Goal: Task Accomplishment & Management: Complete application form

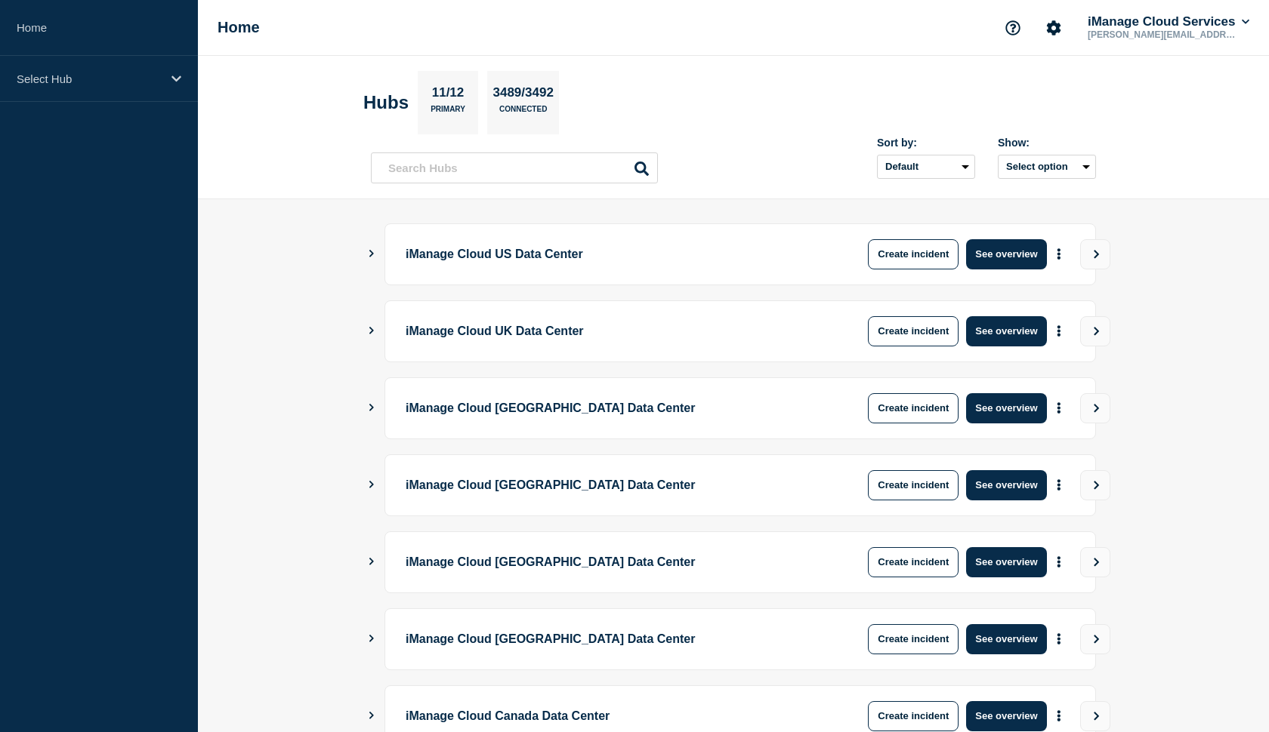
click at [820, 2] on div "Home iManage Cloud Services mary.henry@imanage.com" at bounding box center [733, 28] width 1071 height 56
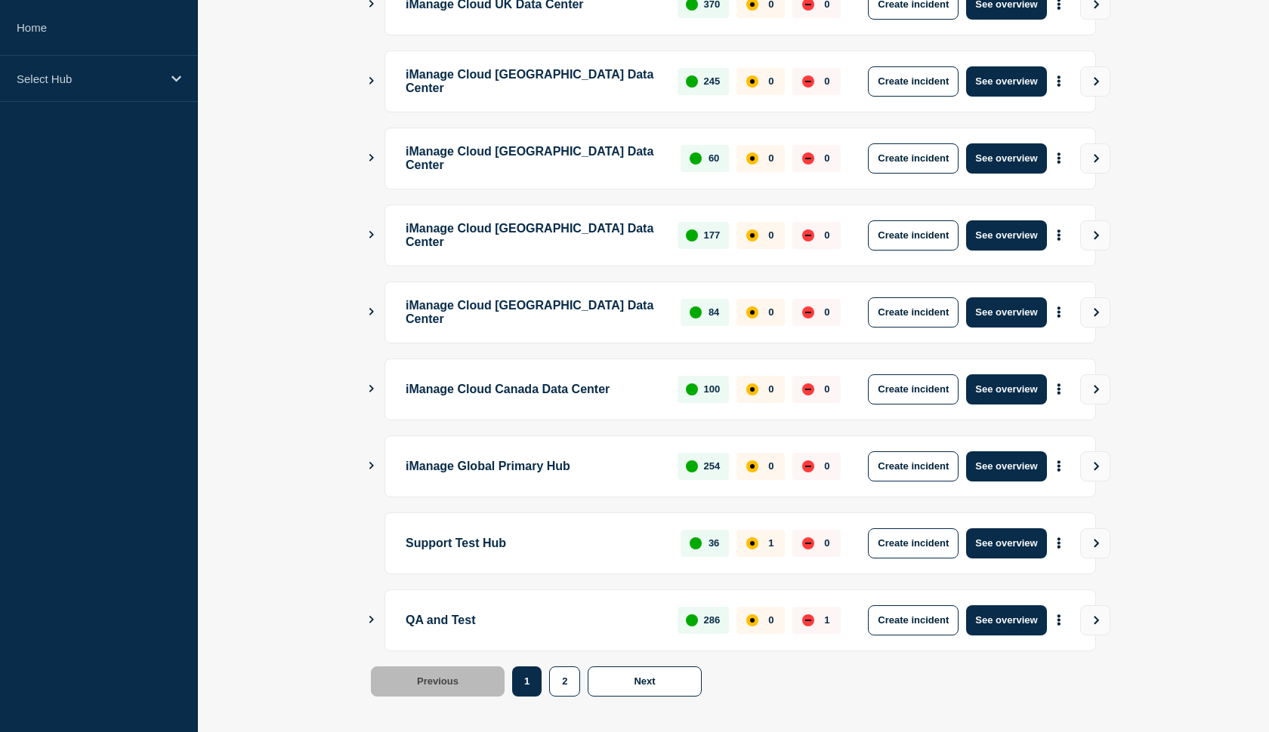
scroll to position [326, 0]
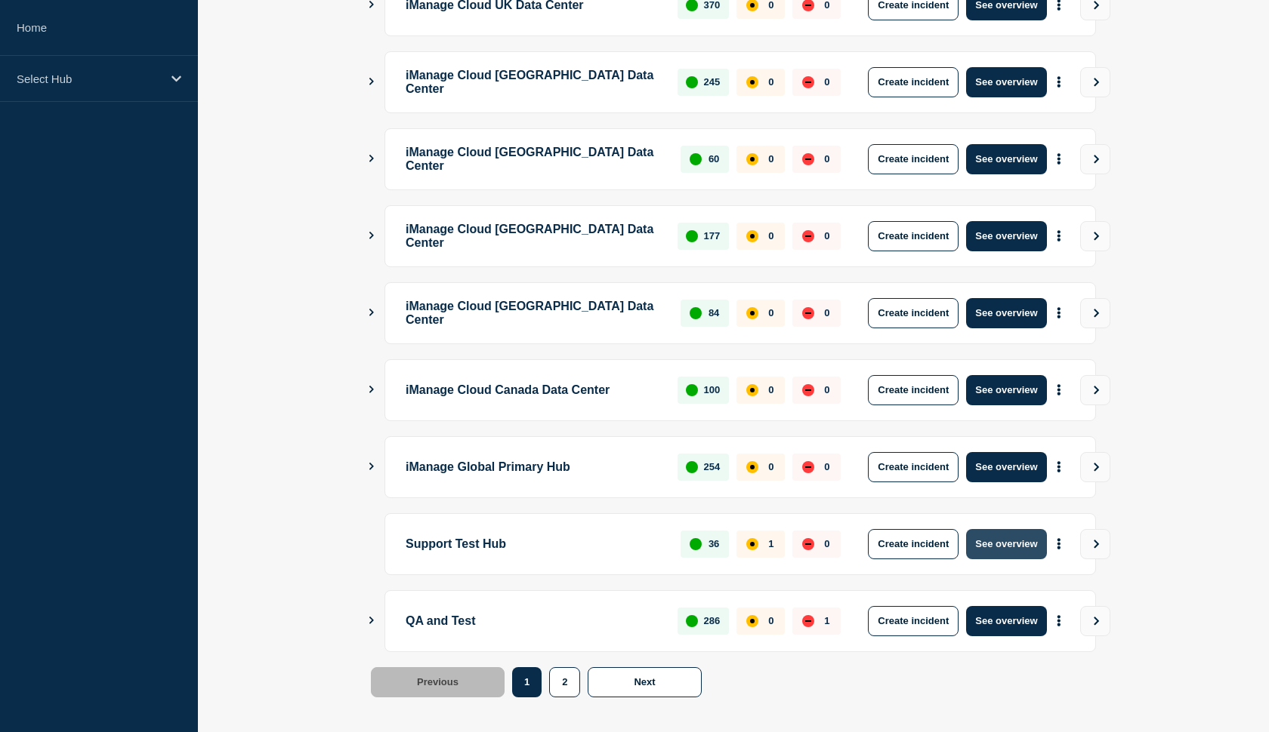
click at [980, 547] on button "See overview" at bounding box center [1006, 544] width 80 height 30
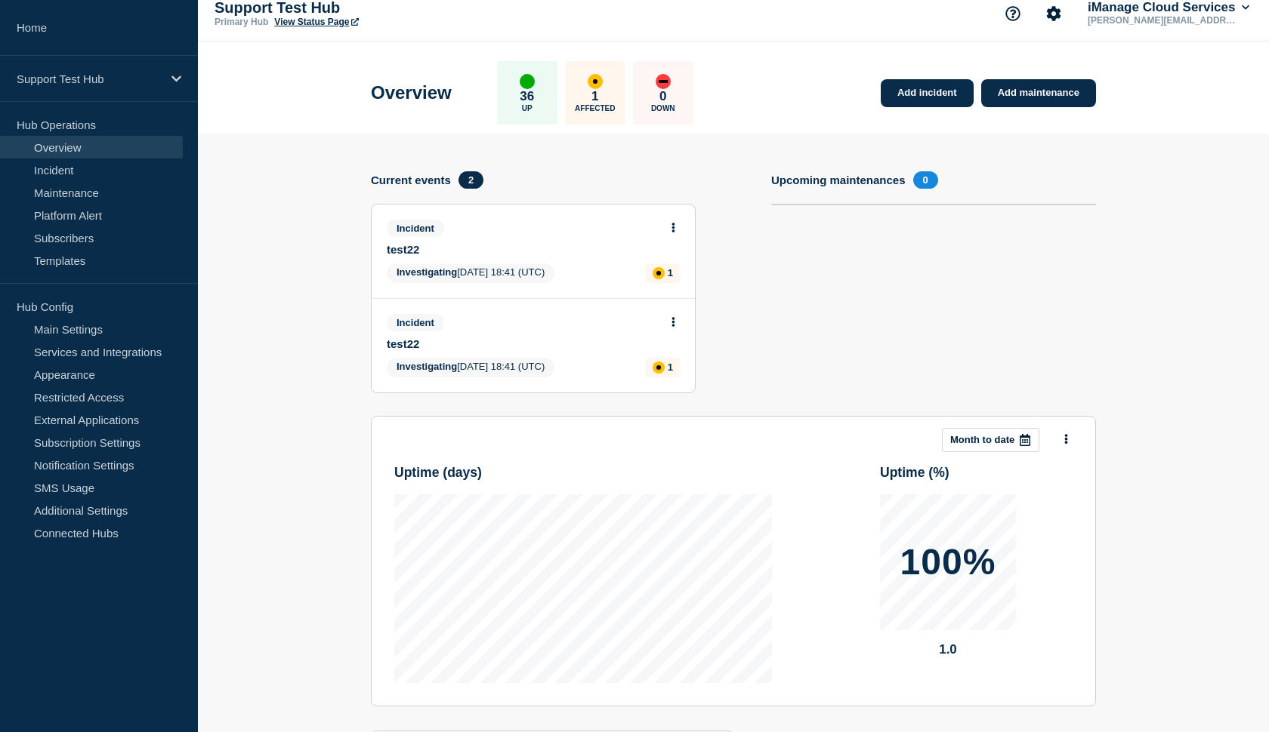
scroll to position [11, 0]
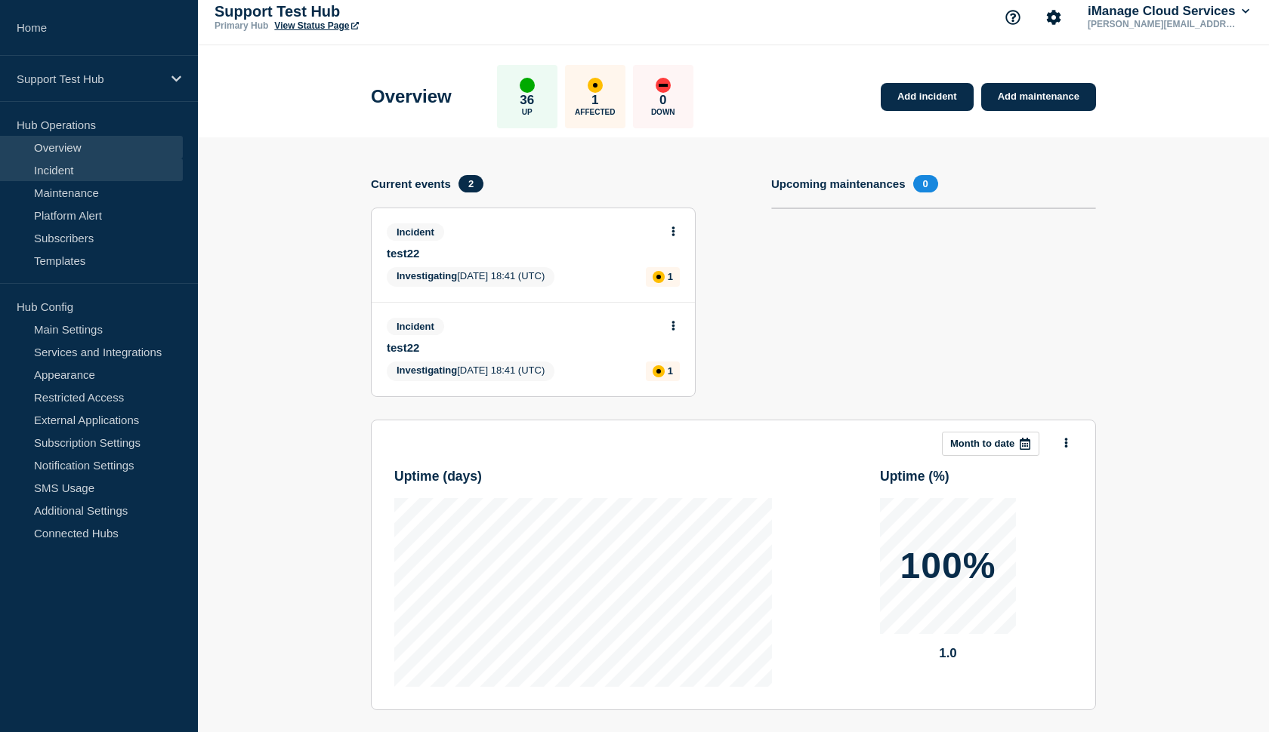
click at [67, 174] on link "Incident" at bounding box center [91, 170] width 183 height 23
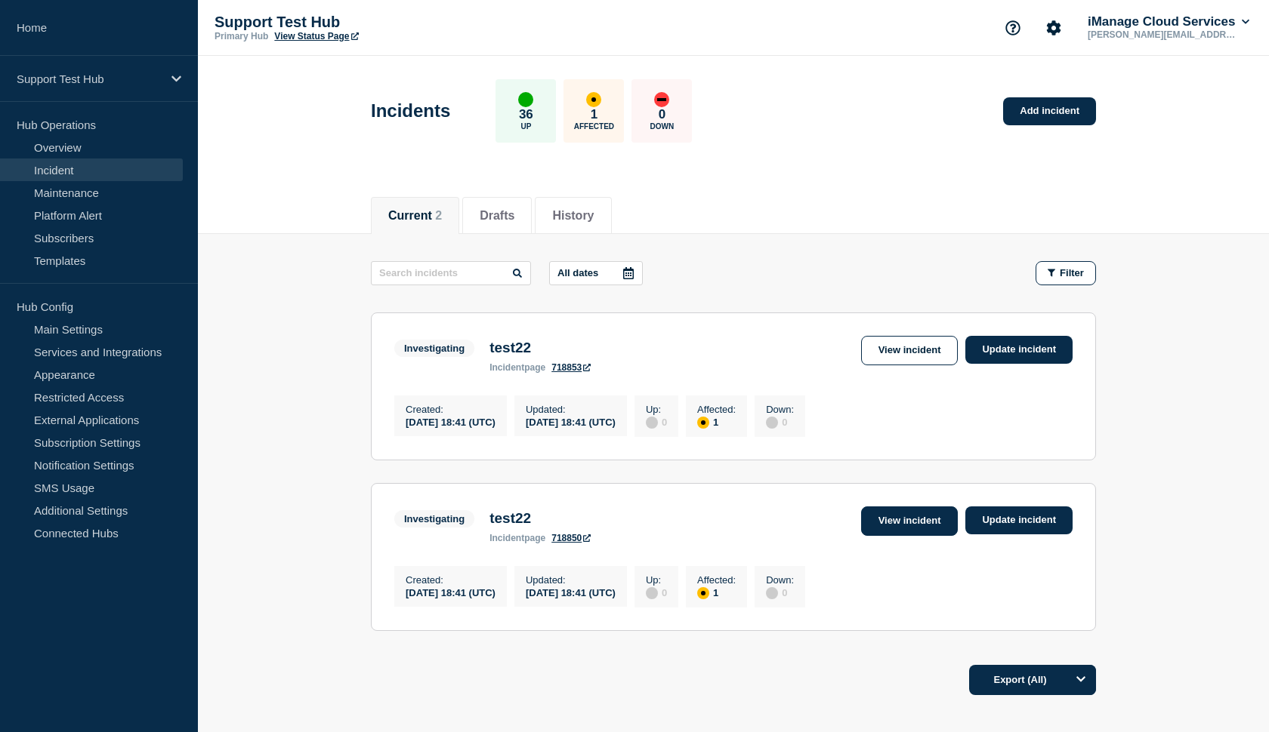
click at [935, 535] on link "View incident" at bounding box center [909, 521] width 97 height 29
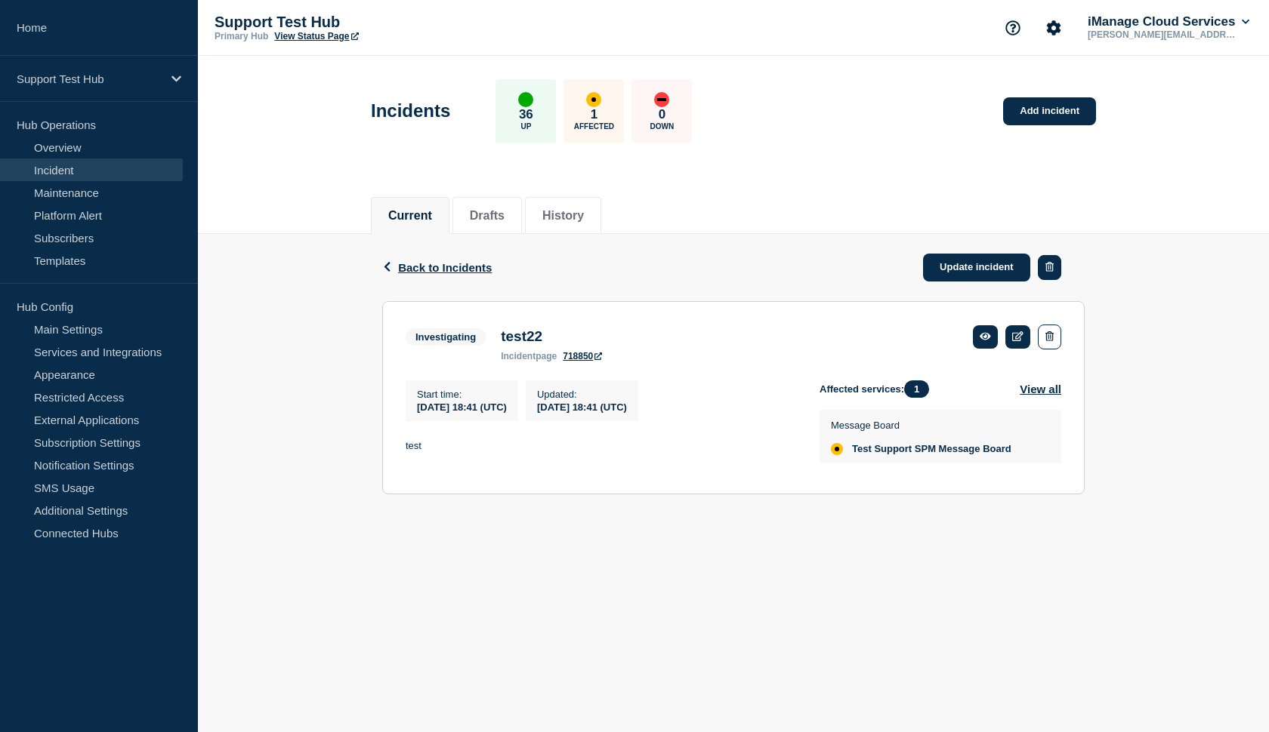
click at [1054, 269] on button "button" at bounding box center [1049, 267] width 23 height 25
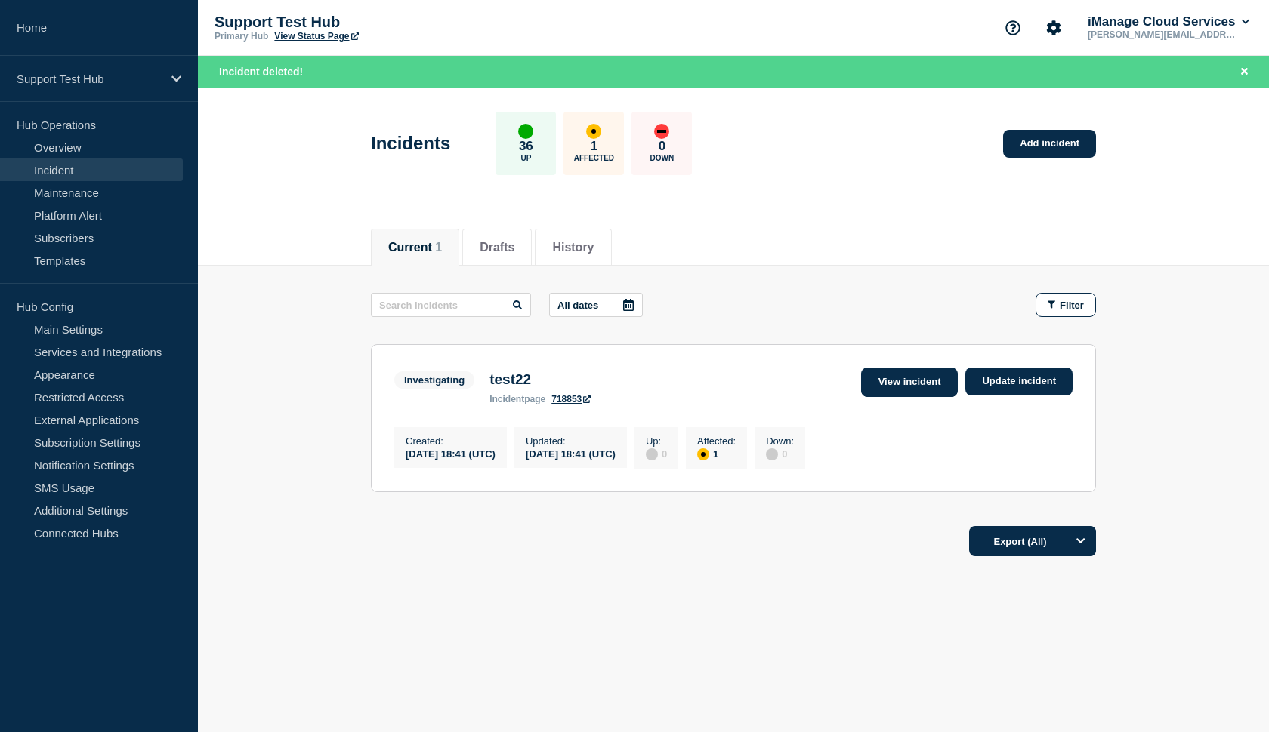
click at [935, 384] on link "View incident" at bounding box center [909, 382] width 97 height 29
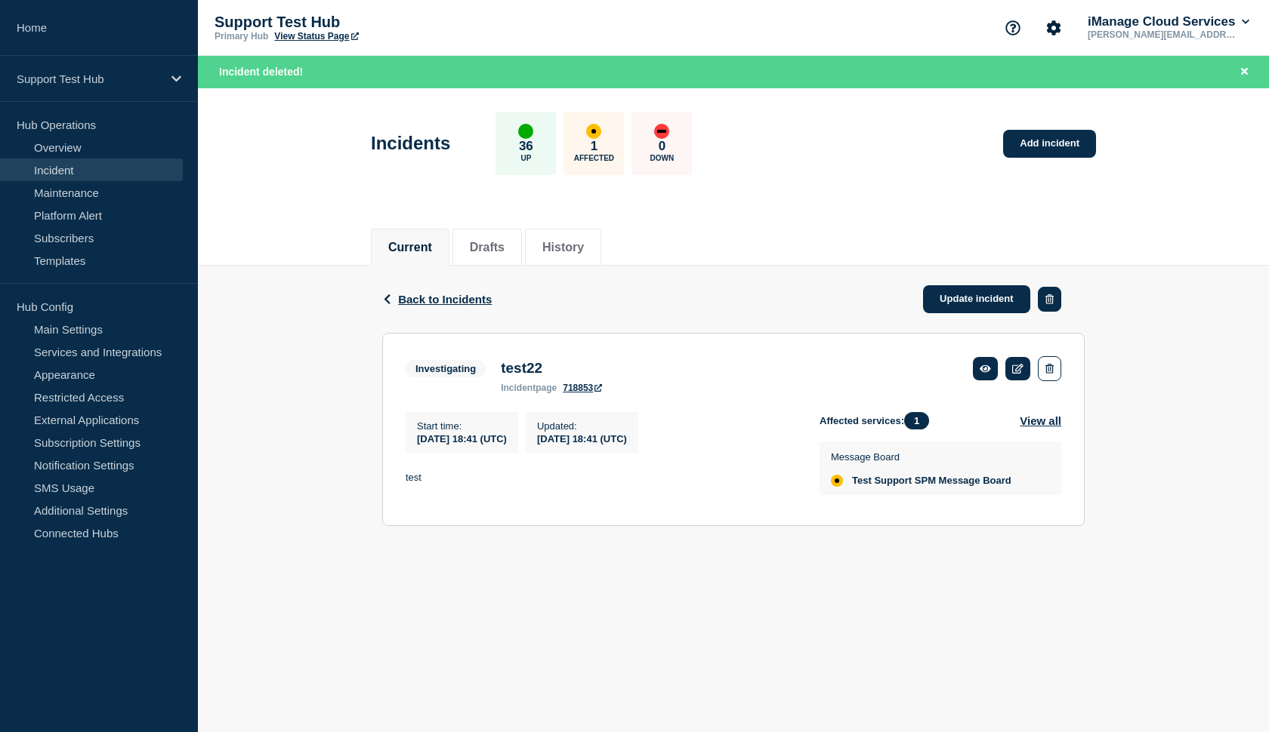
click at [1046, 306] on button "button" at bounding box center [1049, 299] width 23 height 25
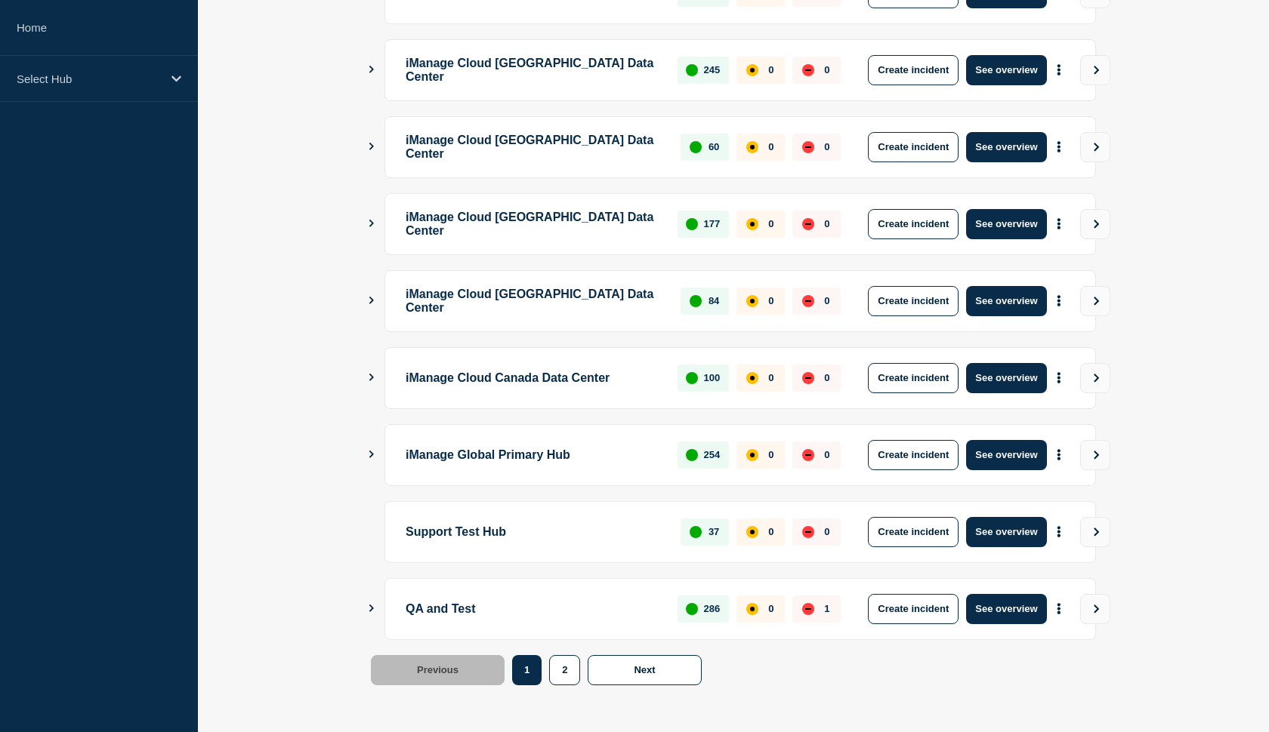
scroll to position [338, 0]
click at [989, 614] on button "See overview" at bounding box center [1006, 609] width 80 height 30
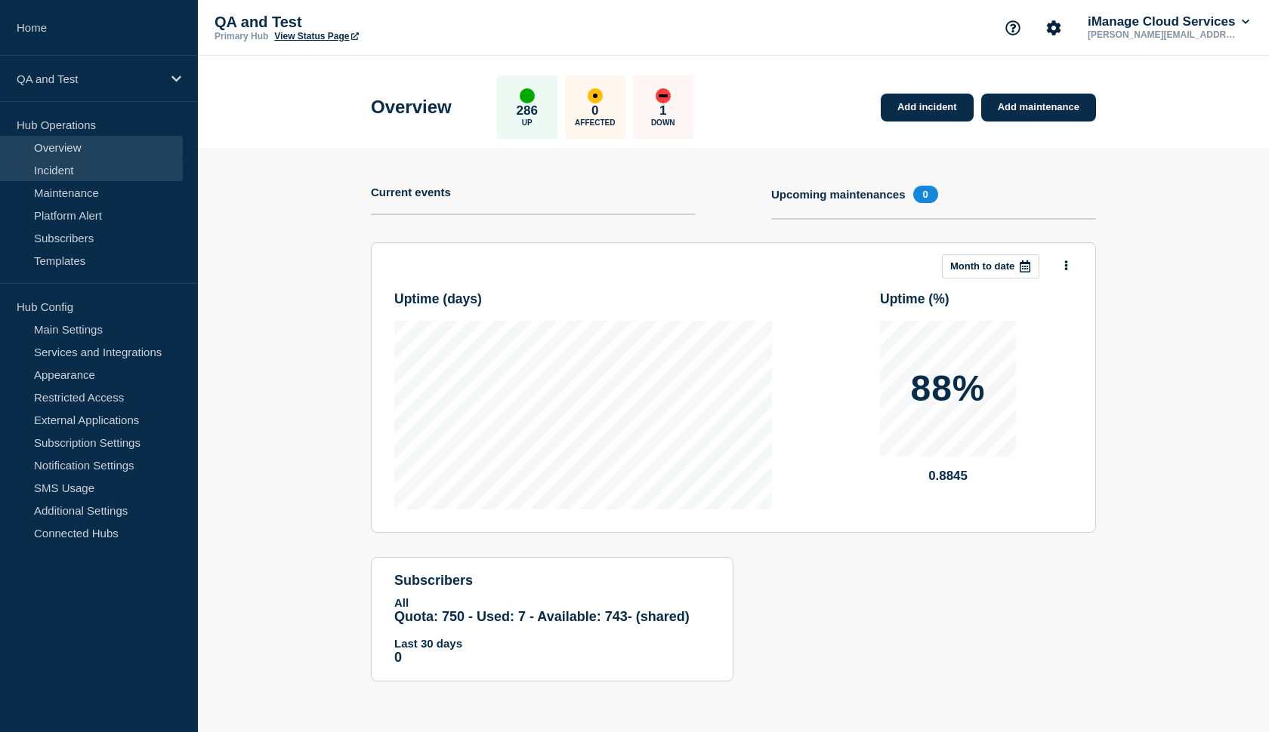
click at [83, 171] on link "Incident" at bounding box center [91, 170] width 183 height 23
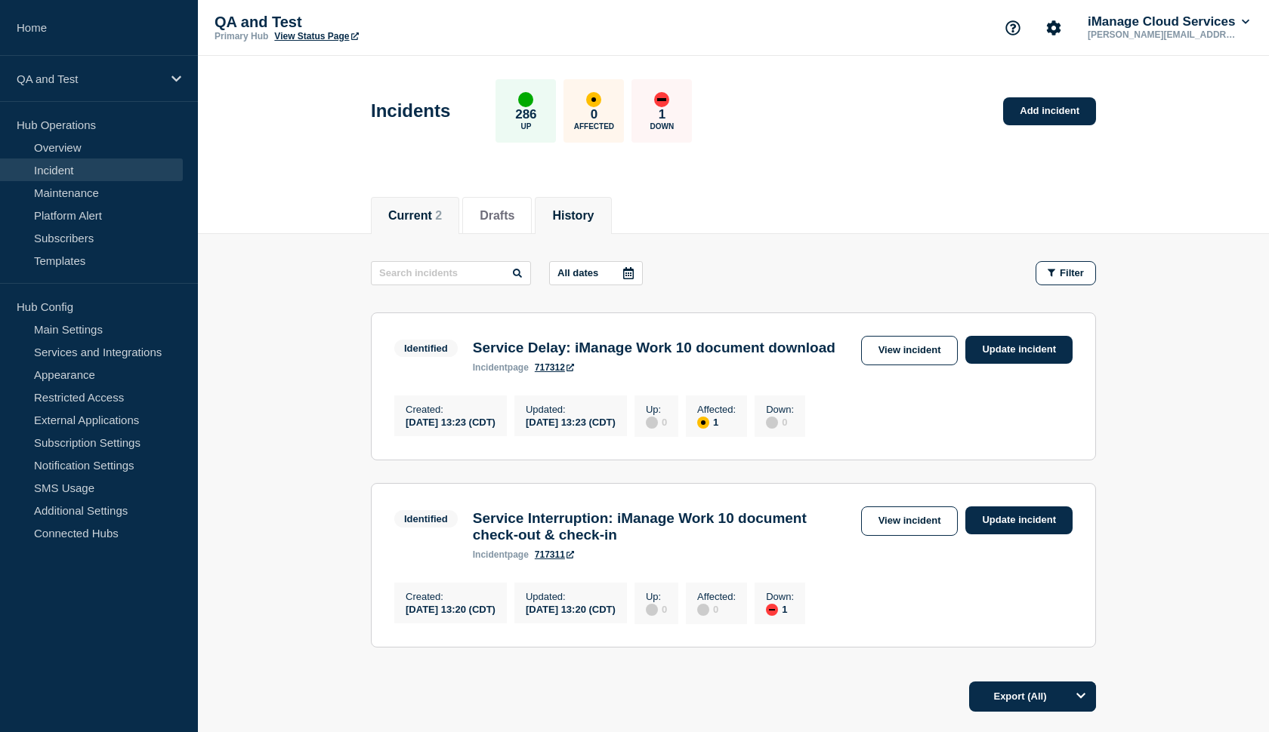
click at [575, 209] on button "History" at bounding box center [573, 216] width 42 height 14
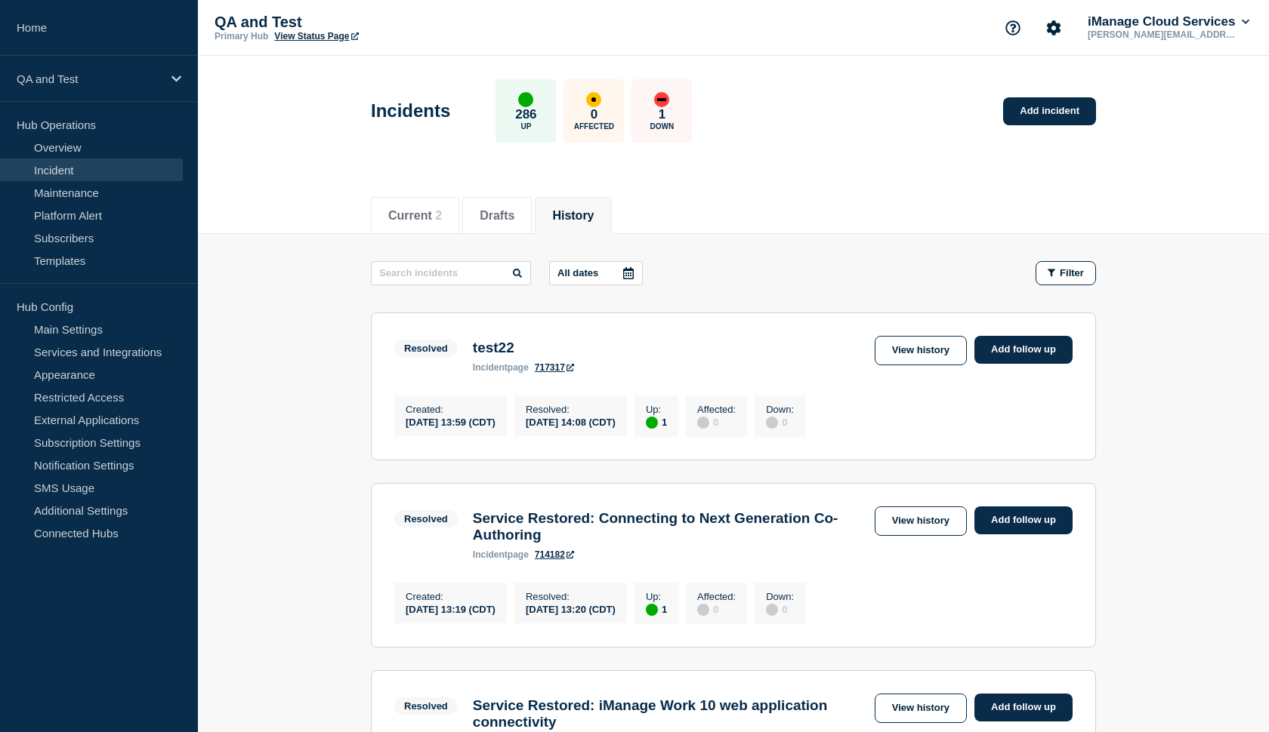
click at [557, 369] on link "717317" at bounding box center [554, 367] width 39 height 11
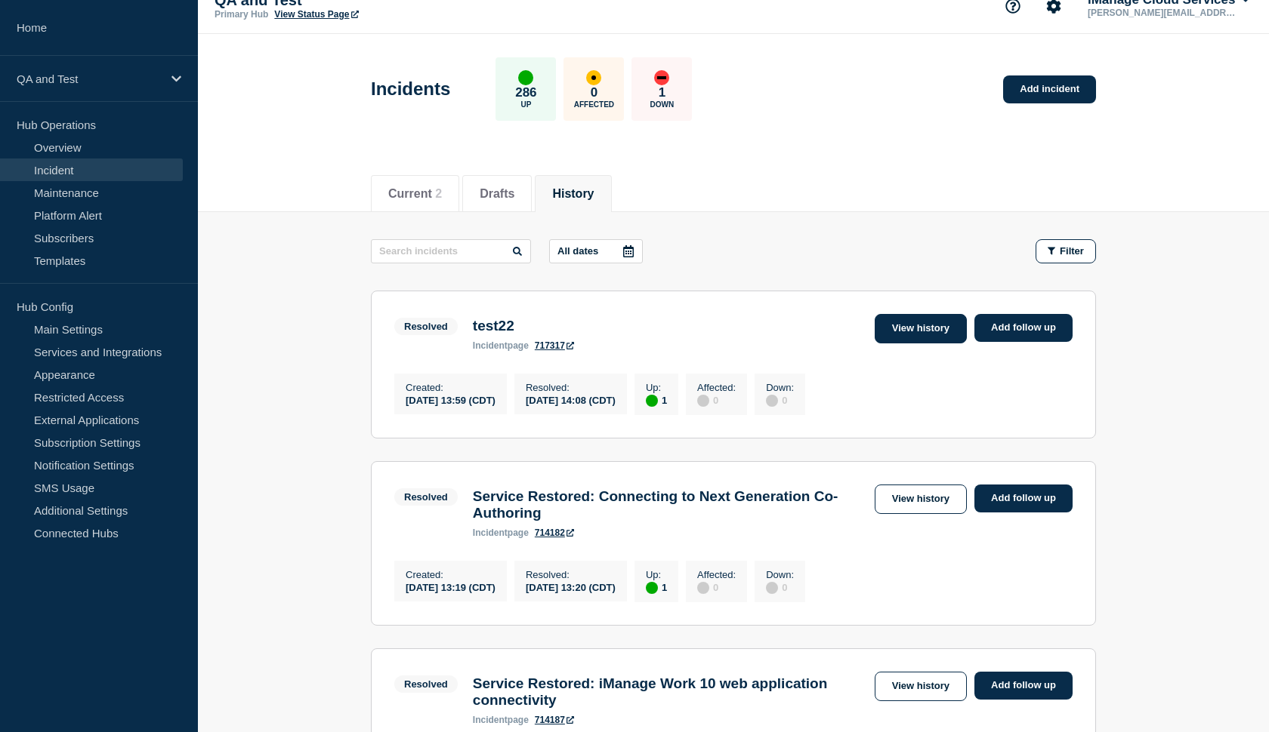
click at [896, 337] on link "View history" at bounding box center [920, 328] width 92 height 29
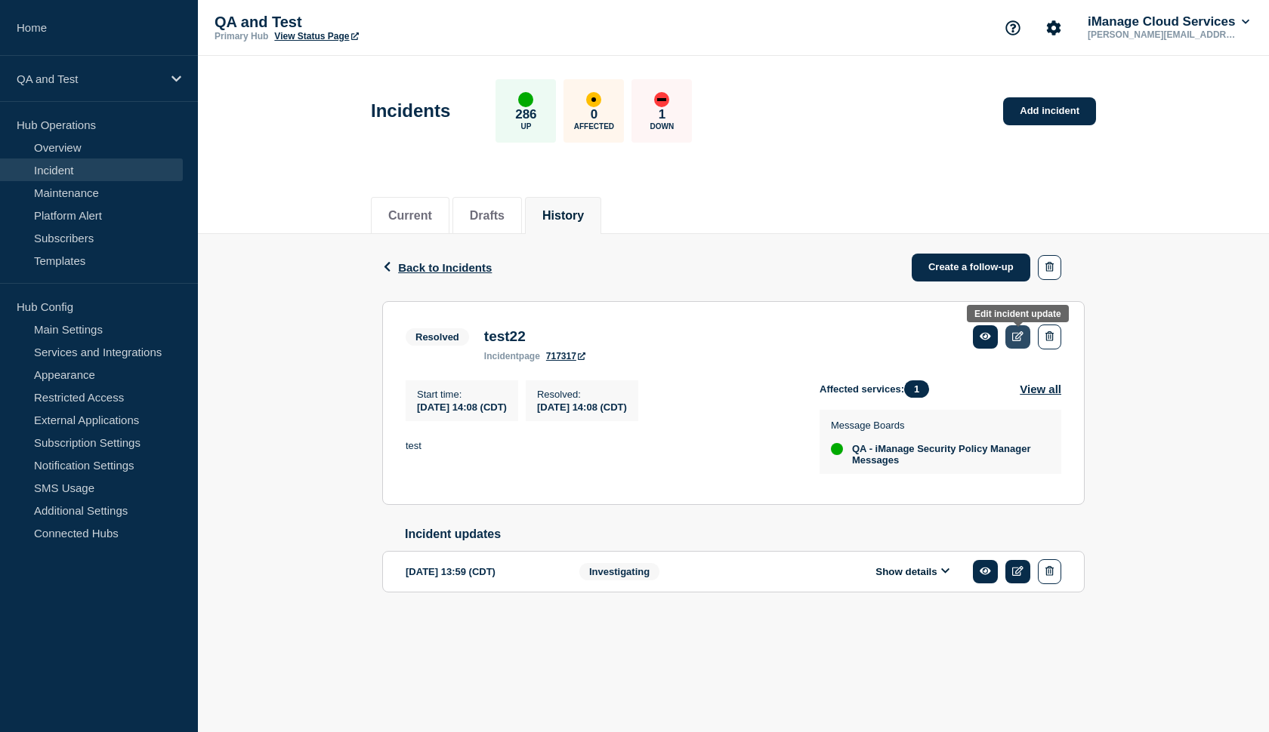
click at [1013, 341] on icon at bounding box center [1017, 336] width 11 height 10
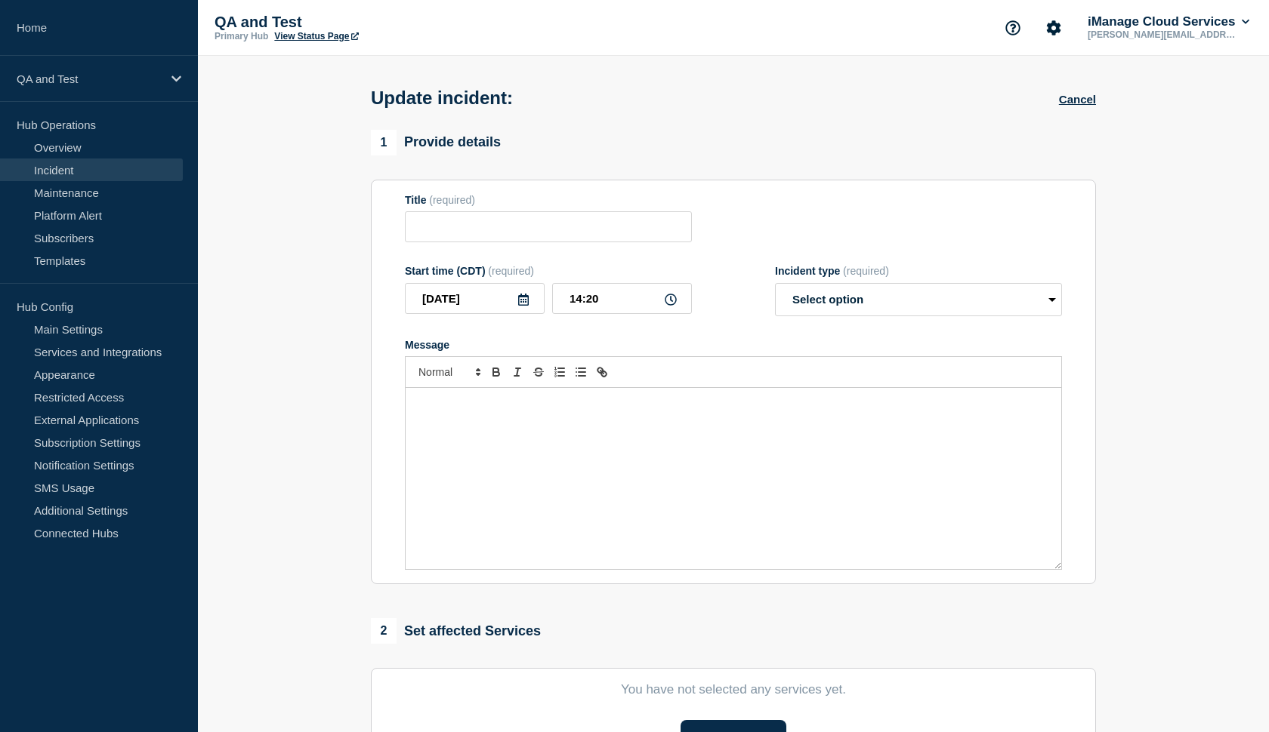
type input "test22"
type input "2025-09-16"
type input "14:08"
select select "resolved"
radio input "false"
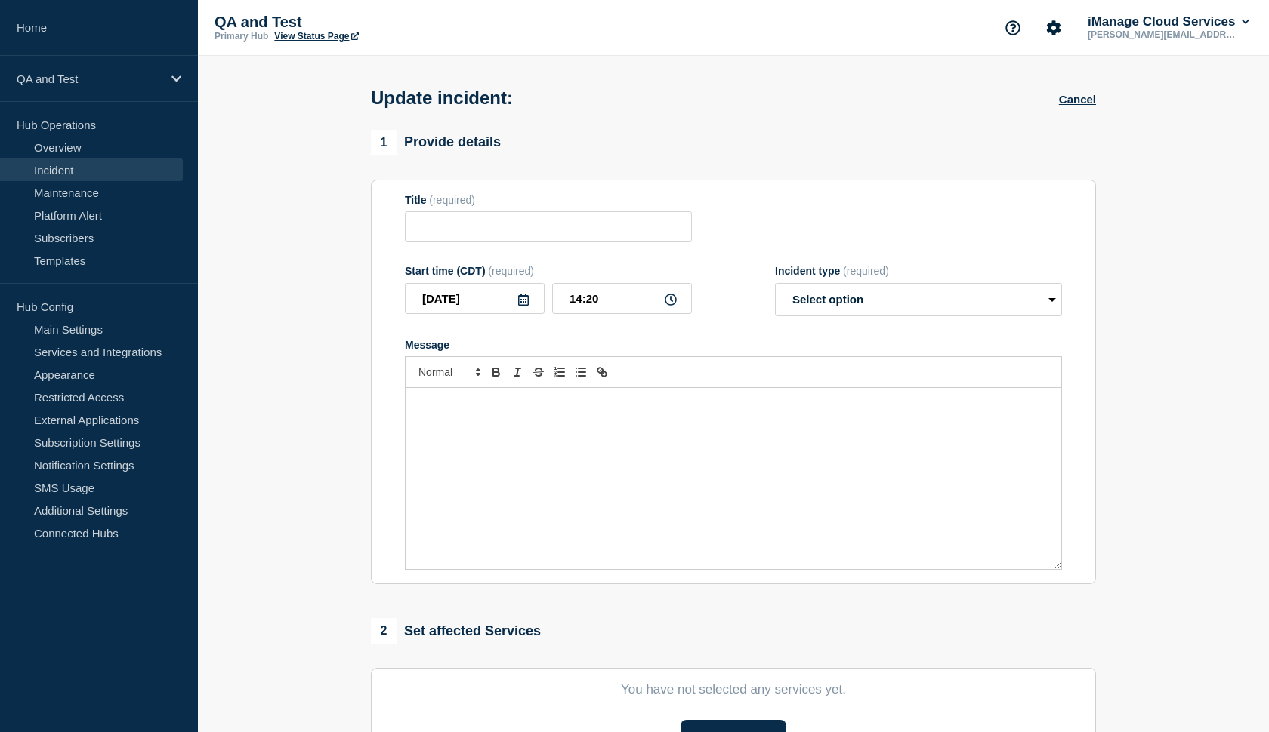
radio input "true"
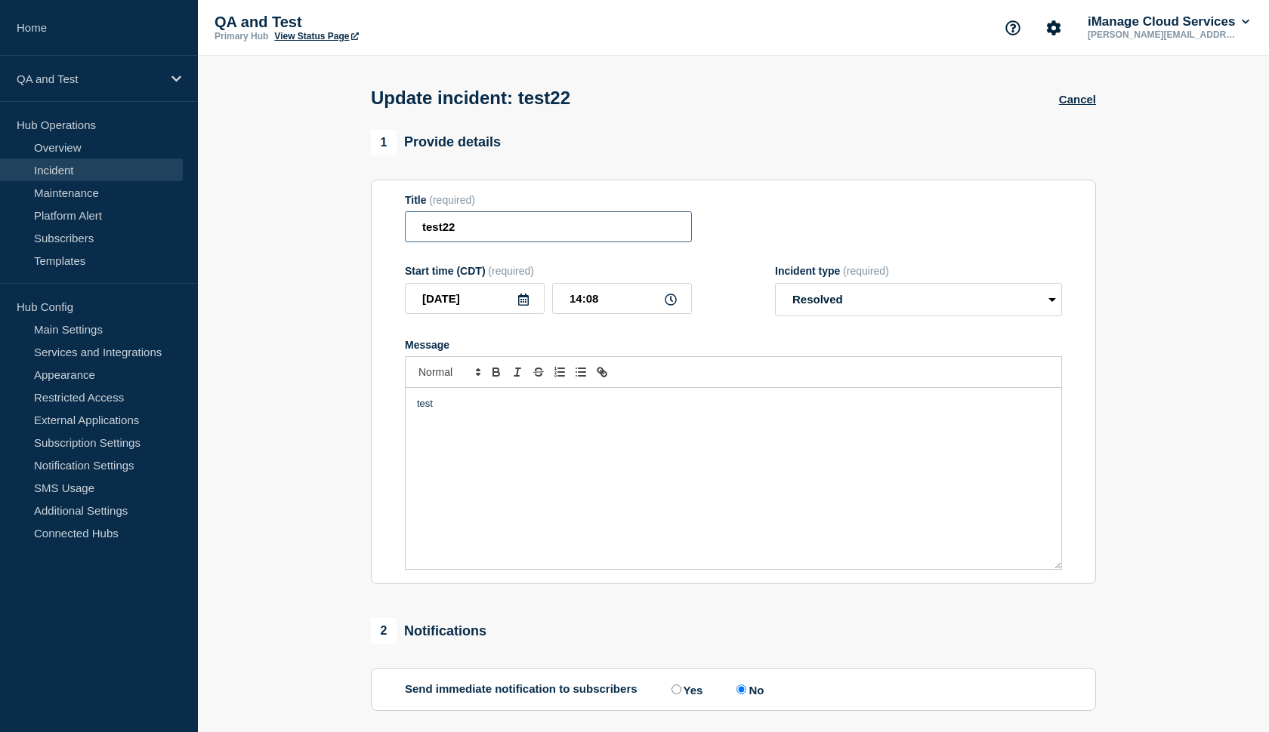
click at [476, 239] on input "test22" at bounding box center [548, 226] width 287 height 31
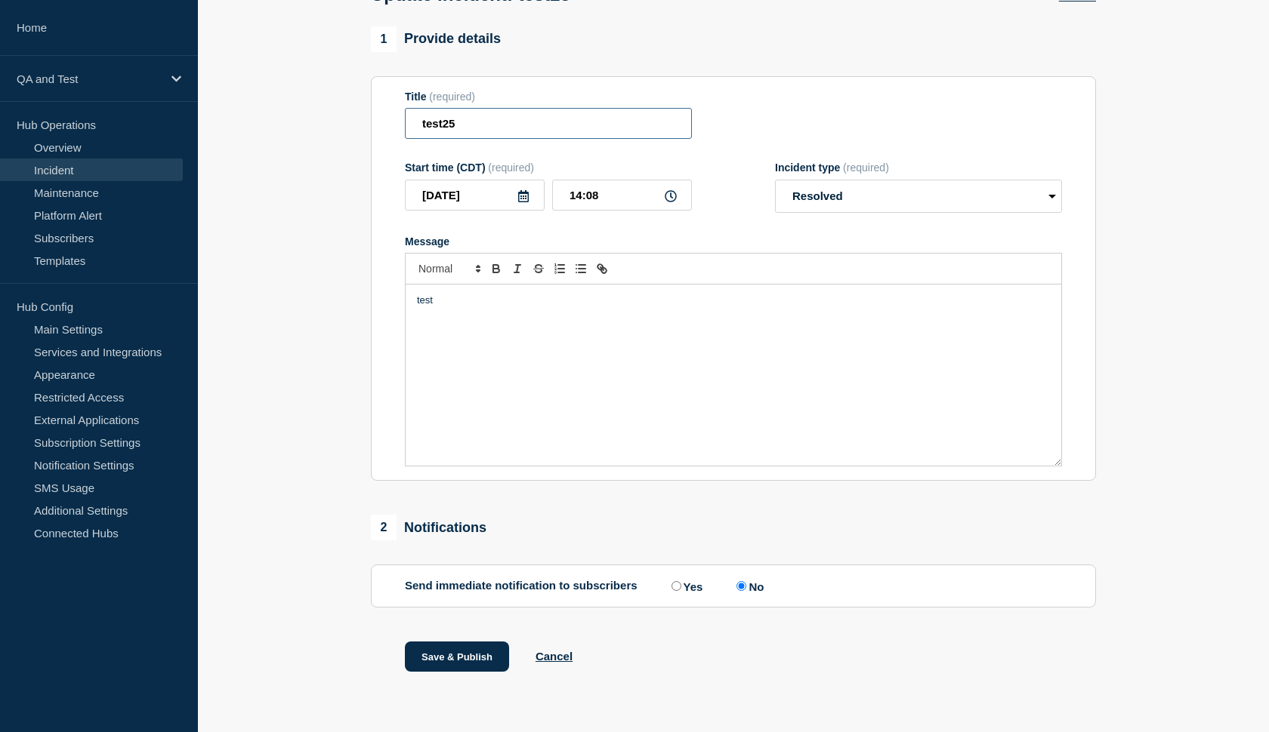
scroll to position [117, 0]
type input "test25"
click at [449, 310] on div "test" at bounding box center [732, 375] width 655 height 181
click at [442, 652] on button "Save & Publish" at bounding box center [457, 657] width 104 height 30
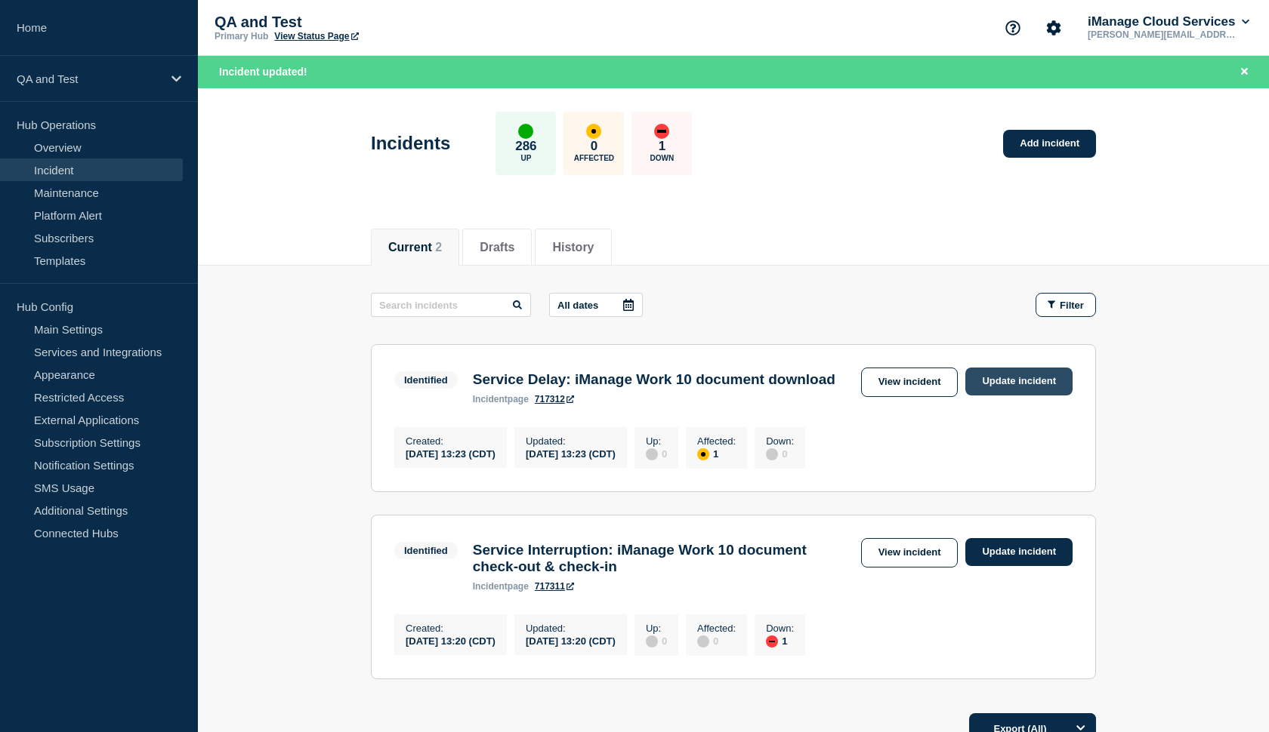
click at [1005, 382] on link "Update incident" at bounding box center [1018, 382] width 107 height 28
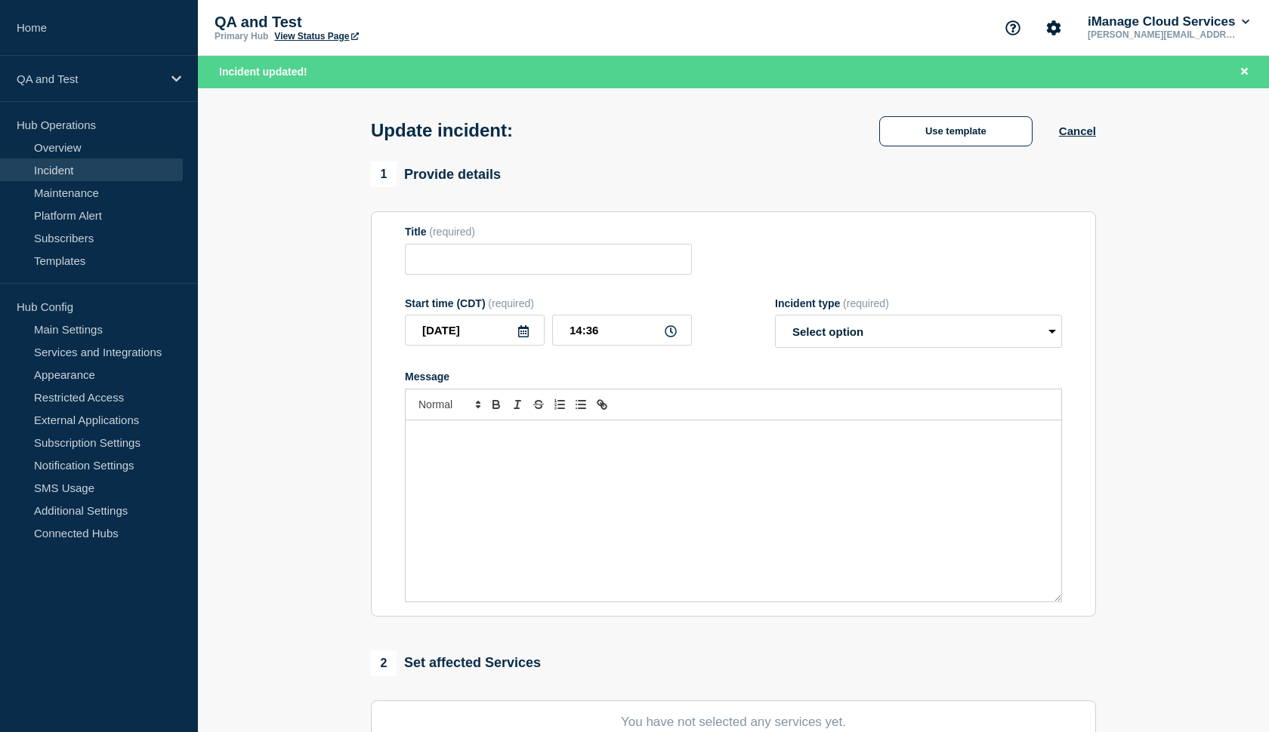
type input "Service Delay: iManage Work 10 document download"
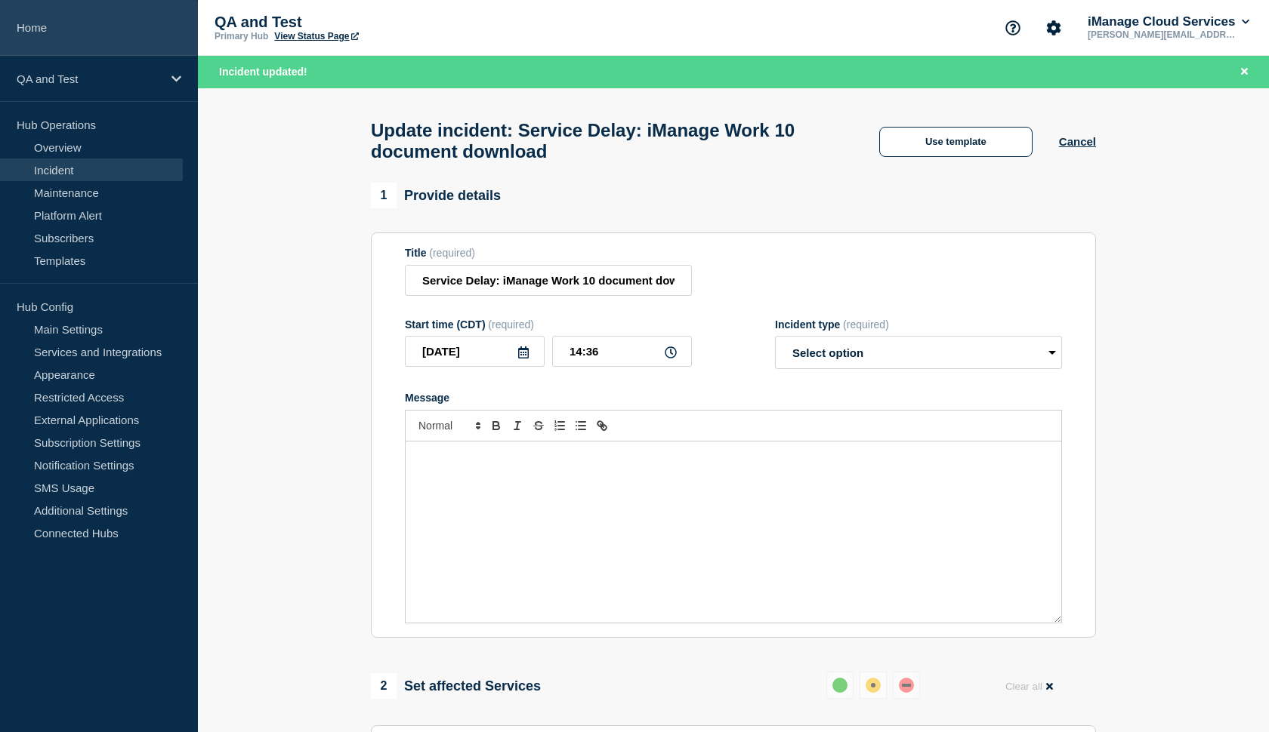
click at [49, 33] on link "Home" at bounding box center [99, 28] width 198 height 56
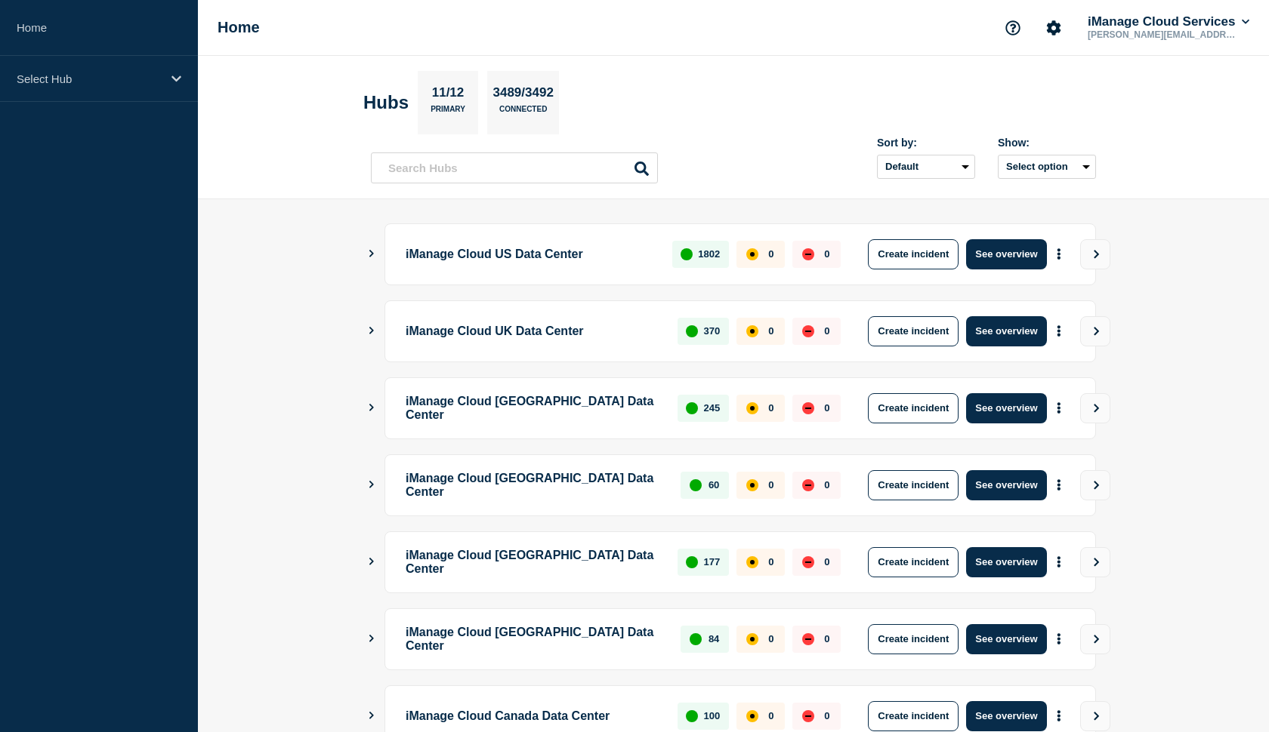
scroll to position [331, 0]
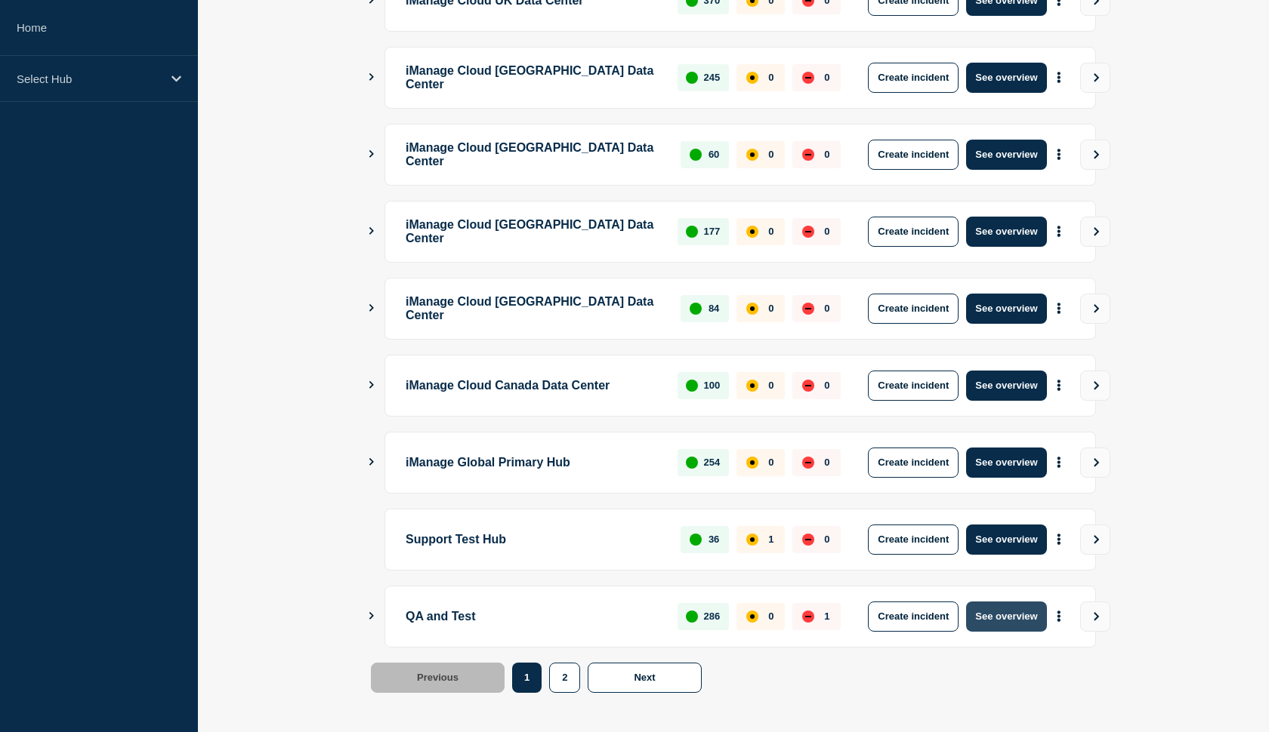
click at [1006, 614] on button "See overview" at bounding box center [1006, 617] width 80 height 30
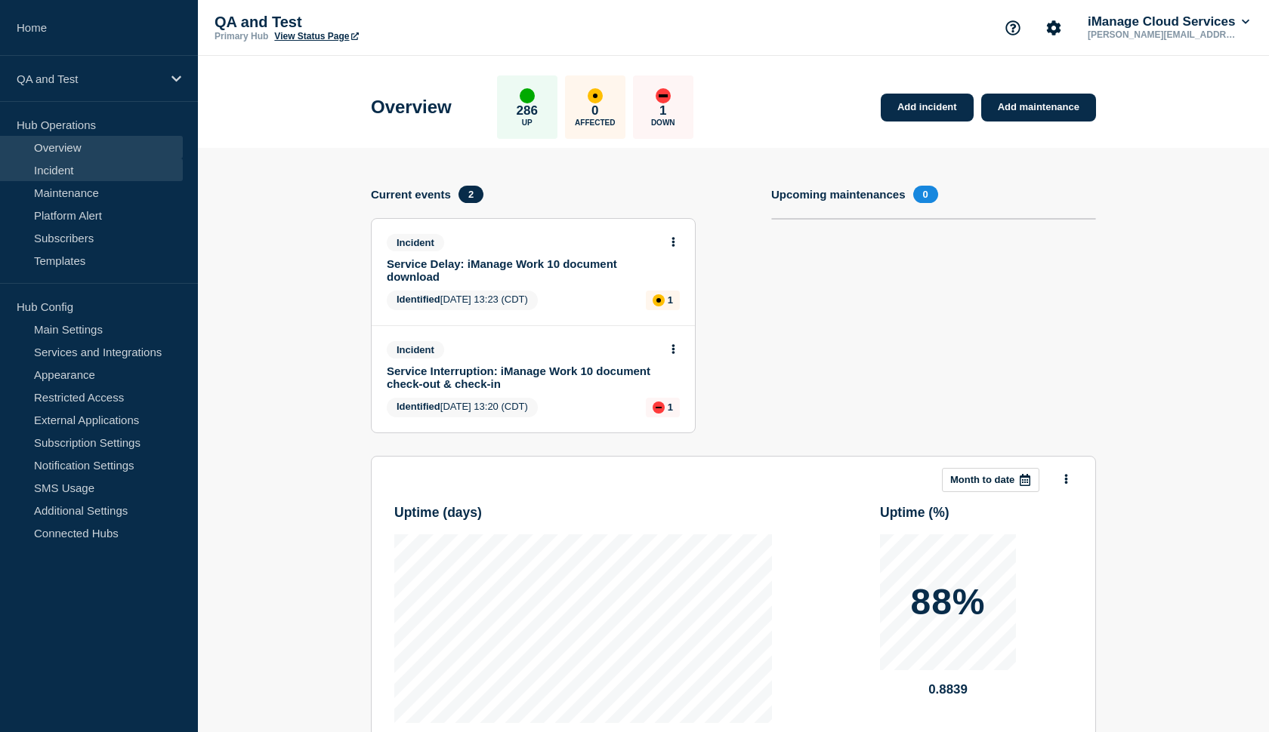
click at [56, 172] on link "Incident" at bounding box center [91, 170] width 183 height 23
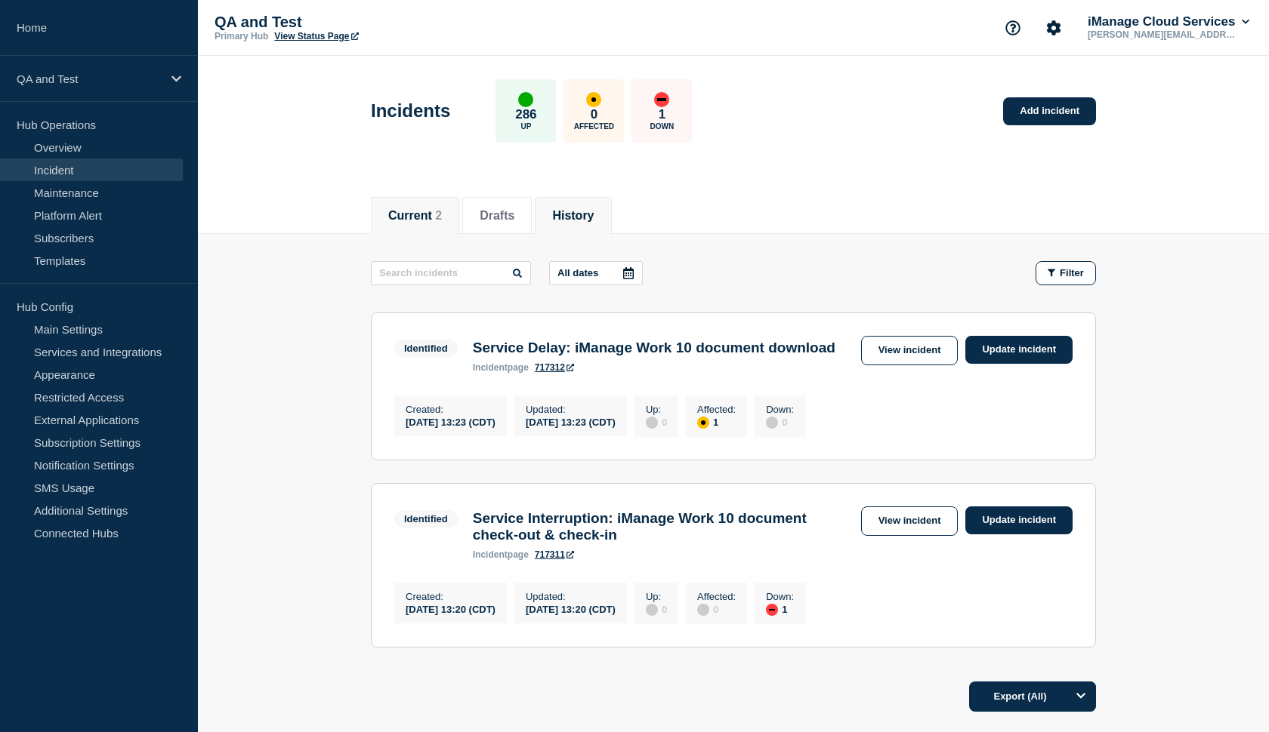
click at [569, 225] on li "History" at bounding box center [573, 215] width 76 height 37
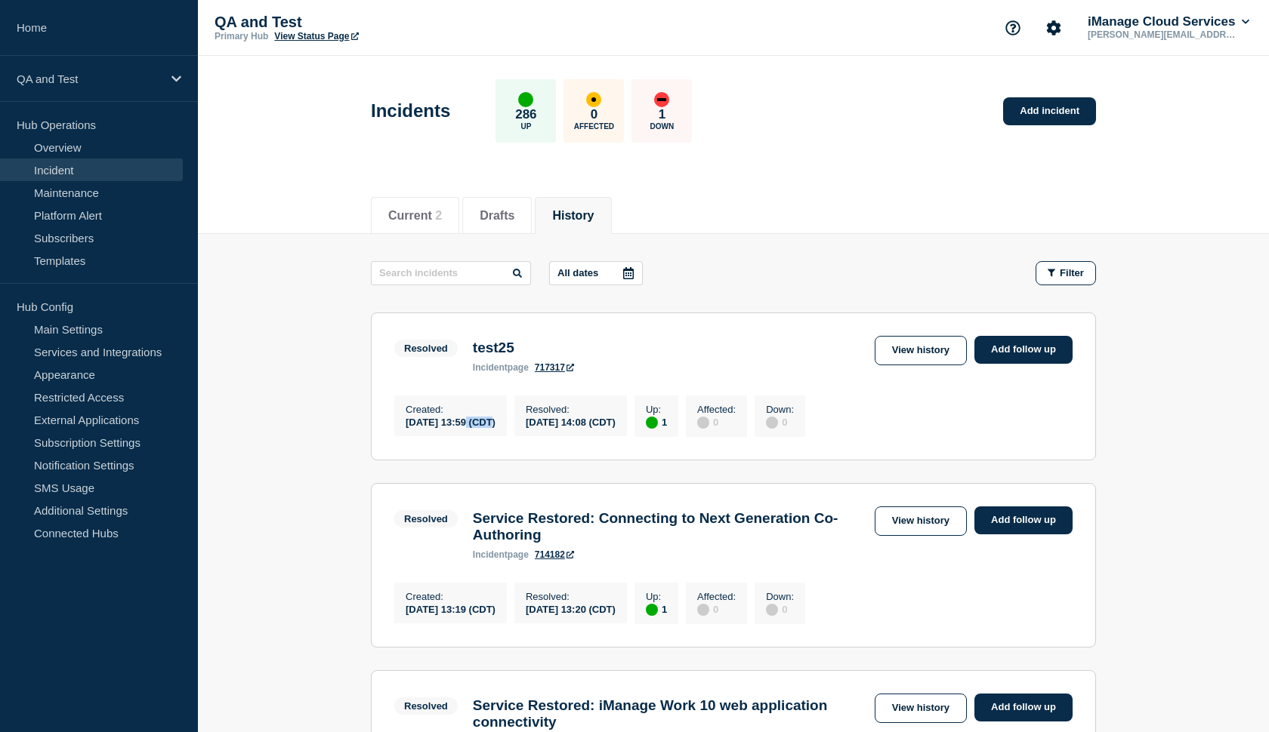
drag, startPoint x: 486, startPoint y: 428, endPoint x: 464, endPoint y: 427, distance: 22.7
click at [464, 427] on div "2025-09-16 13:59 (CDT)" at bounding box center [450, 421] width 90 height 13
click at [492, 428] on div "2025-09-16 13:59 (CDT)" at bounding box center [450, 421] width 90 height 13
click at [507, 431] on div "Created : 2025-09-16 13:59 (CDT)" at bounding box center [450, 416] width 113 height 41
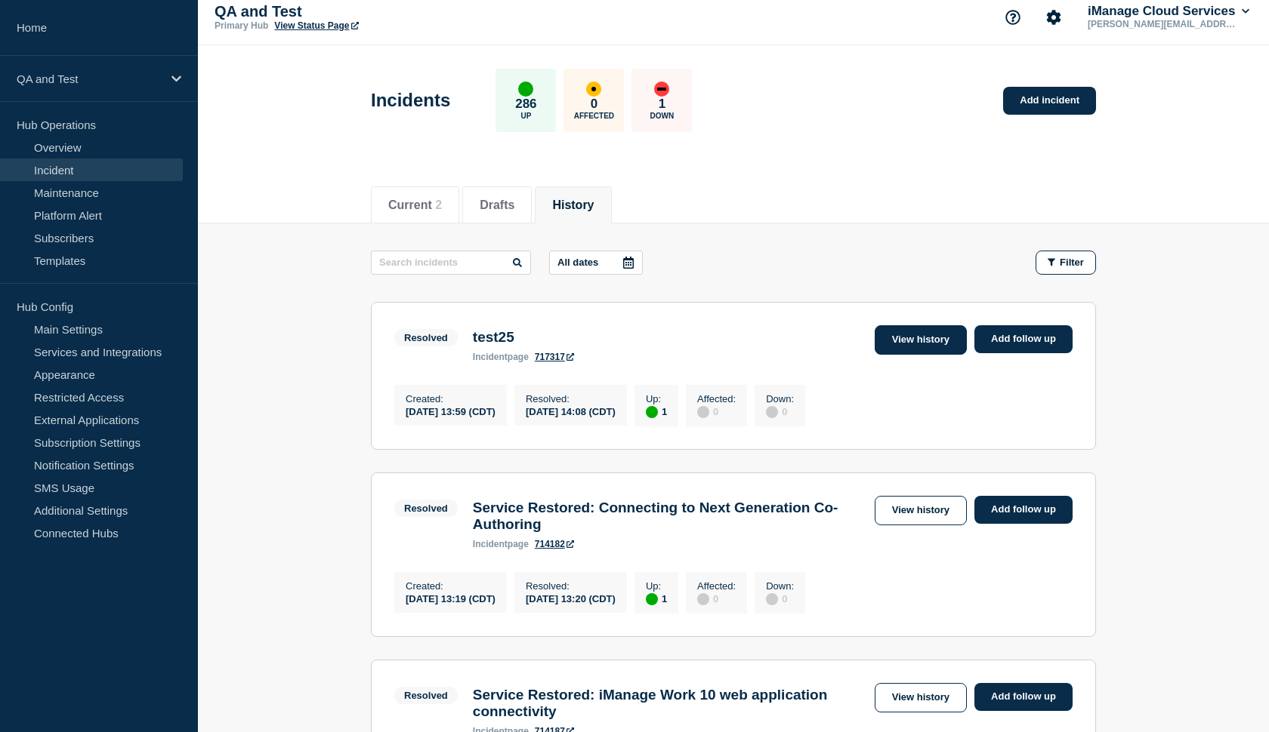
click at [887, 341] on link "View history" at bounding box center [920, 339] width 92 height 29
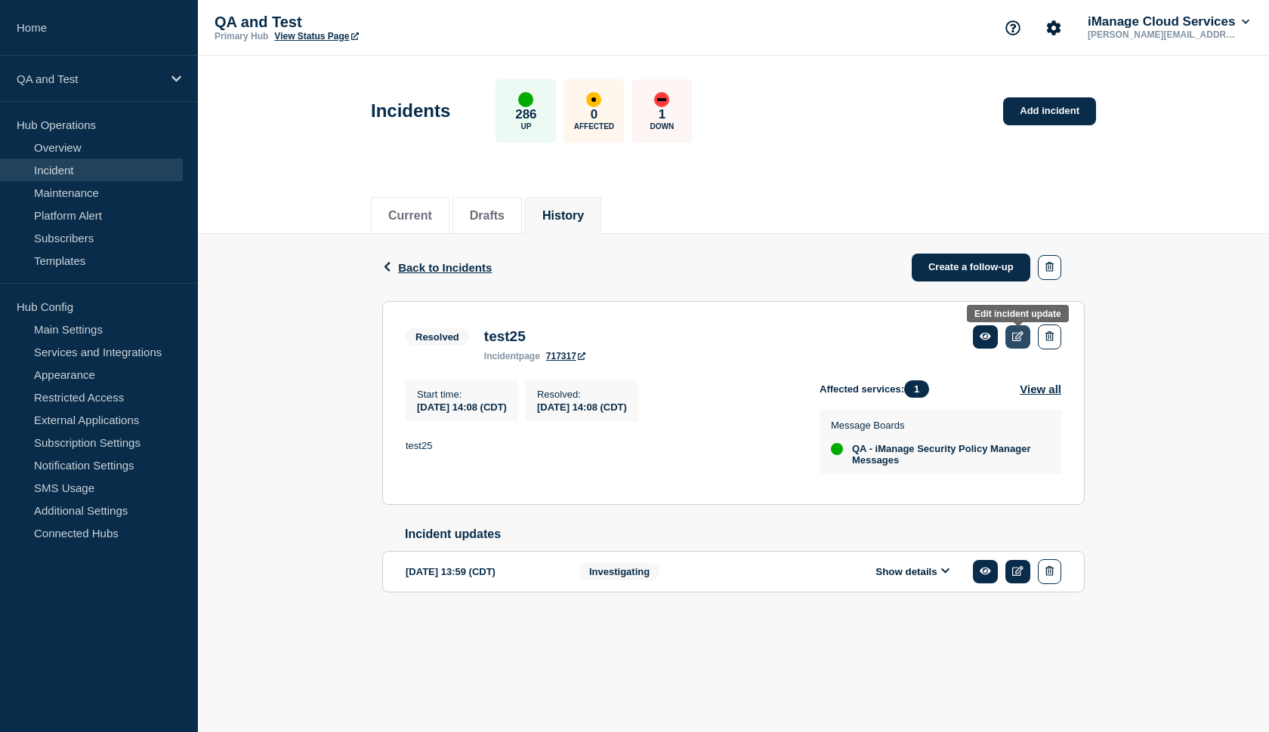
click at [1022, 335] on icon at bounding box center [1017, 336] width 11 height 10
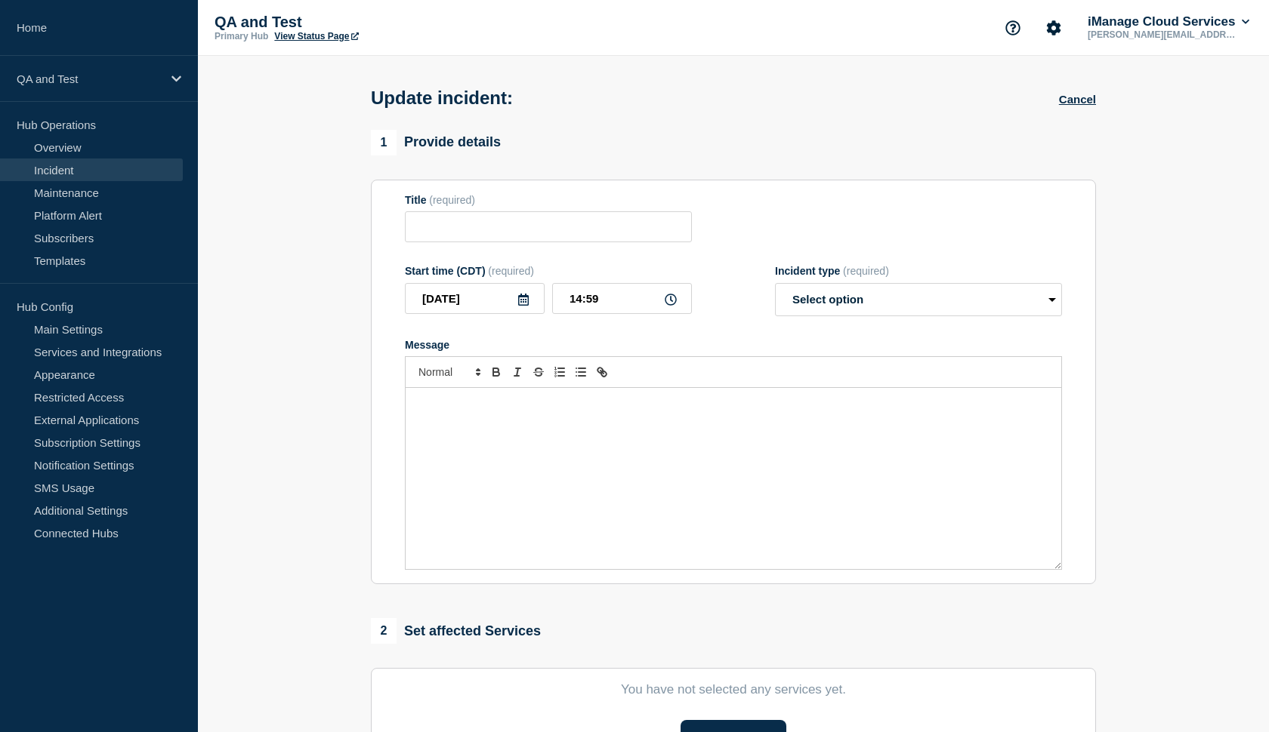
type input "test25"
type input "2025-09-16"
type input "14:08"
select select "resolved"
radio input "false"
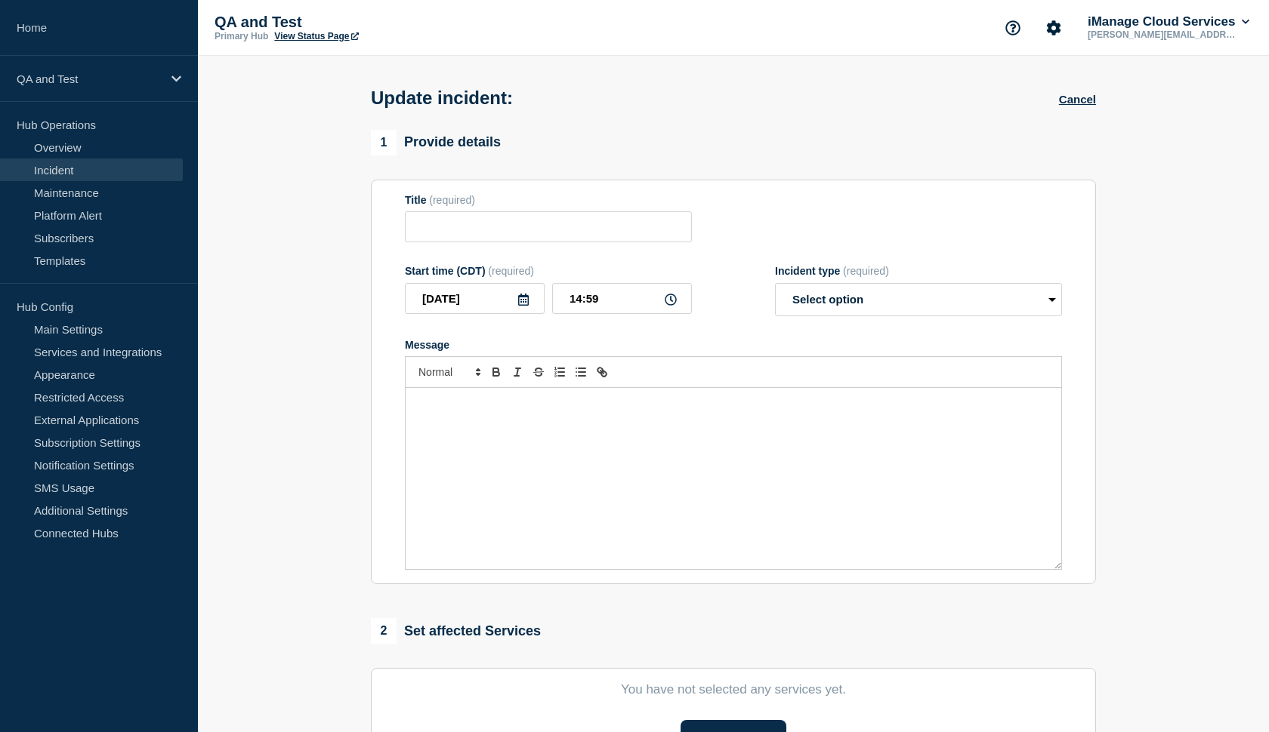
radio input "true"
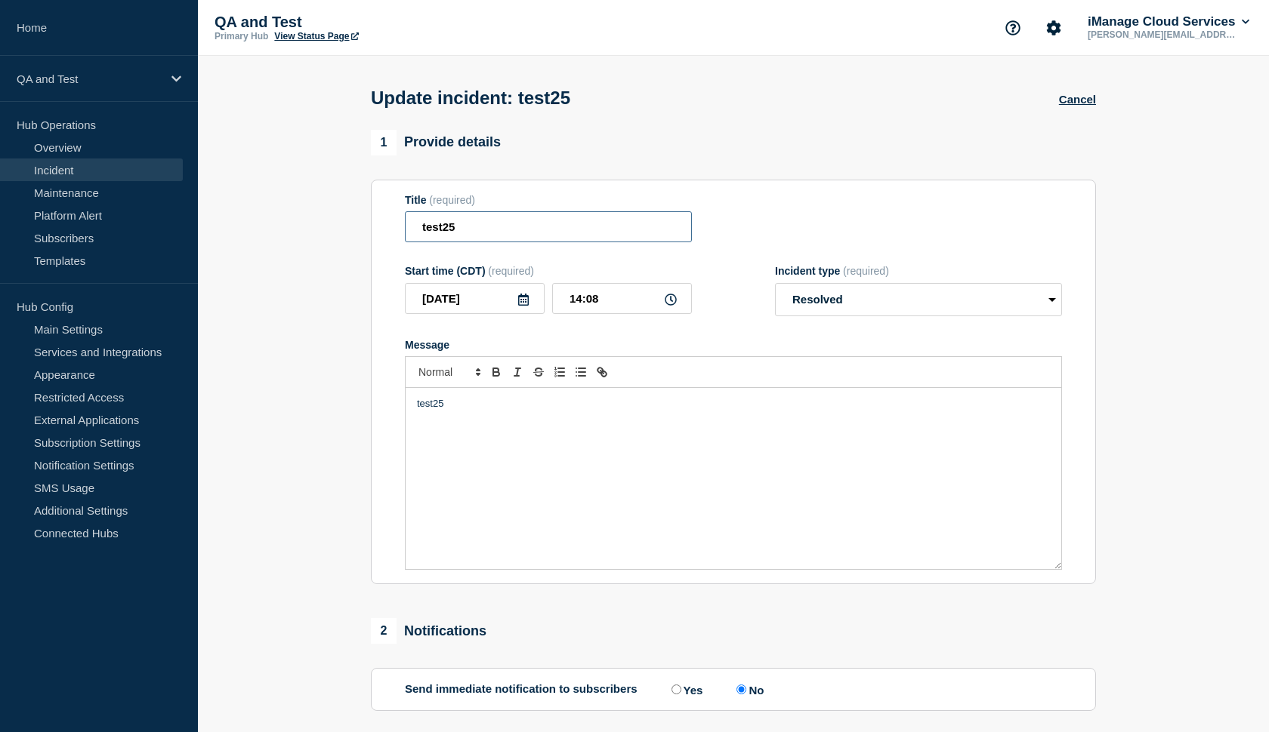
click at [516, 242] on input "test25" at bounding box center [548, 226] width 287 height 31
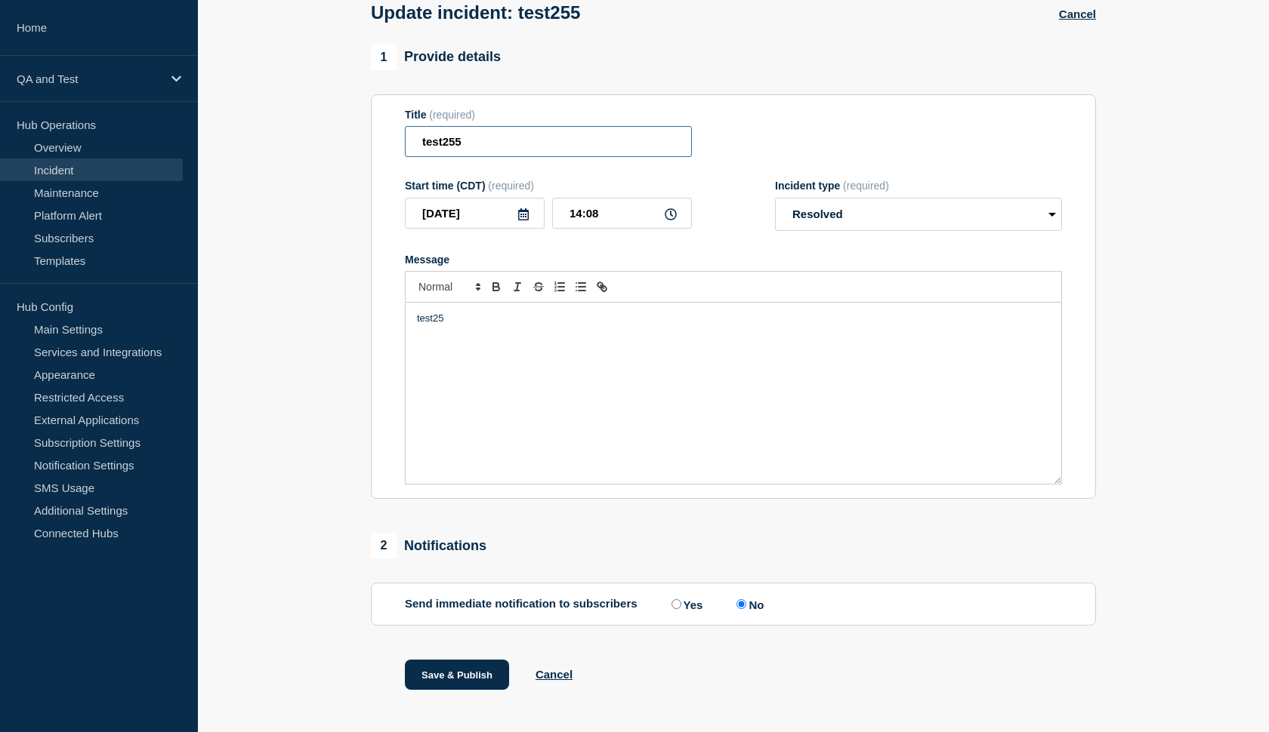
scroll to position [102, 0]
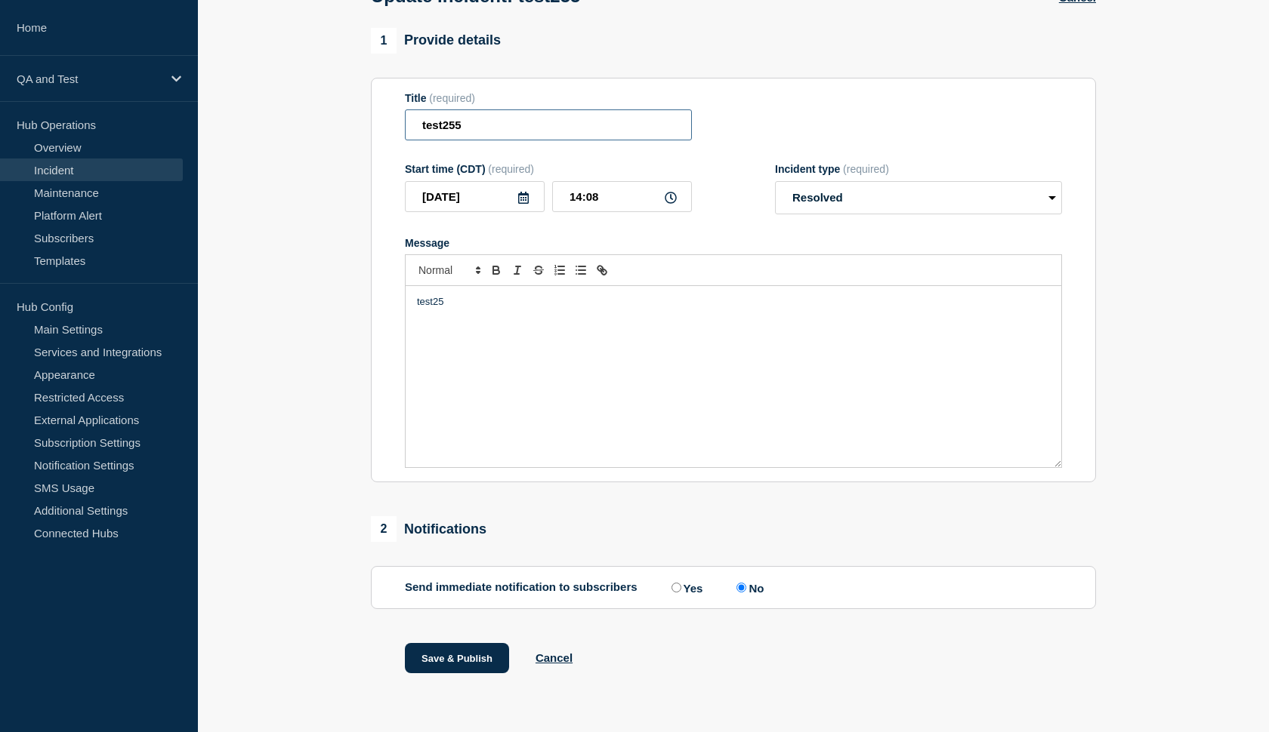
type input "test255"
click at [524, 308] on p "test25" at bounding box center [733, 302] width 633 height 14
click at [486, 309] on p "test25" at bounding box center [733, 302] width 633 height 14
click at [449, 670] on button "Save & Publish" at bounding box center [457, 657] width 104 height 30
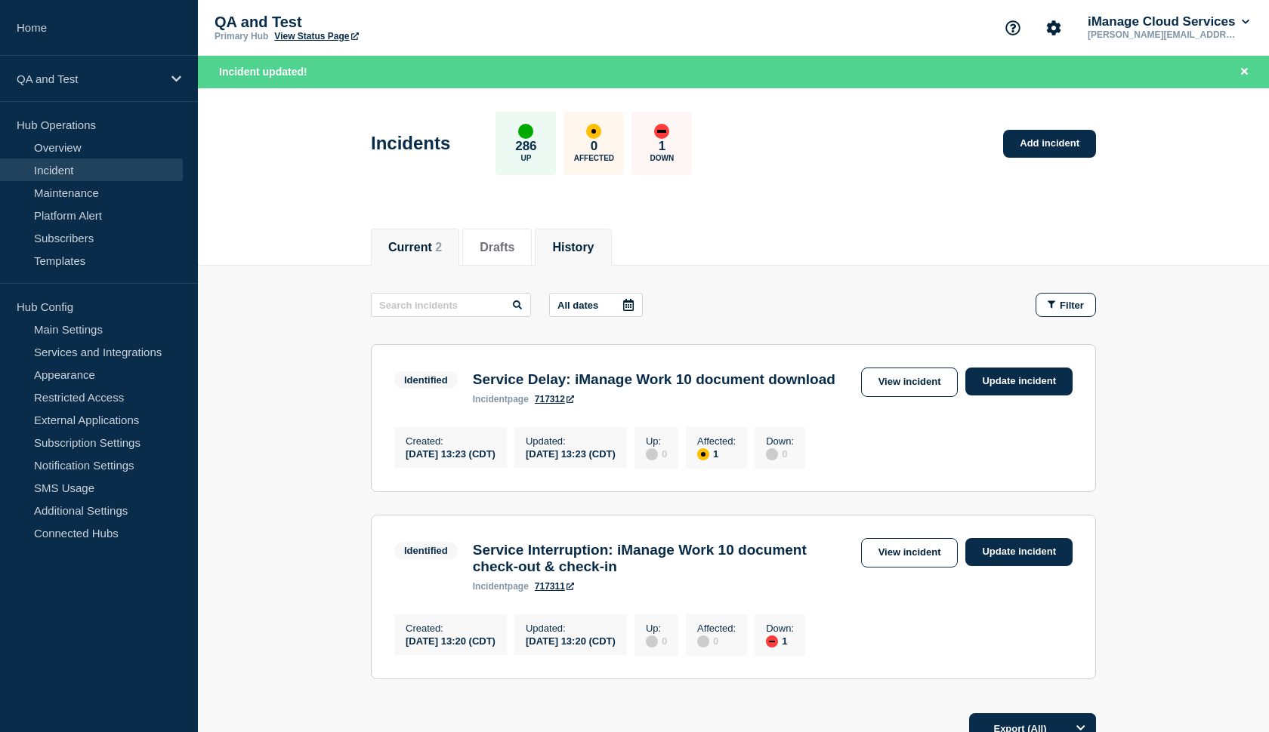
click at [566, 241] on button "History" at bounding box center [573, 248] width 42 height 14
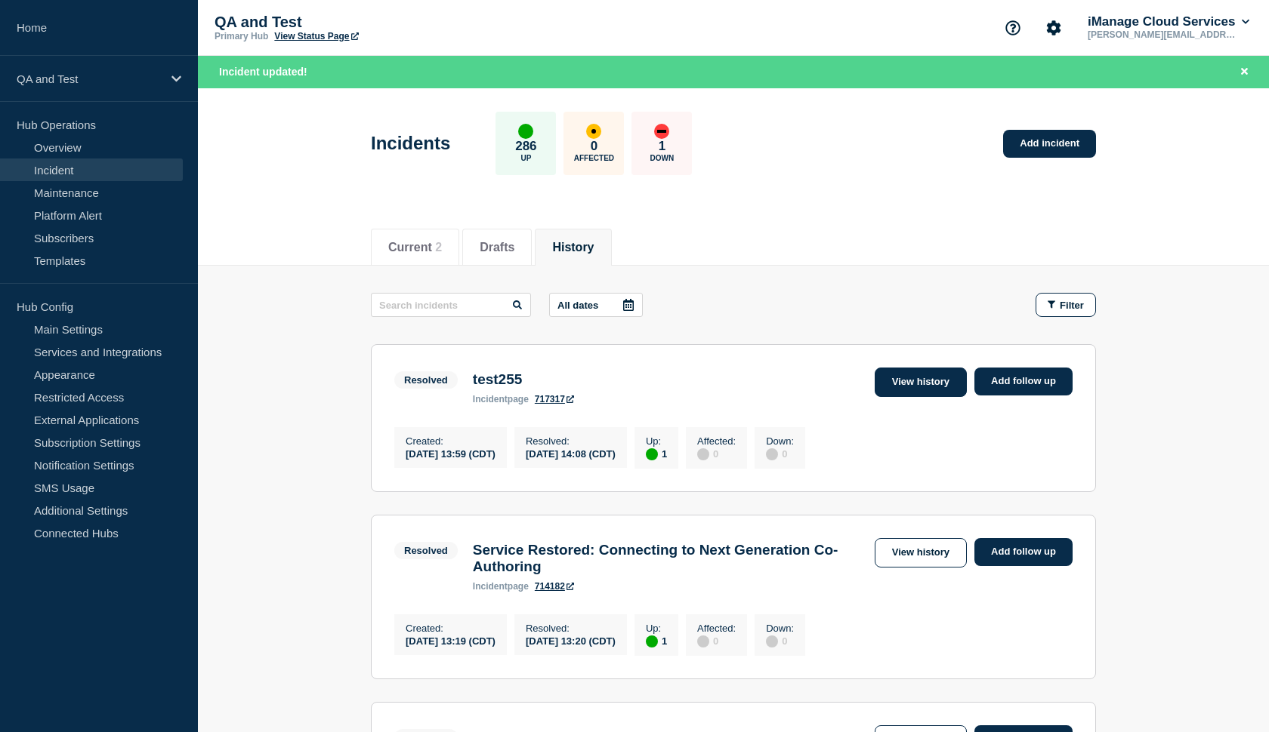
click at [888, 390] on link "View history" at bounding box center [920, 382] width 92 height 29
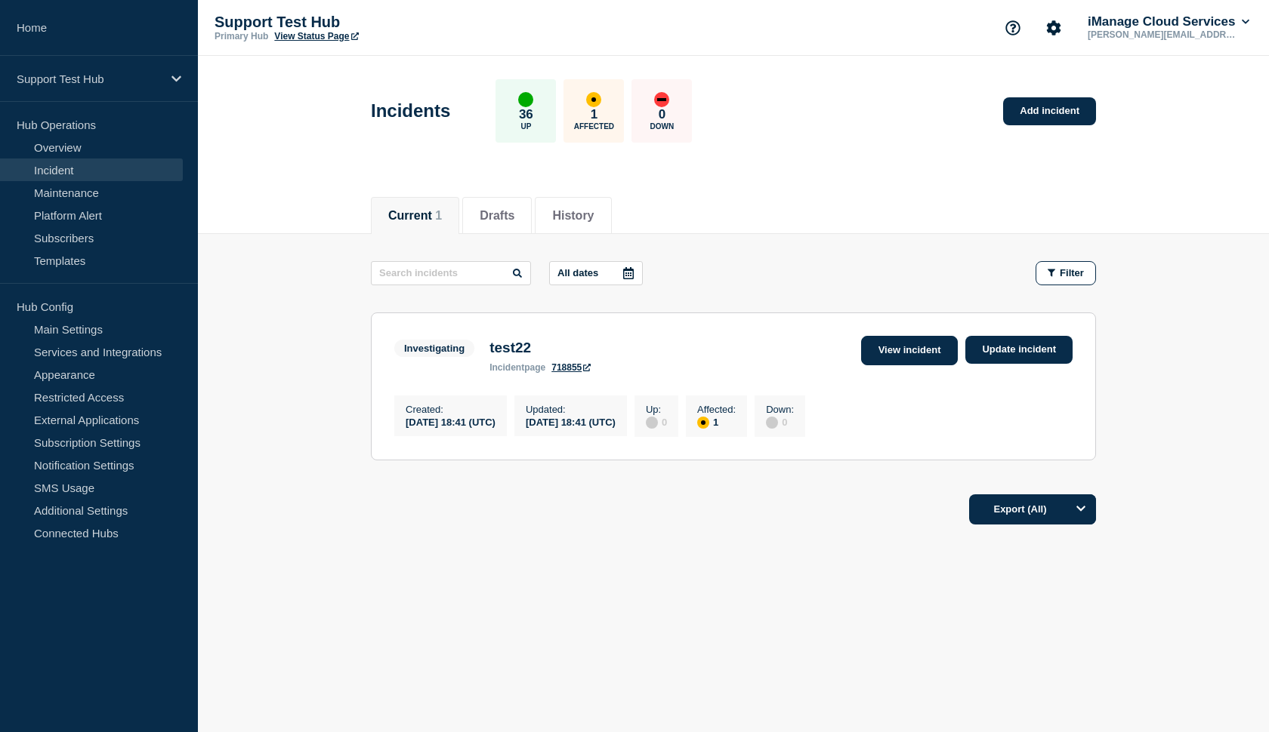
click at [926, 349] on link "View incident" at bounding box center [909, 350] width 97 height 29
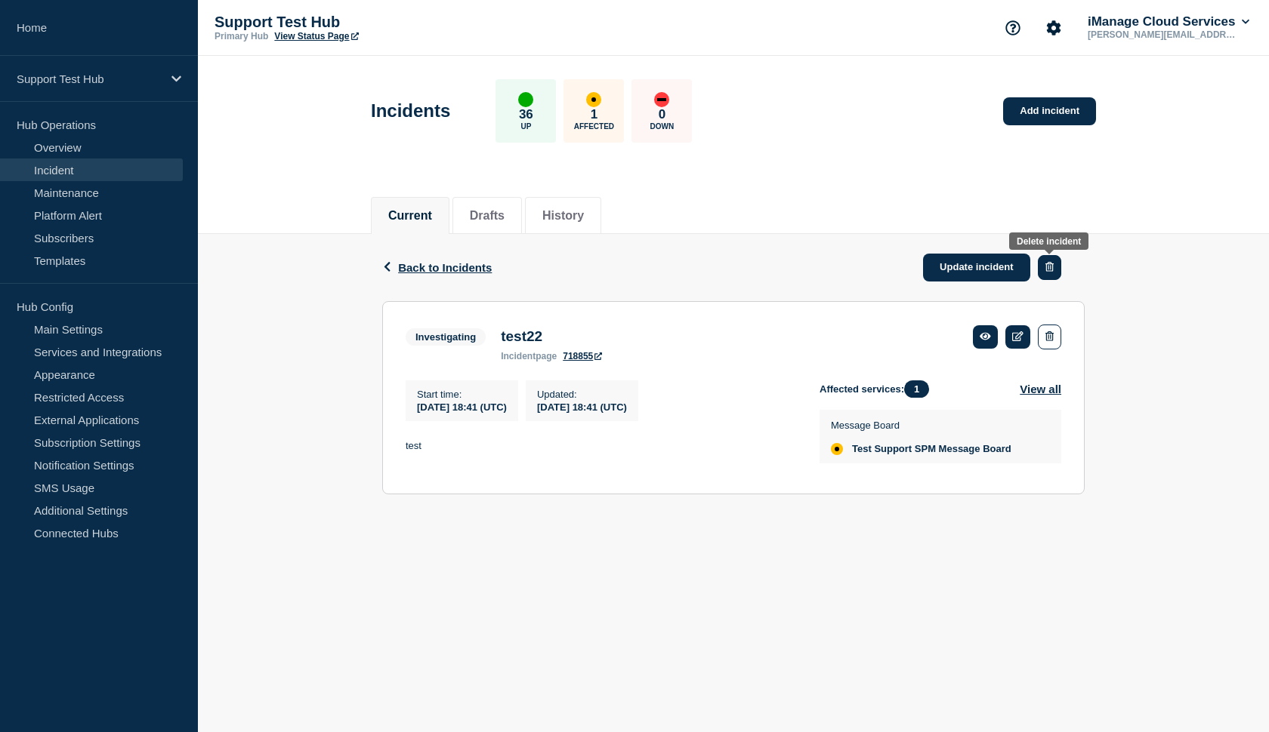
click at [1047, 270] on icon "button" at bounding box center [1049, 267] width 8 height 10
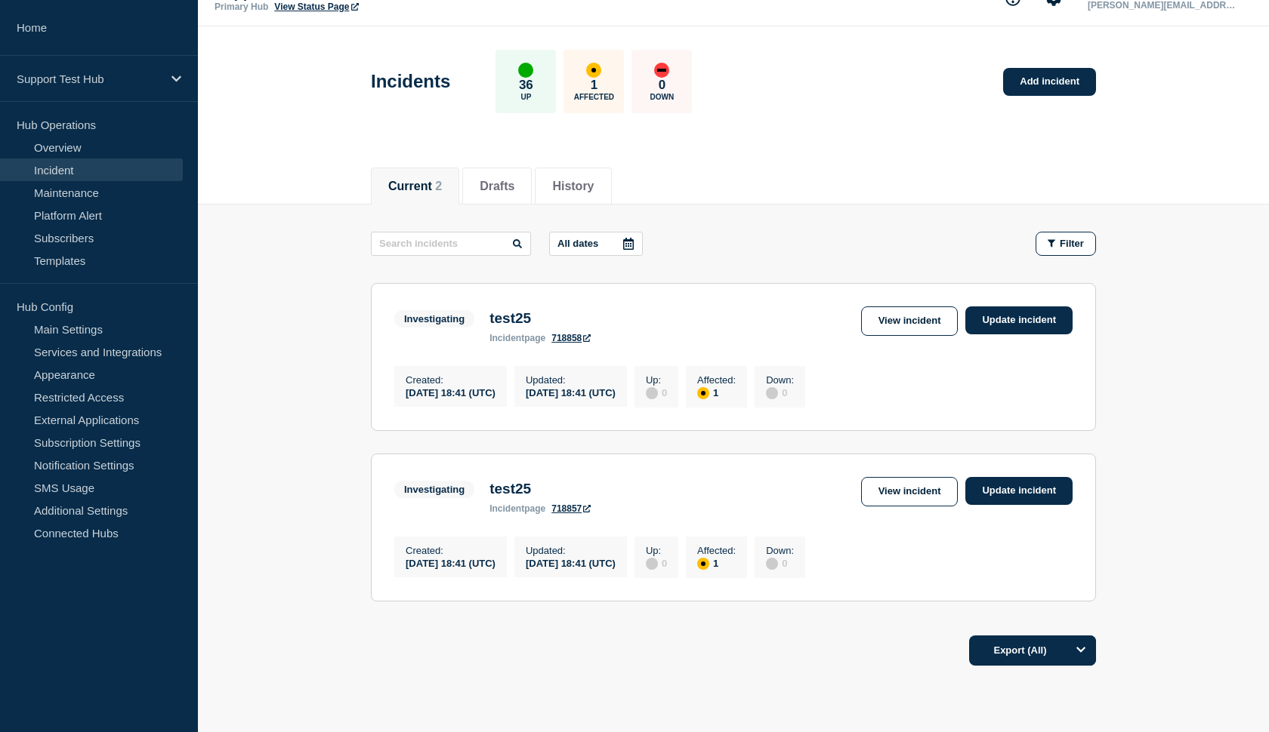
scroll to position [48, 0]
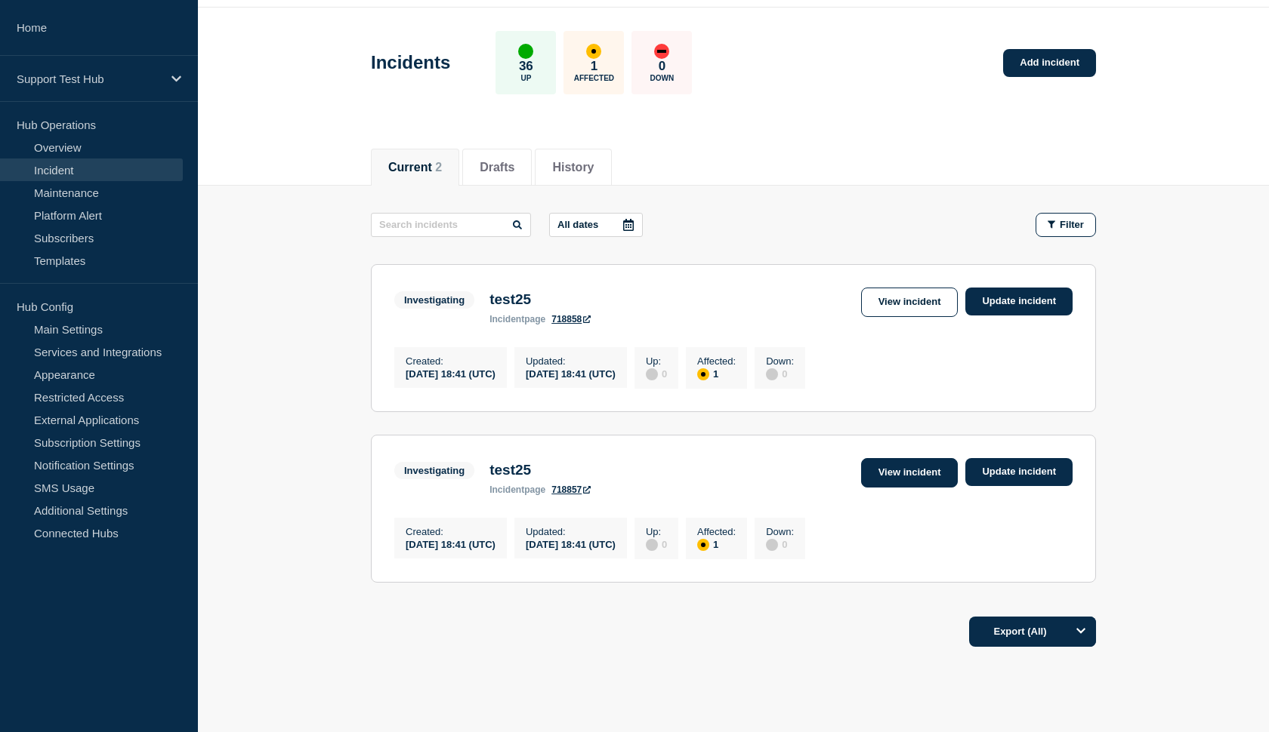
click at [874, 488] on link "View incident" at bounding box center [909, 472] width 97 height 29
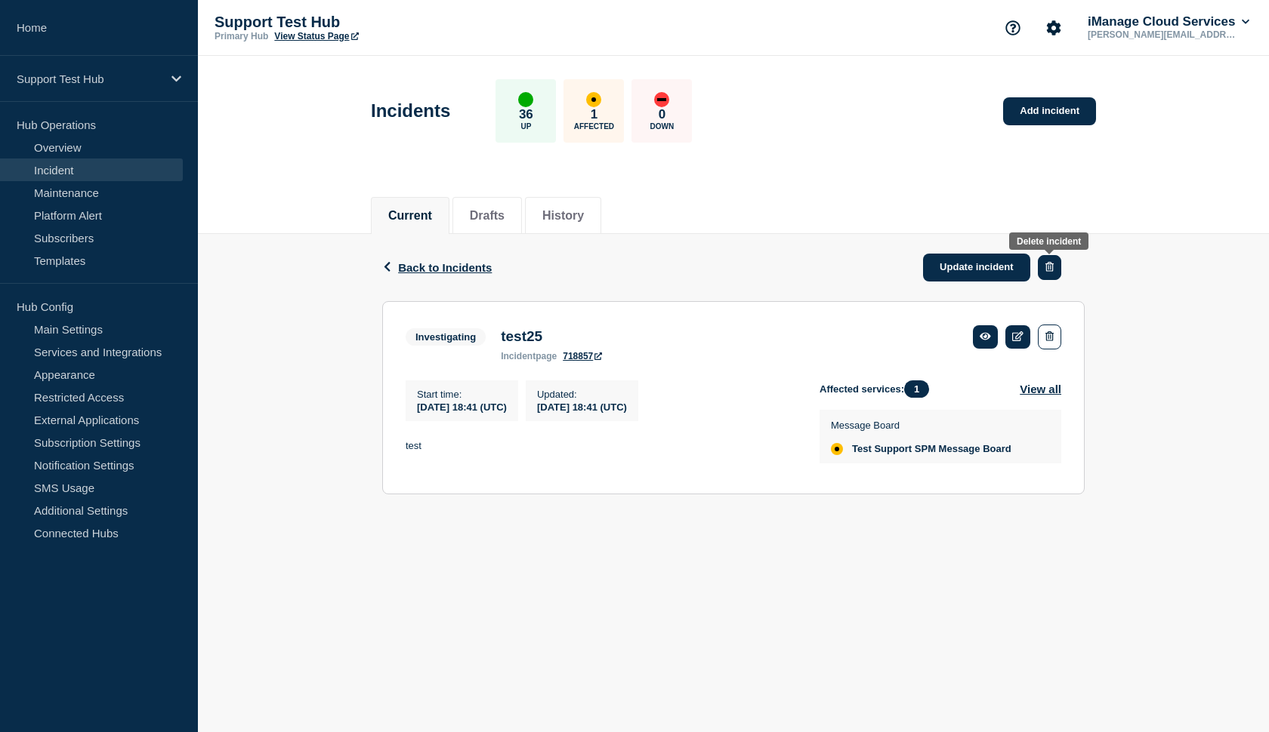
click at [1045, 270] on icon "button" at bounding box center [1049, 267] width 8 height 10
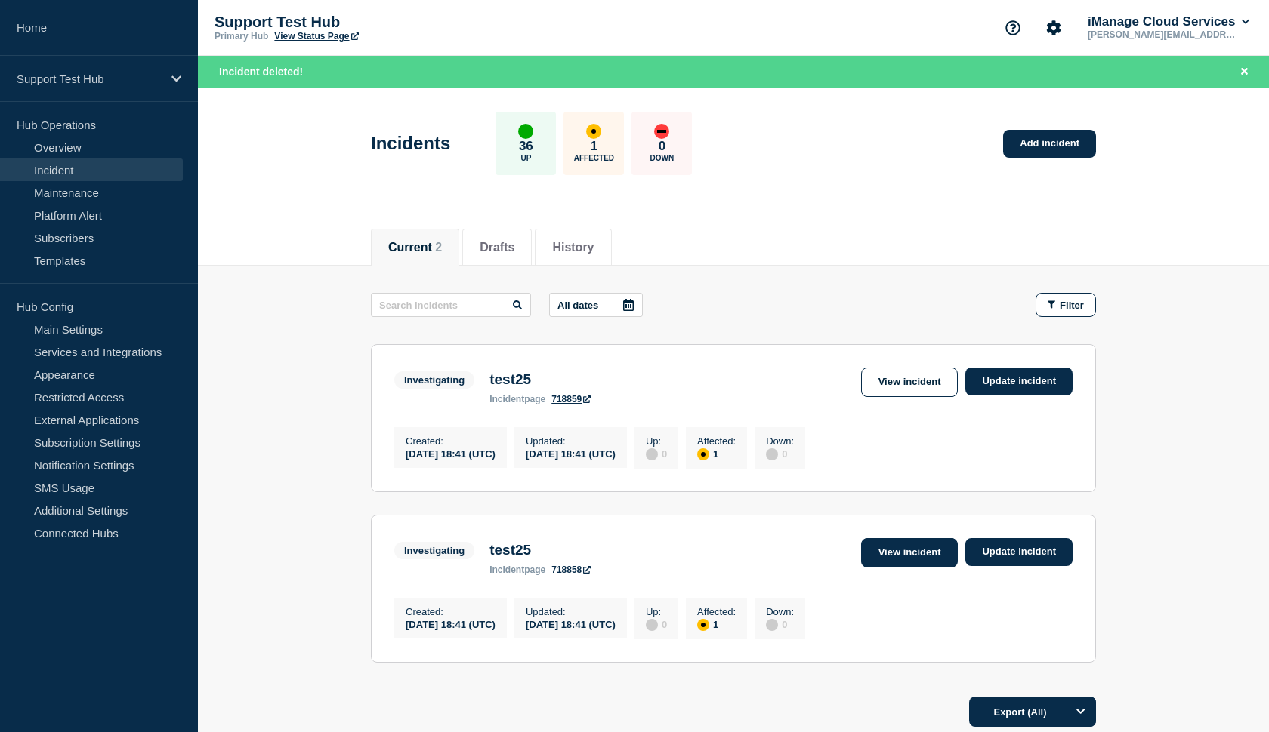
click at [936, 562] on link "View incident" at bounding box center [909, 552] width 97 height 29
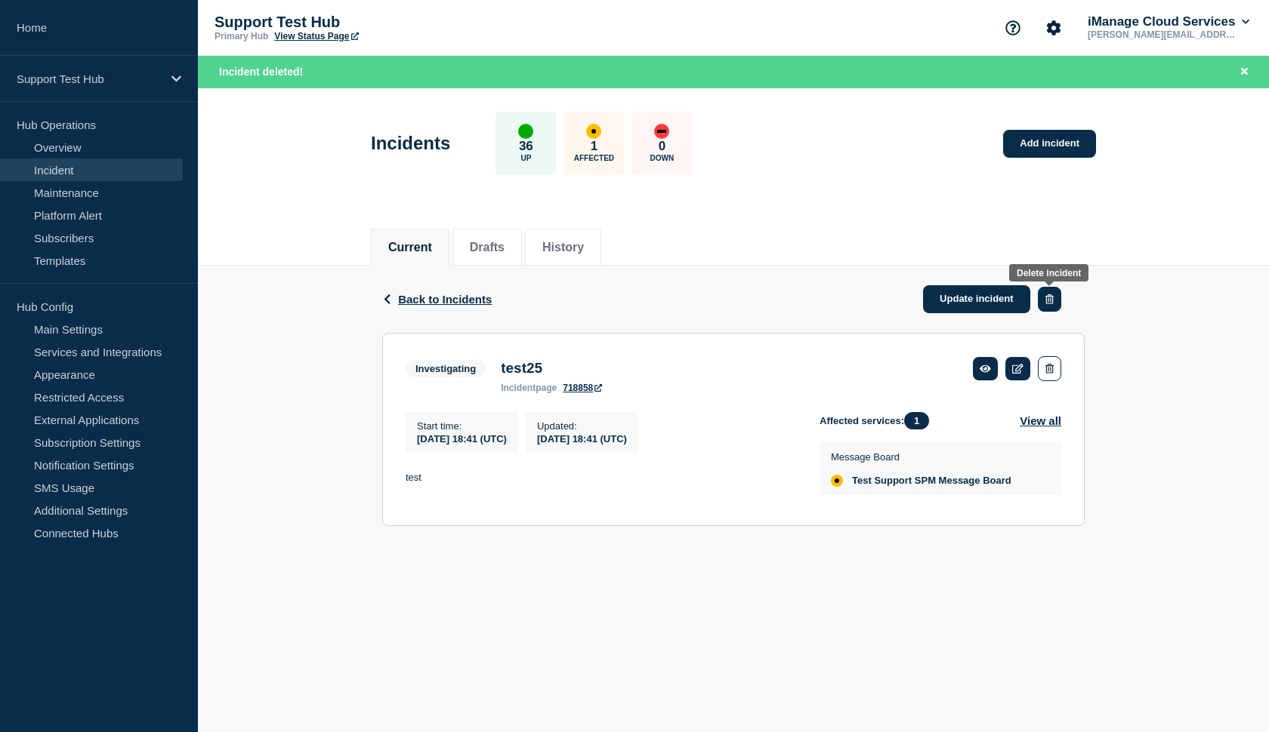
click at [1043, 302] on button "button" at bounding box center [1049, 299] width 23 height 25
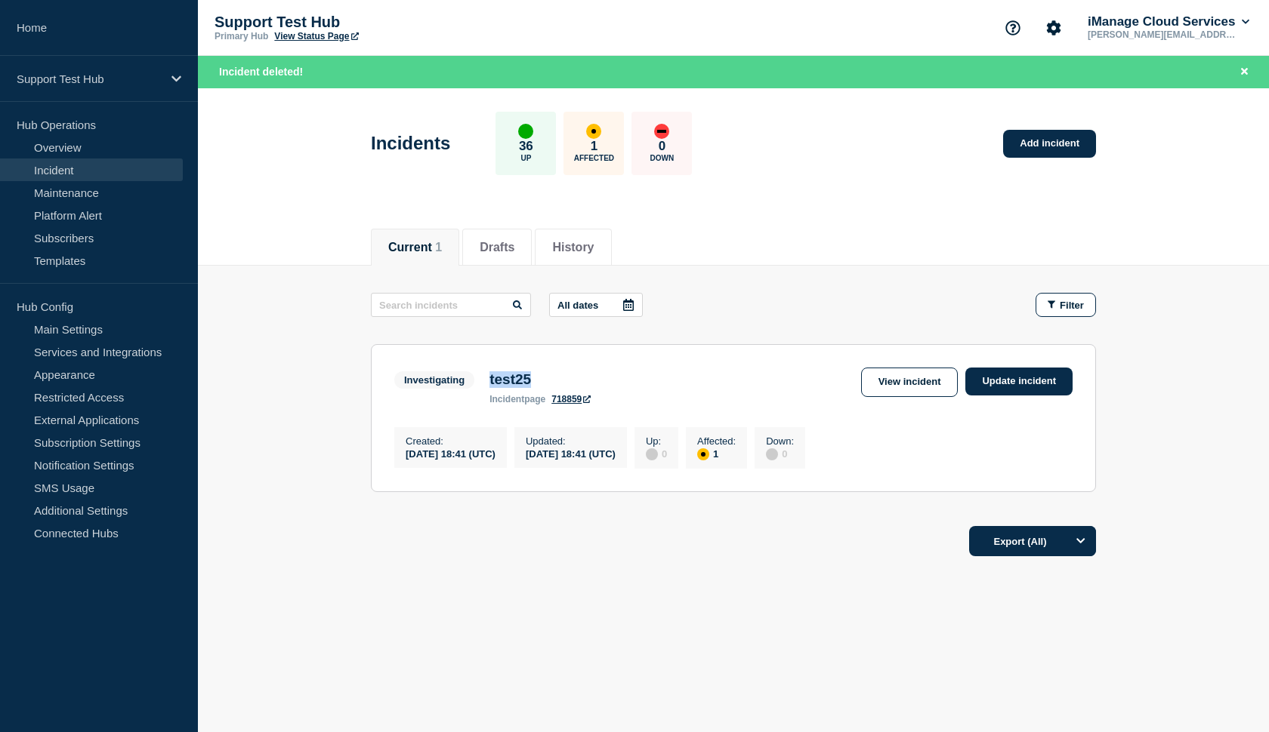
drag, startPoint x: 534, startPoint y: 381, endPoint x: 489, endPoint y: 378, distance: 45.4
click at [489, 378] on div "test25 incident page 718859" at bounding box center [540, 388] width 116 height 33
click at [665, 326] on div "All dates Filter Investigating 1 Affected test25 Created 2025-09-18 18:41 (UTC)…" at bounding box center [733, 404] width 725 height 222
drag, startPoint x: 487, startPoint y: 464, endPoint x: 528, endPoint y: 464, distance: 40.8
click at [528, 464] on div "Created : 2025-09-18 18:41 (UTC) Updated : 2025-09-18 18:41 (UTC) Up : 0 Affect…" at bounding box center [603, 446] width 418 height 45
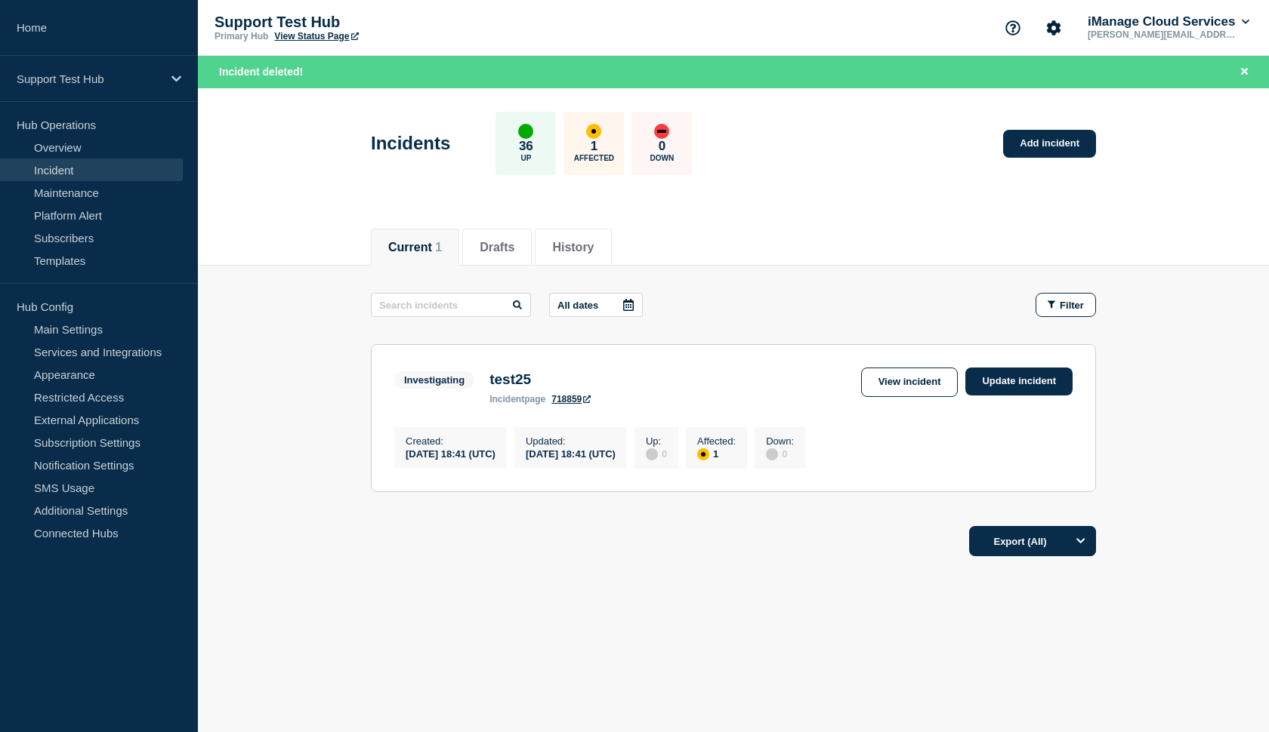
click at [507, 468] on div "Created : 2025-09-18 18:41 (UTC)" at bounding box center [450, 447] width 113 height 41
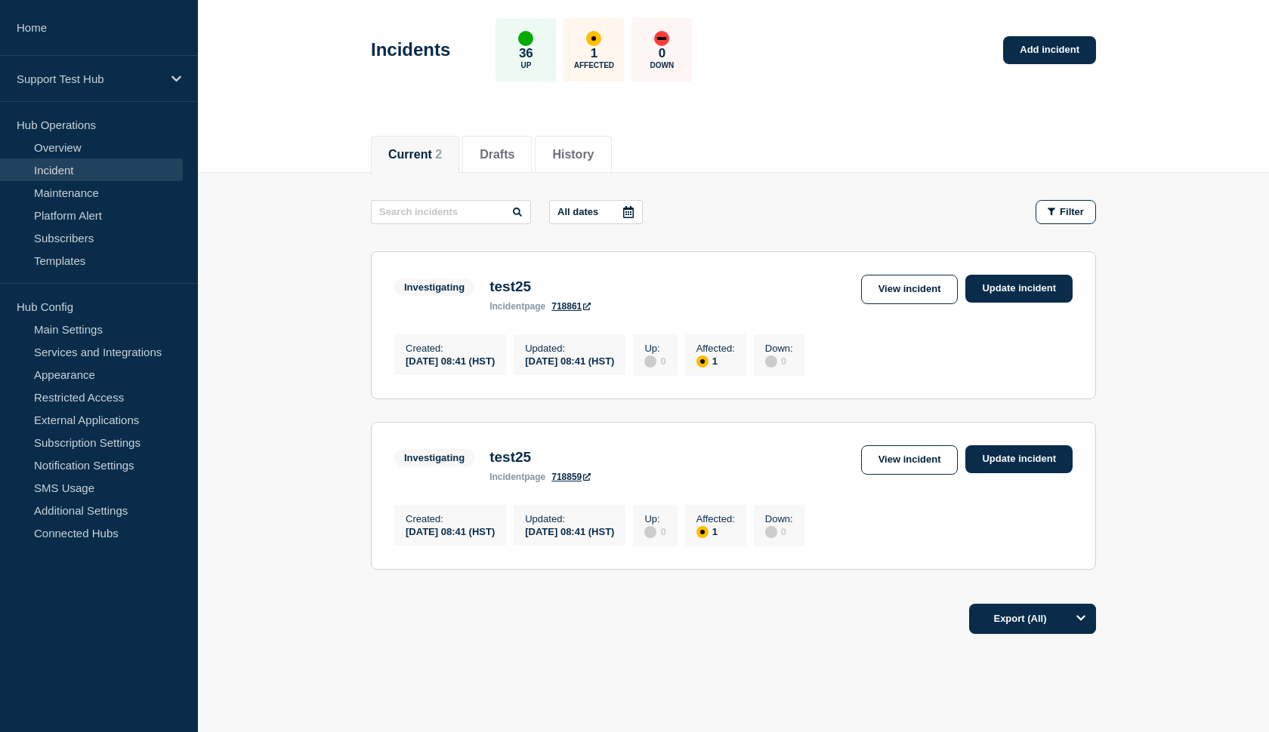
scroll to position [77, 0]
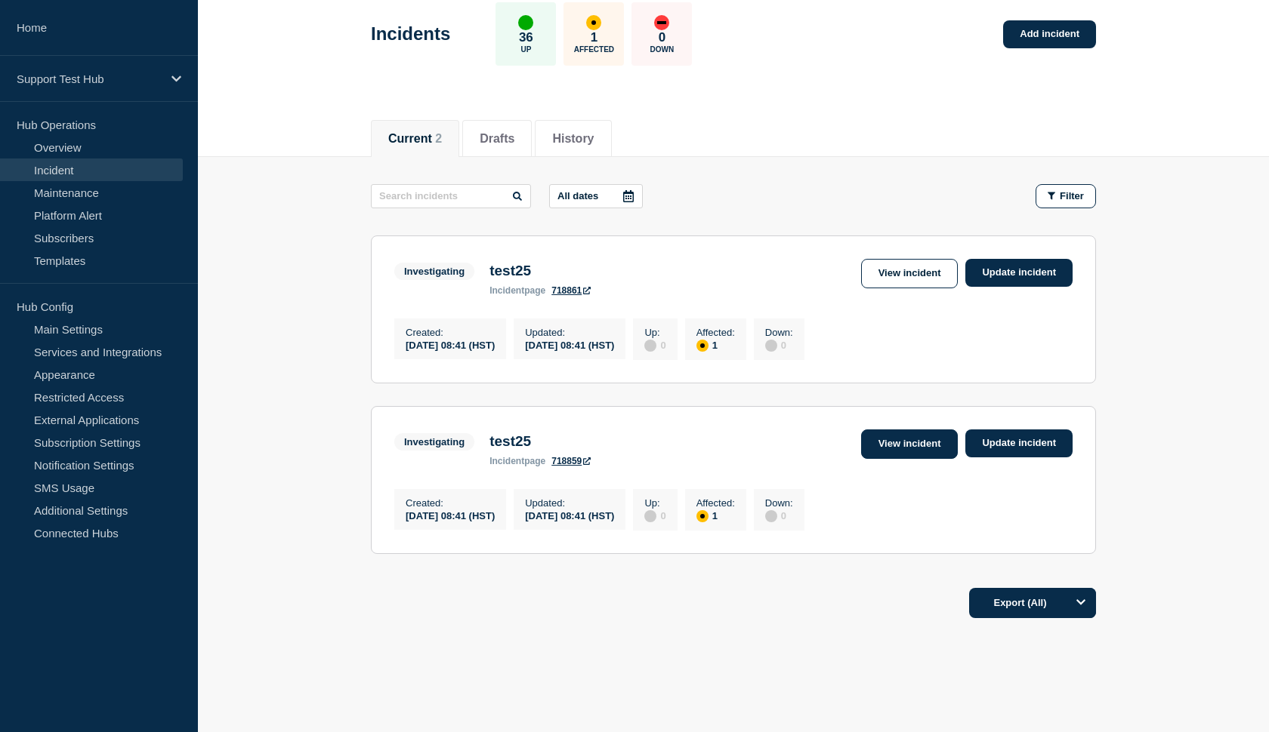
click at [888, 452] on link "View incident" at bounding box center [909, 444] width 97 height 29
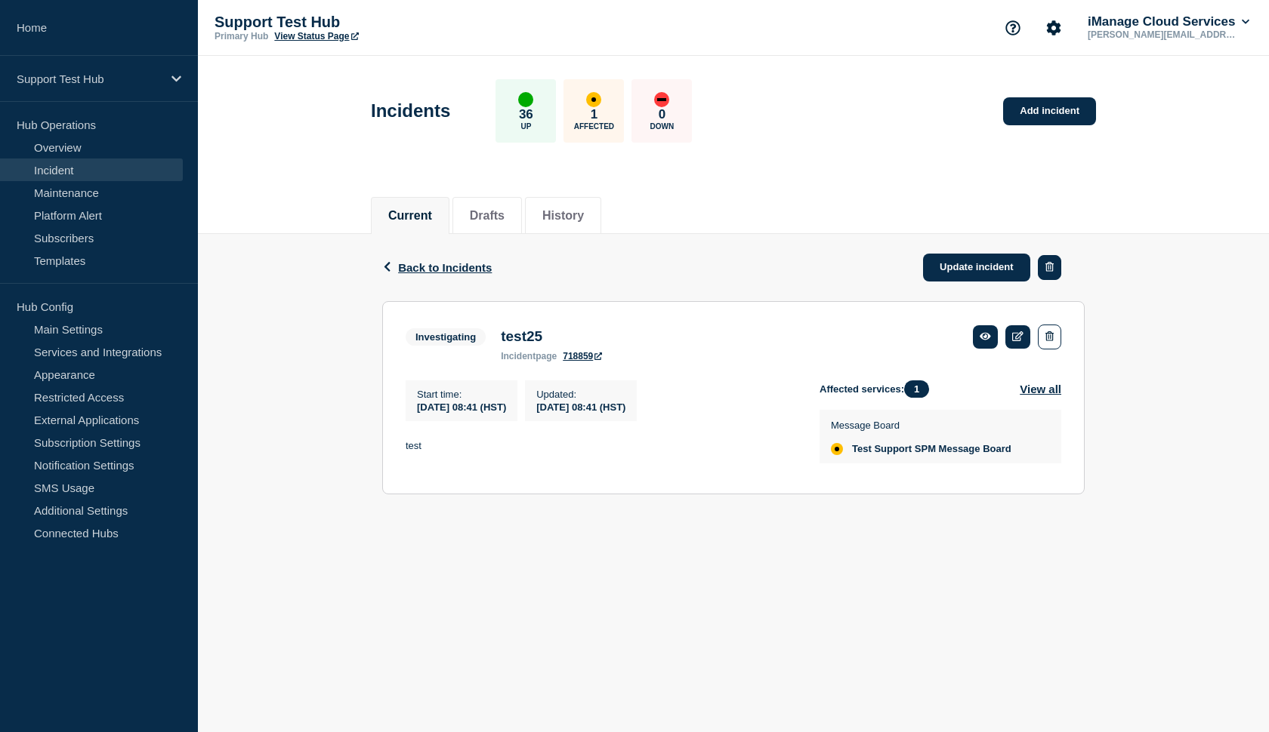
click at [1053, 264] on icon "button" at bounding box center [1049, 267] width 8 height 10
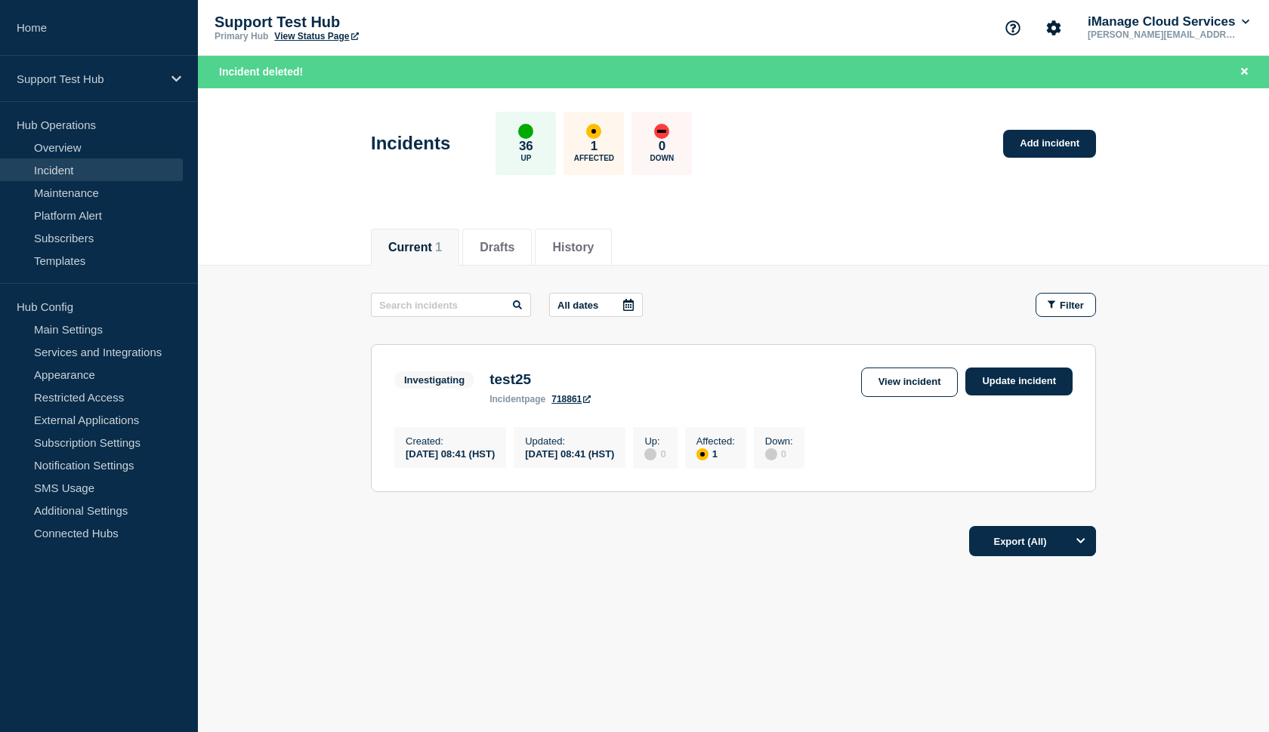
click at [858, 390] on div "Investigating test25 incident page 718861 View incident Update incident" at bounding box center [733, 386] width 678 height 37
click at [879, 378] on link "View incident" at bounding box center [909, 382] width 97 height 29
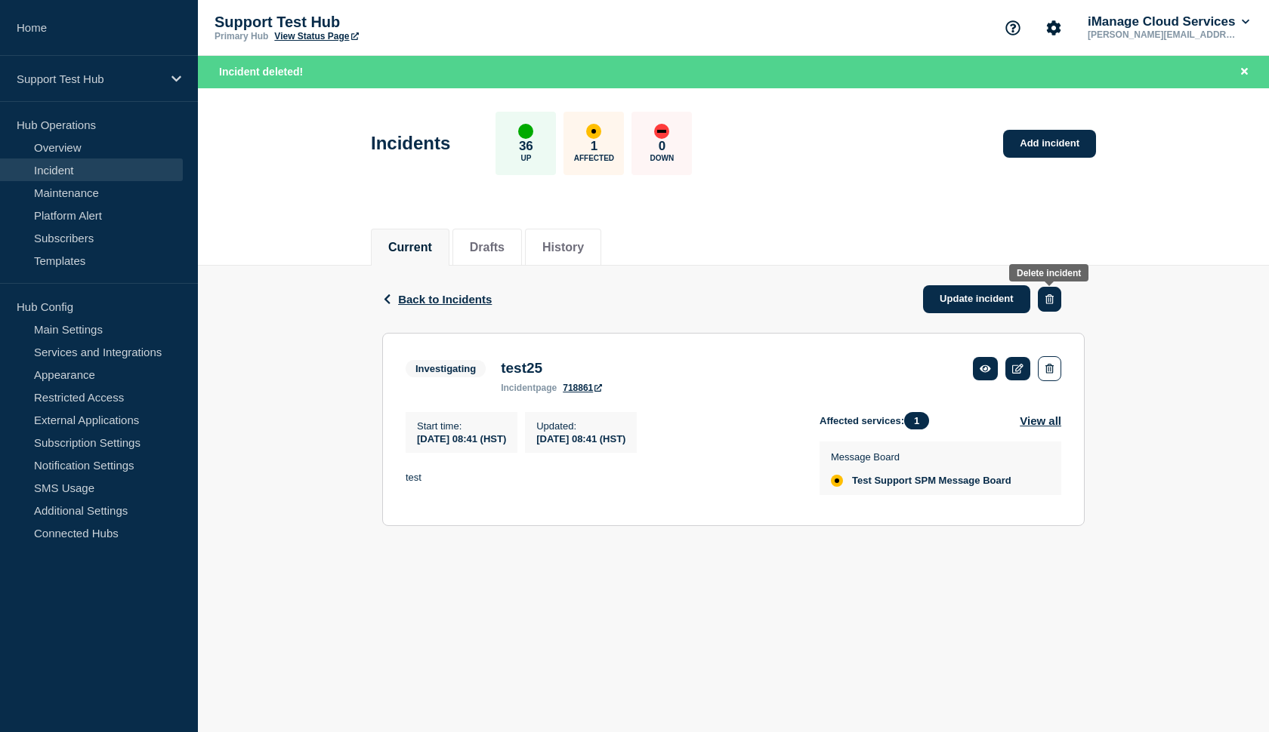
click at [1054, 294] on button "button" at bounding box center [1049, 299] width 23 height 25
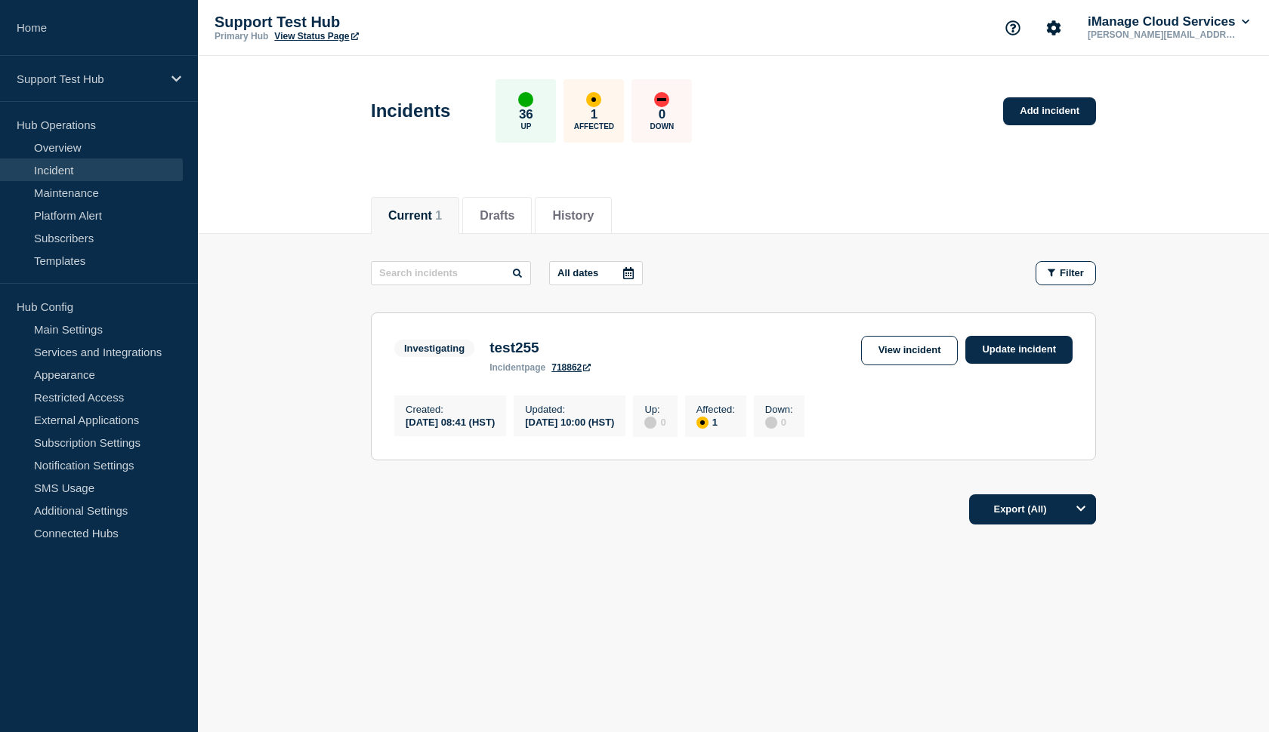
drag, startPoint x: 516, startPoint y: 427, endPoint x: 390, endPoint y: 436, distance: 126.4
click at [392, 436] on section "Investigating test255 incident page 718862 View incident Update incident Create…" at bounding box center [733, 387] width 725 height 148
drag, startPoint x: 626, startPoint y: 432, endPoint x: 544, endPoint y: 435, distance: 81.6
click at [544, 428] on div "[DATE] 10:01 (HST)" at bounding box center [569, 421] width 89 height 13
click at [609, 454] on section "Investigating test255 incident page 718862 View incident Update incident Create…" at bounding box center [733, 387] width 725 height 148
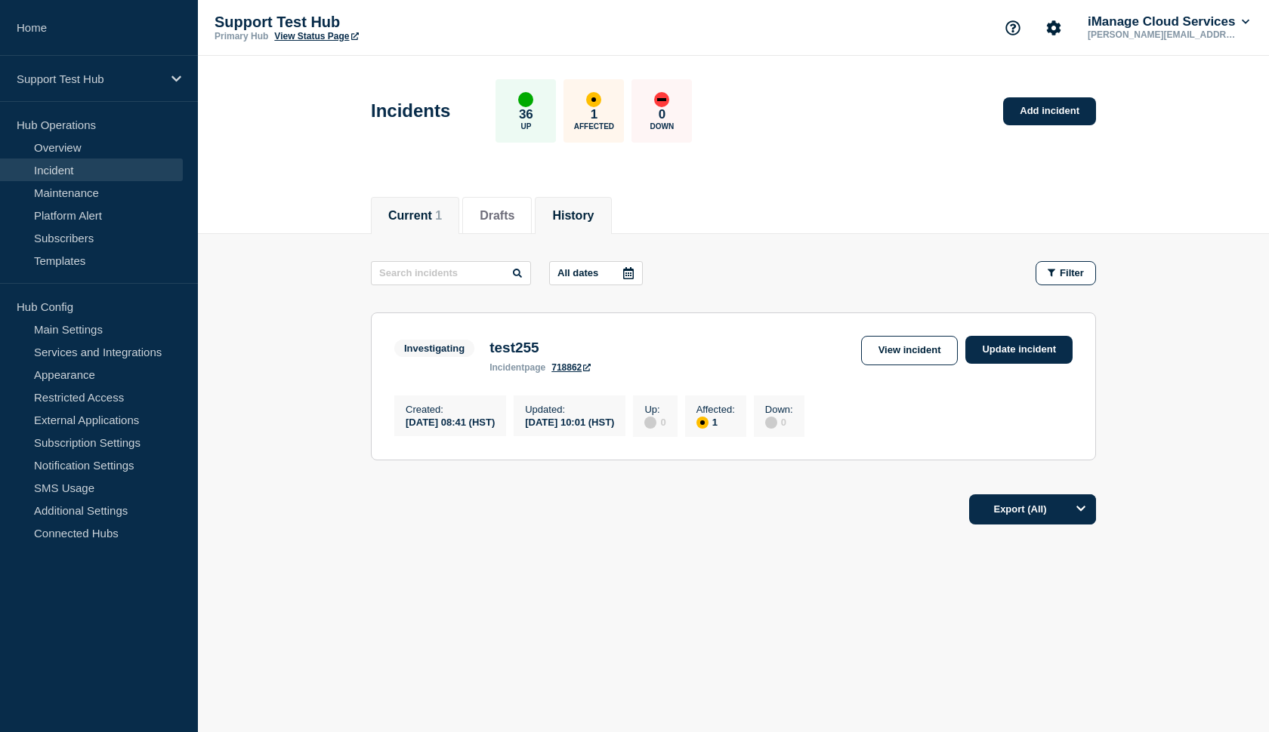
click at [575, 224] on li "History" at bounding box center [573, 215] width 76 height 37
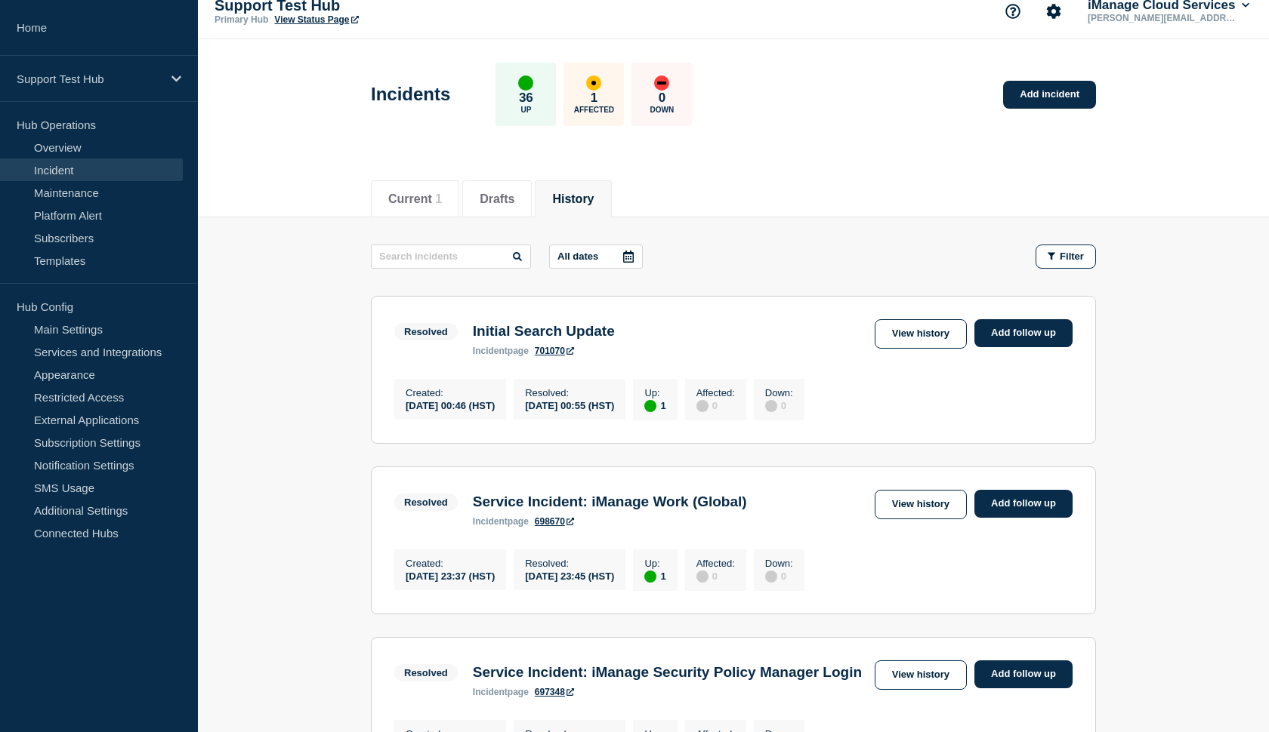
scroll to position [26, 0]
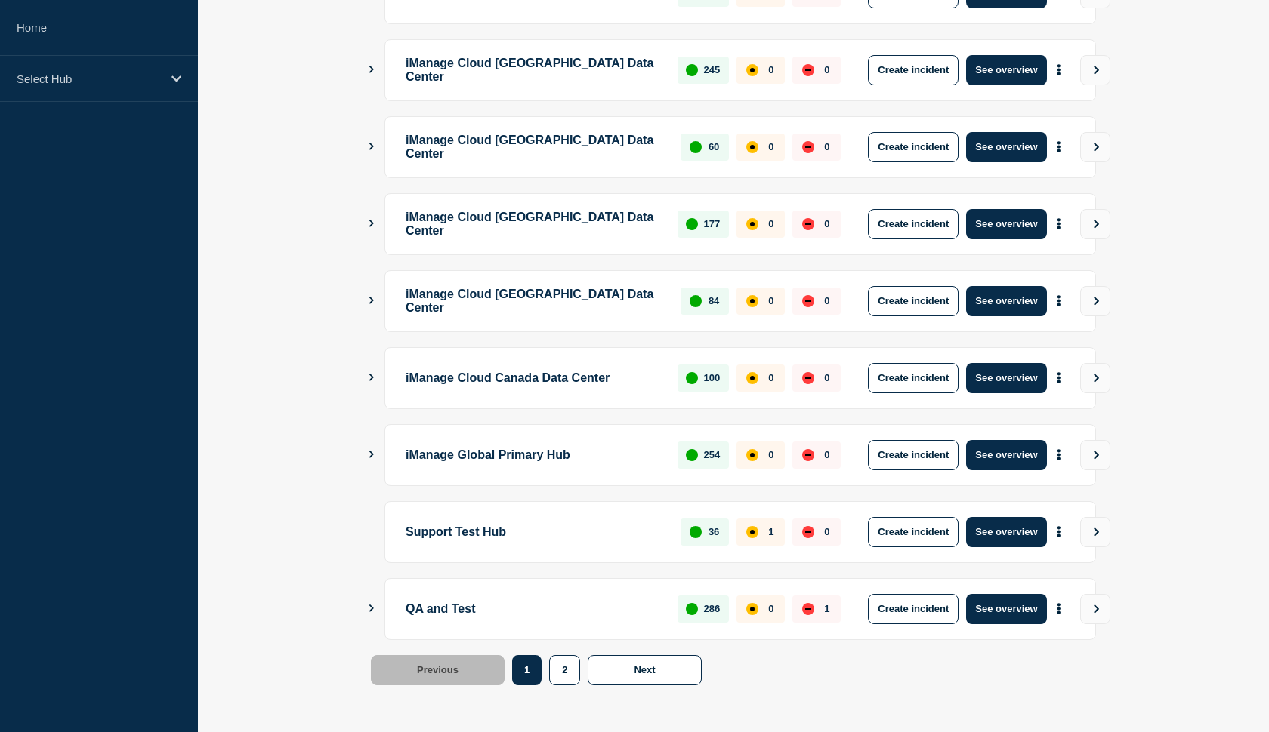
scroll to position [338, 0]
click at [1015, 532] on button "See overview" at bounding box center [1006, 532] width 80 height 30
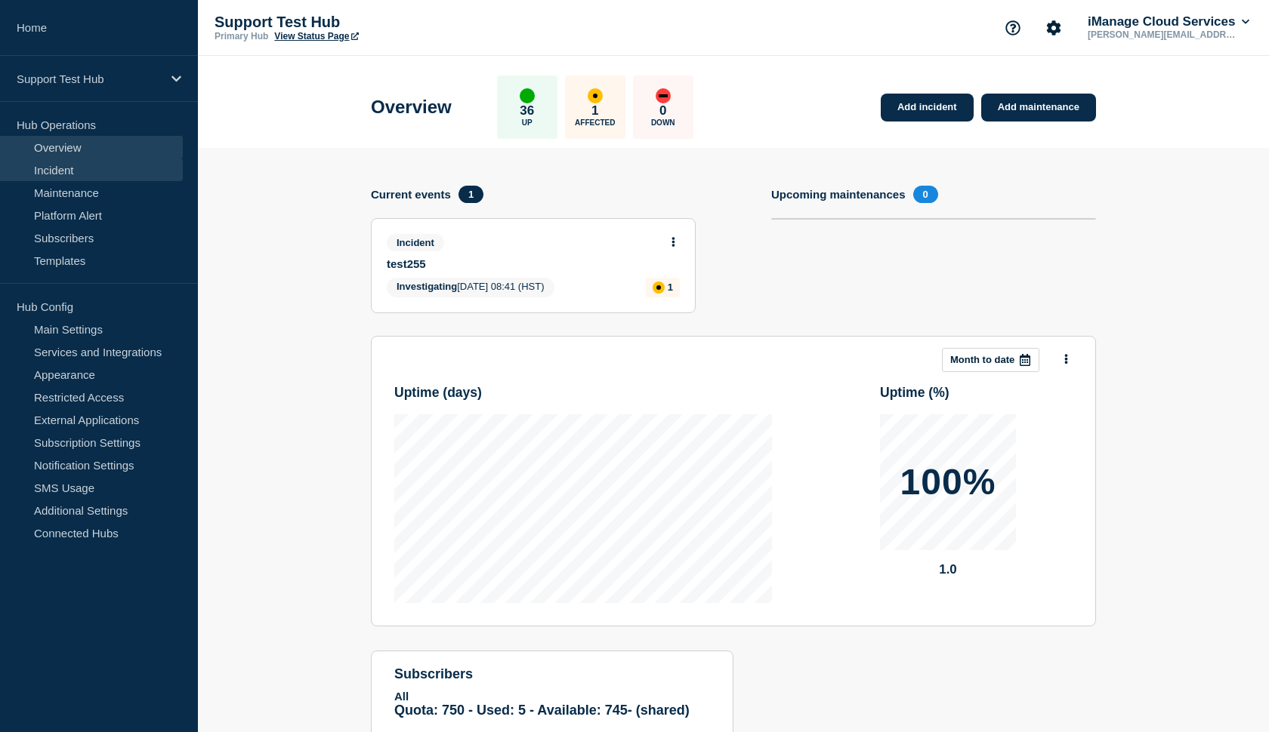
click at [88, 166] on link "Incident" at bounding box center [91, 170] width 183 height 23
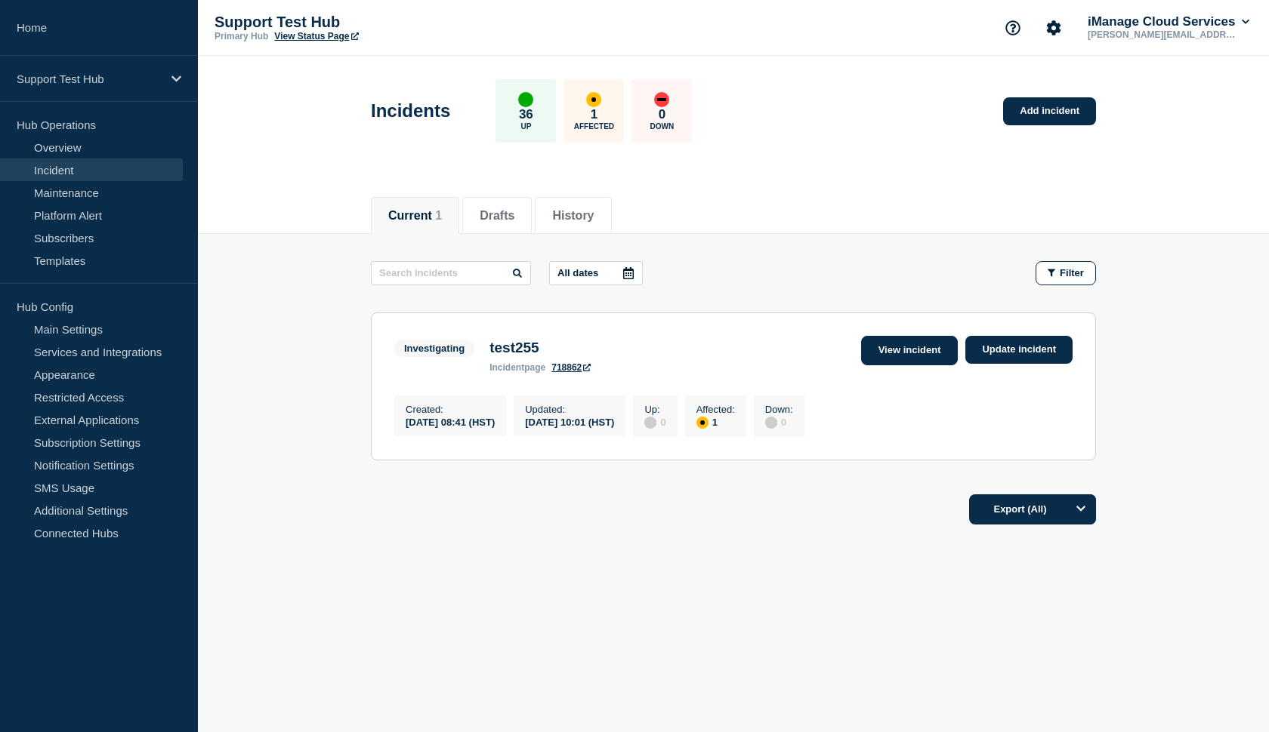
click at [939, 354] on link "View incident" at bounding box center [909, 350] width 97 height 29
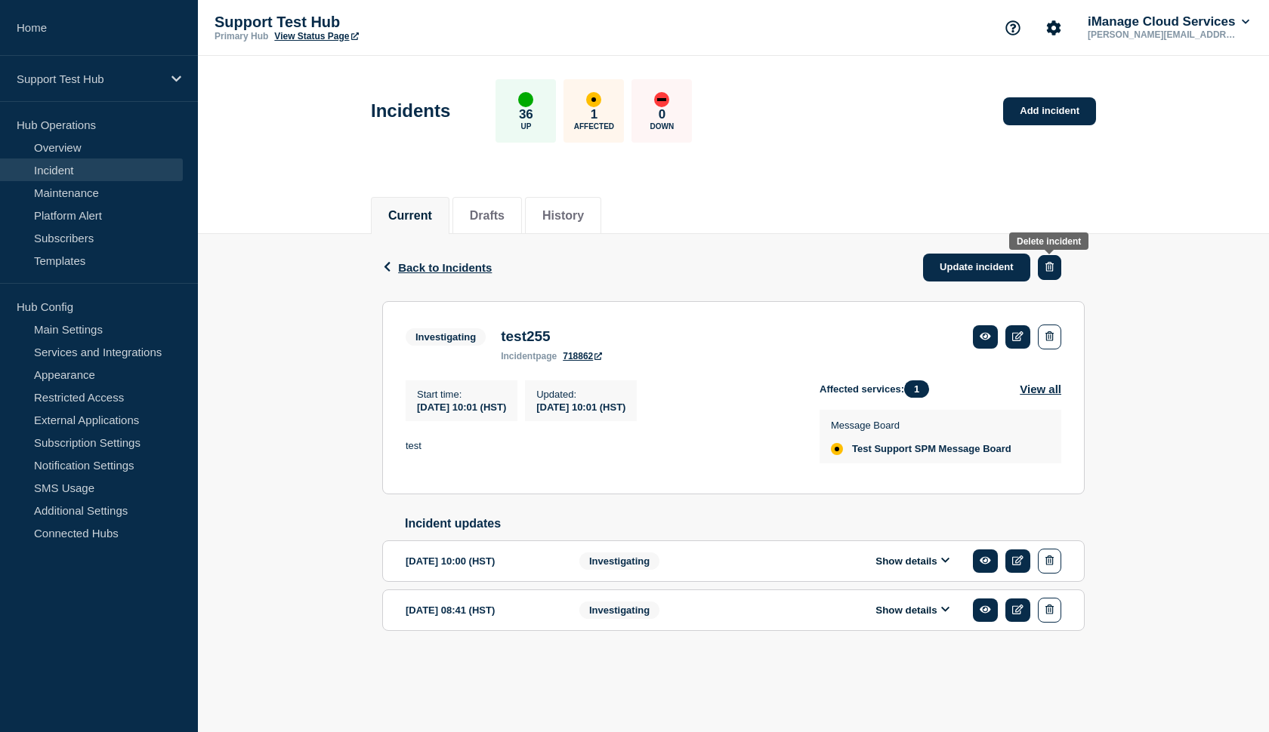
click at [1052, 261] on button "button" at bounding box center [1049, 267] width 23 height 25
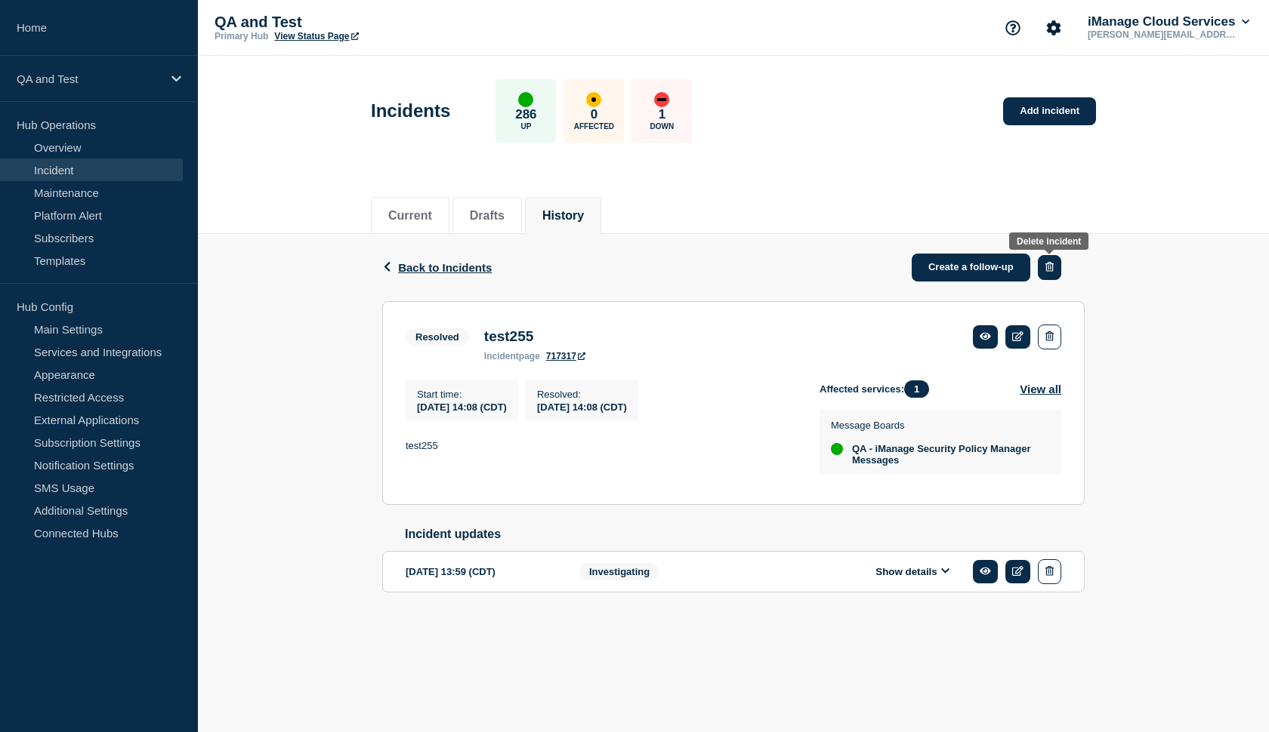
click at [1041, 270] on button "button" at bounding box center [1049, 267] width 23 height 25
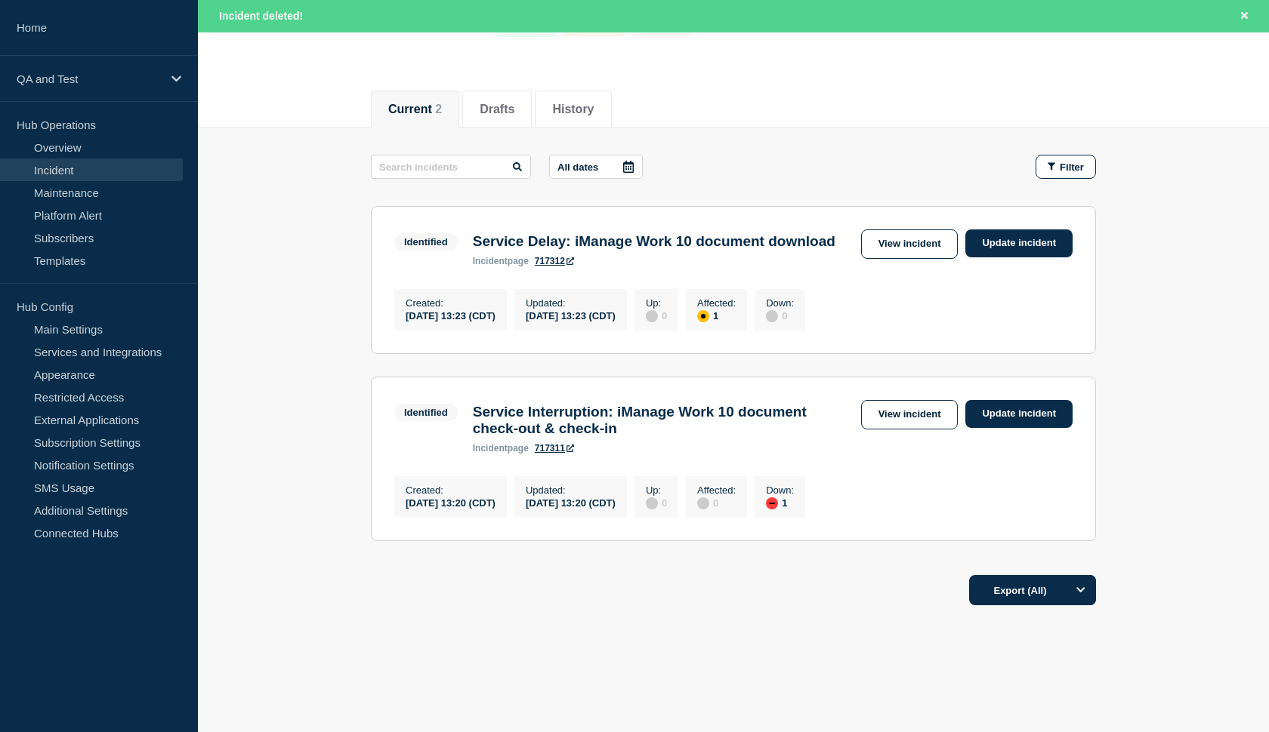
scroll to position [148, 0]
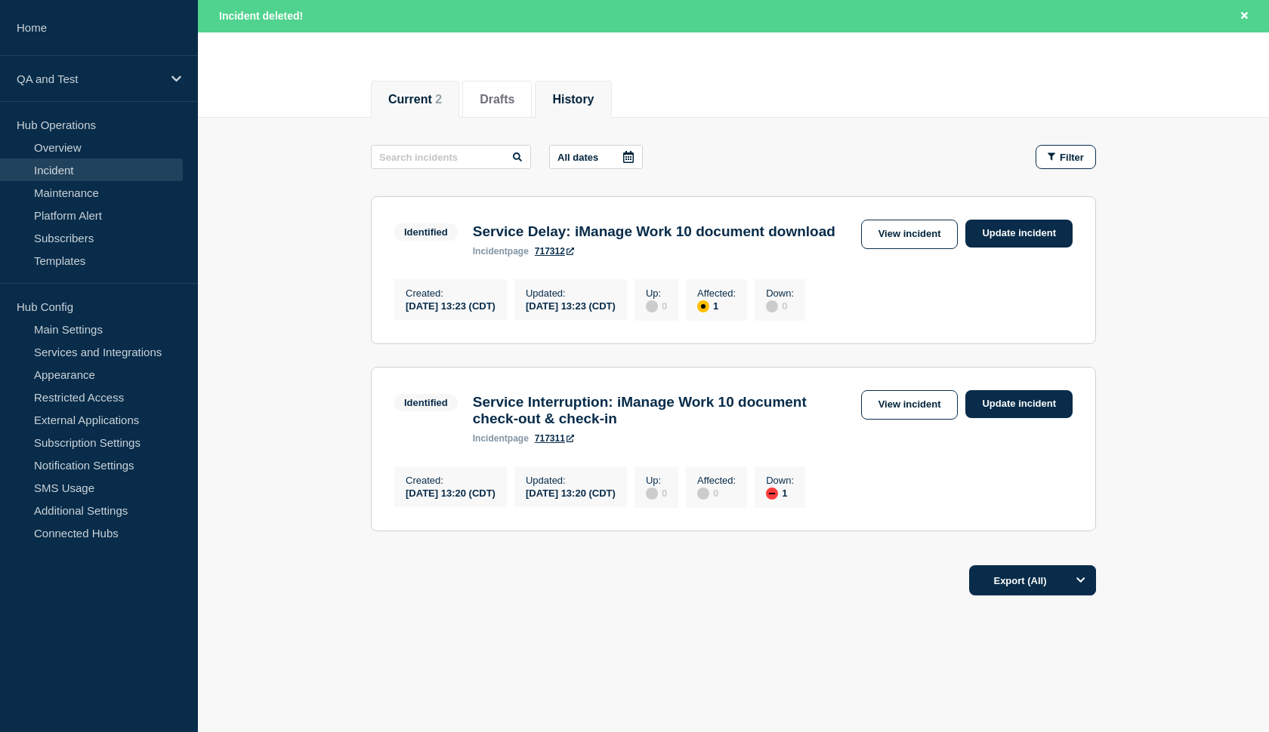
click at [581, 103] on button "History" at bounding box center [573, 100] width 42 height 14
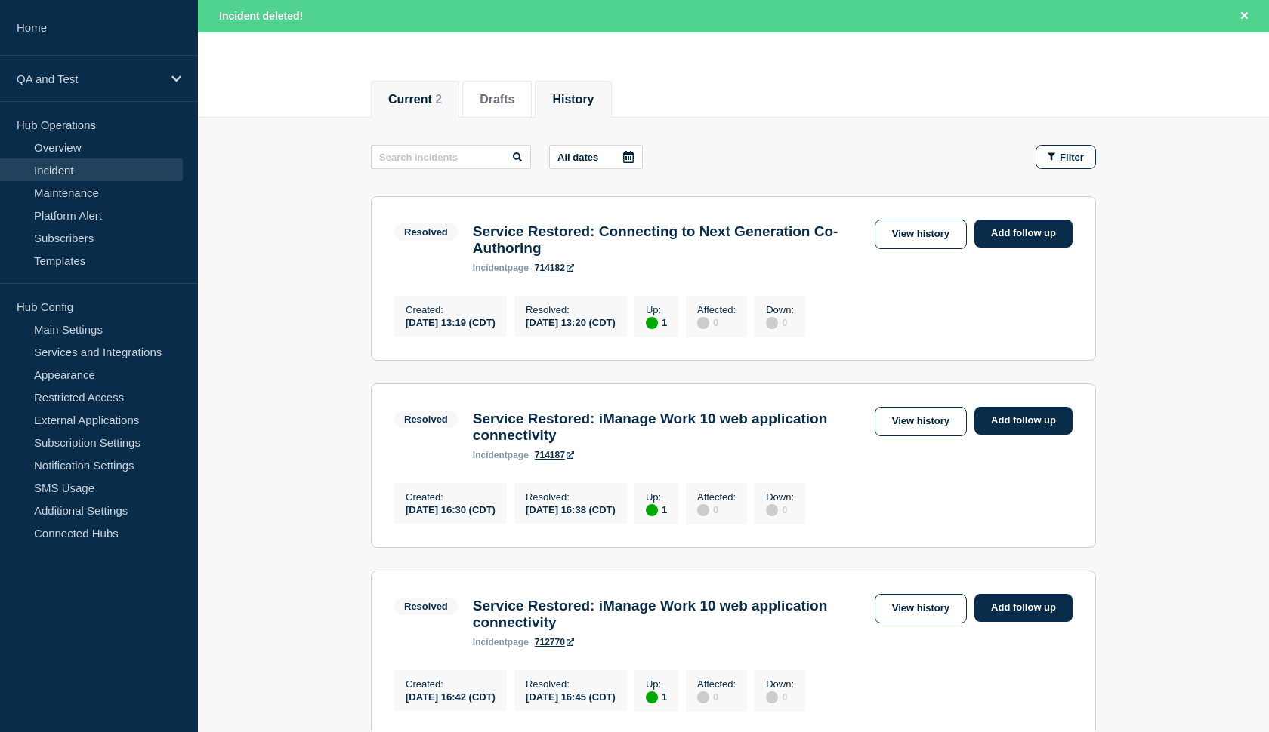
click at [424, 104] on button "Current 2" at bounding box center [415, 100] width 54 height 14
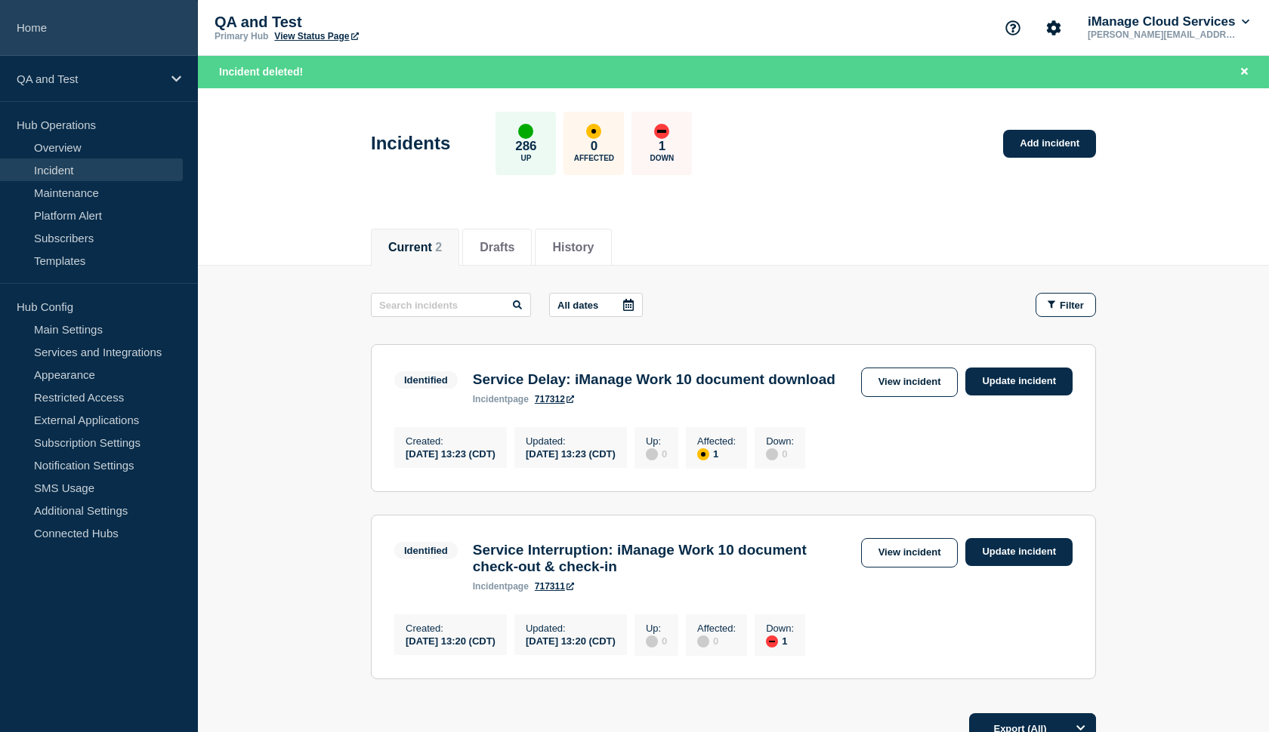
click at [155, 29] on link "Home" at bounding box center [99, 28] width 198 height 56
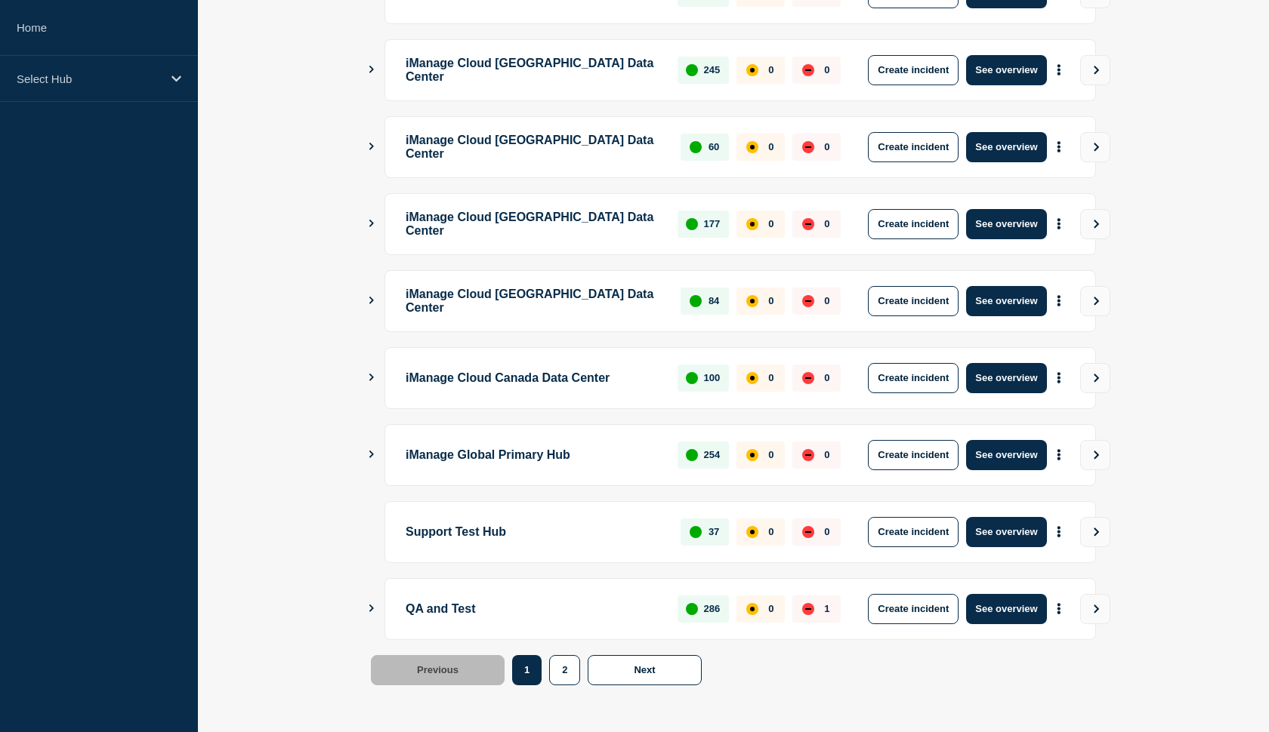
scroll to position [338, 0]
click at [901, 611] on button "Create incident" at bounding box center [913, 609] width 91 height 30
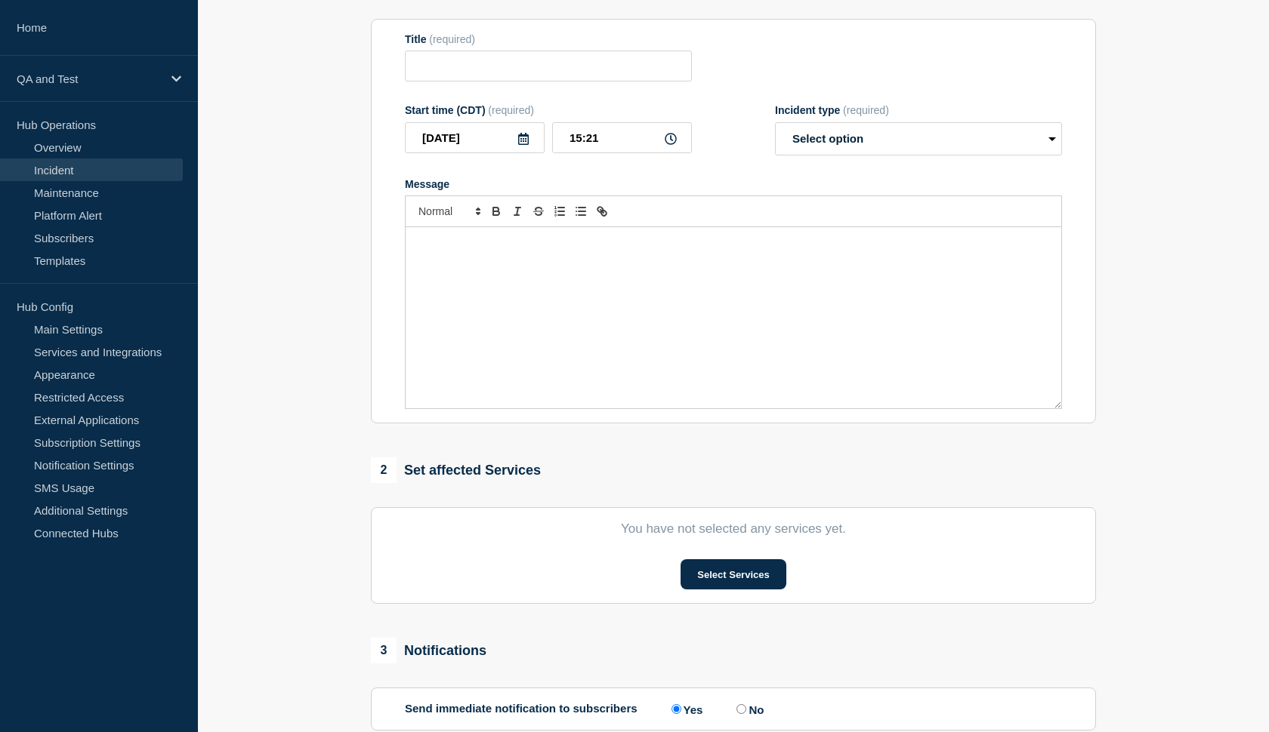
scroll to position [163, 0]
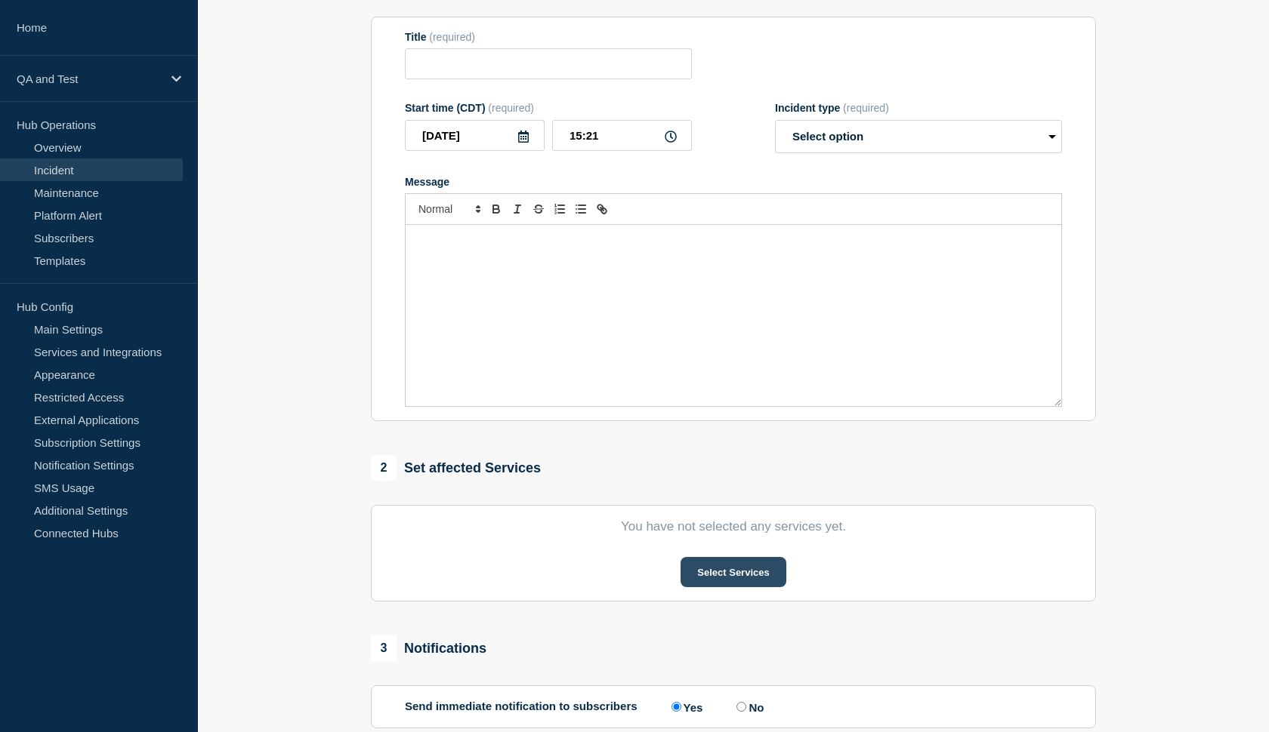
click at [726, 587] on button "Select Services" at bounding box center [732, 572] width 105 height 30
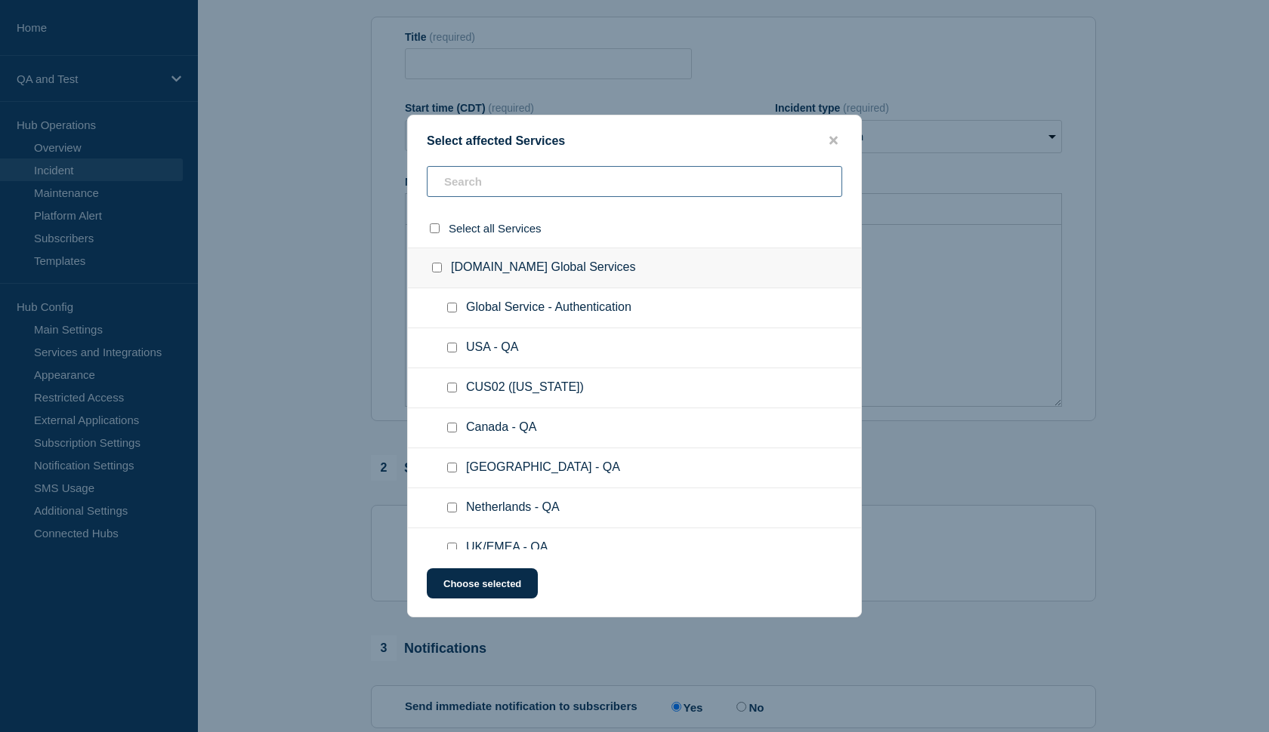
click at [483, 196] on input "text" at bounding box center [634, 181] width 415 height 31
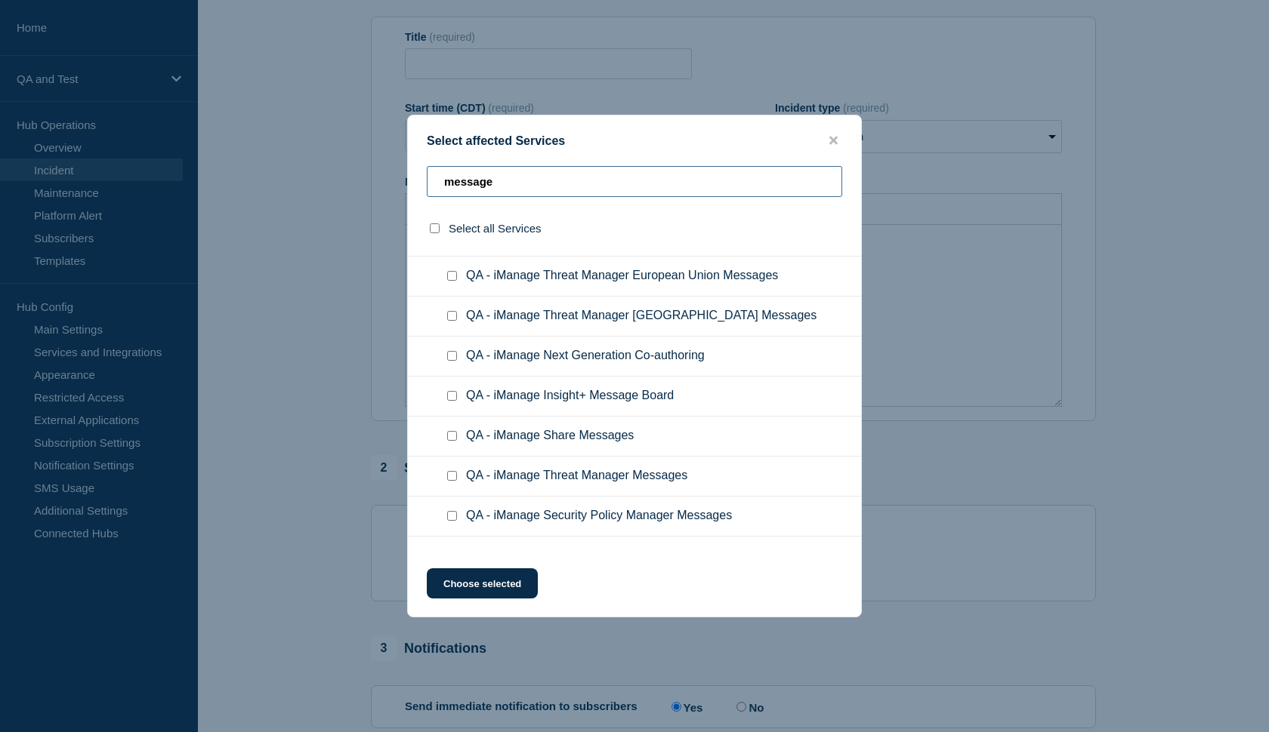
scroll to position [820, 0]
type input "message"
click at [454, 512] on input "QA - iManage Security Policy Manager Messages checkbox" at bounding box center [452, 517] width 10 height 10
checkbox input "true"
click at [484, 599] on button "Choose selected" at bounding box center [482, 584] width 111 height 30
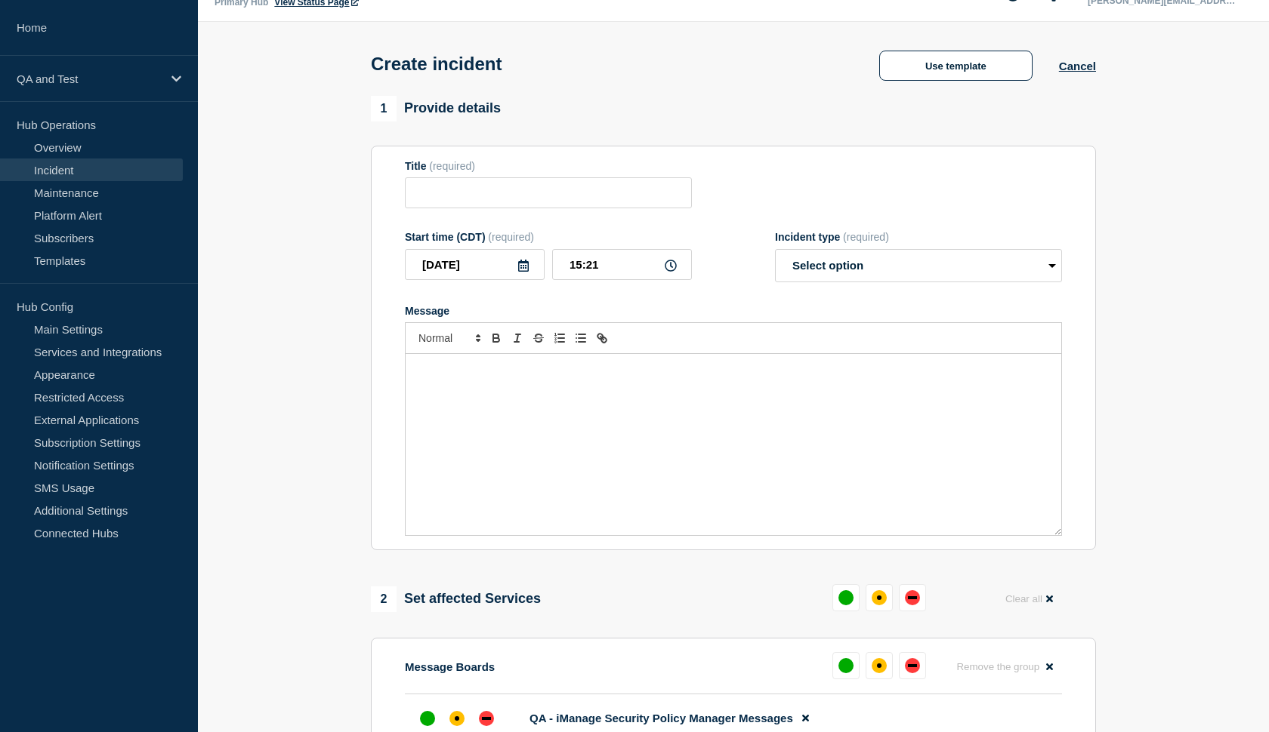
scroll to position [32, 0]
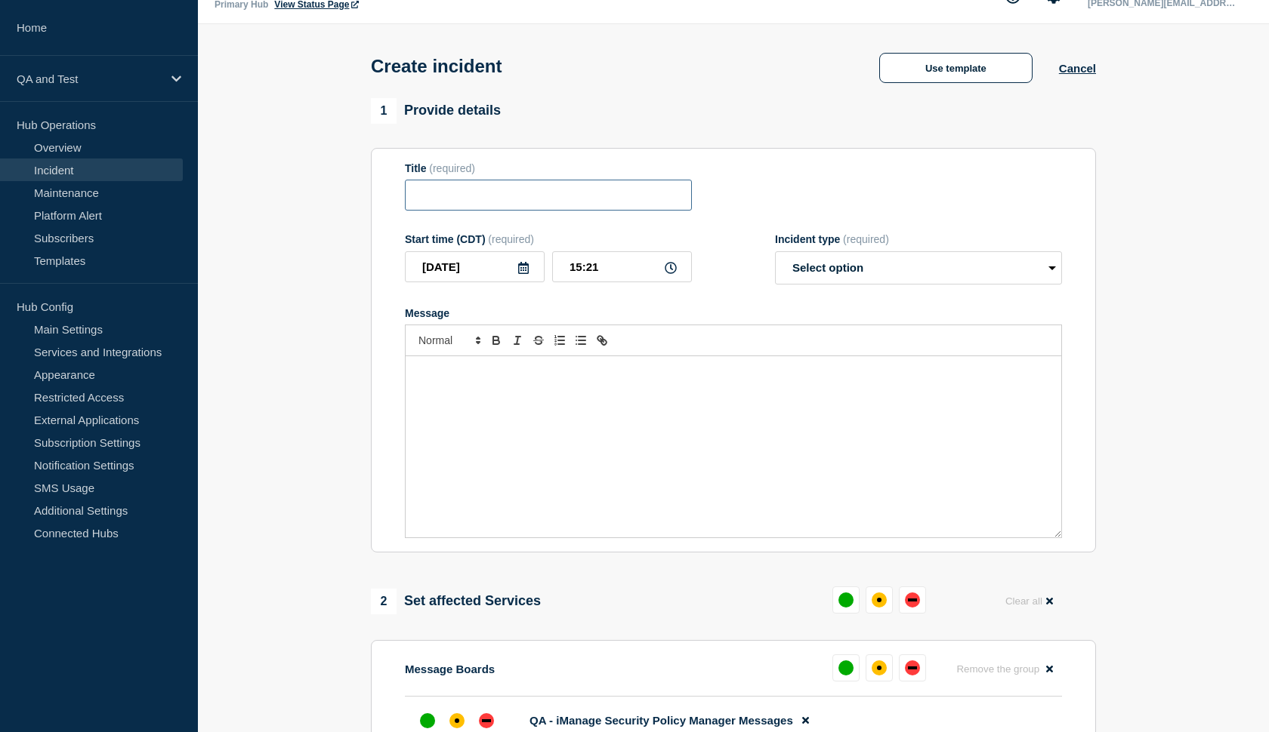
click at [570, 196] on input "Title" at bounding box center [548, 195] width 287 height 31
type input "test123"
select select "monitoring"
click at [614, 405] on div "Message" at bounding box center [732, 446] width 655 height 181
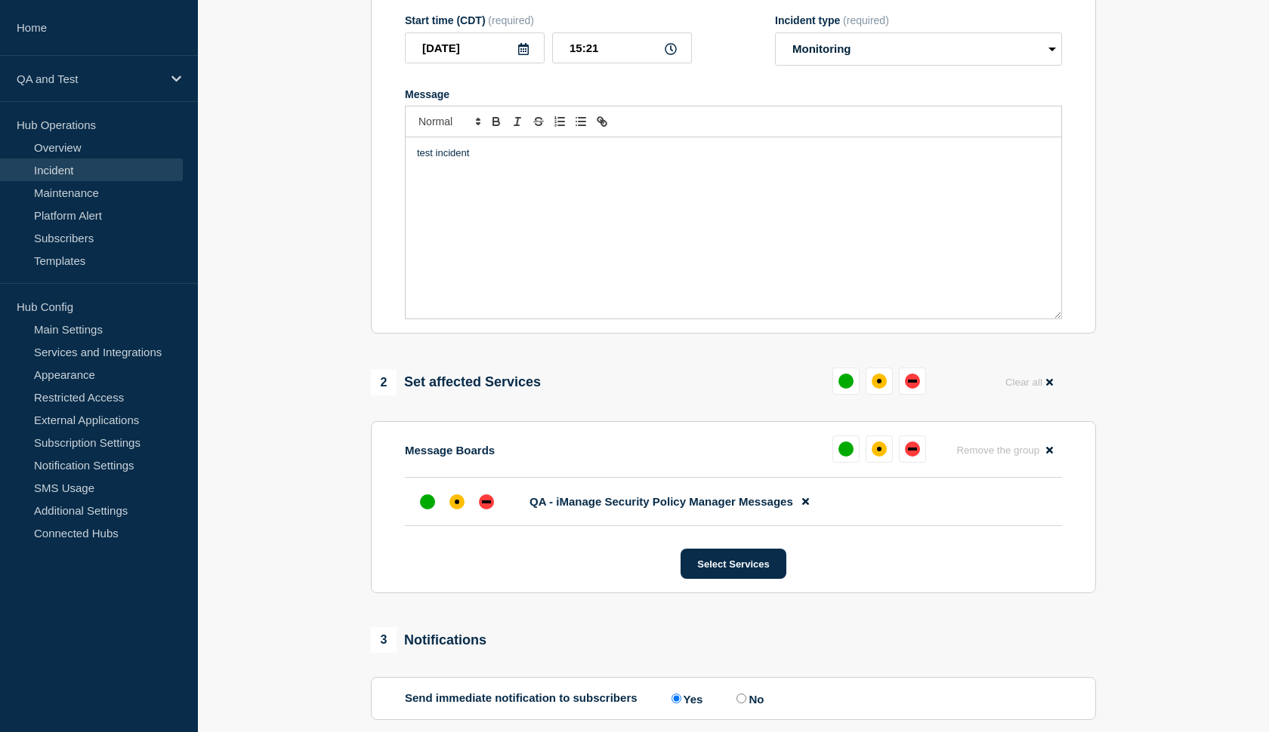
scroll to position [251, 0]
click at [459, 509] on div "affected" at bounding box center [456, 501] width 15 height 15
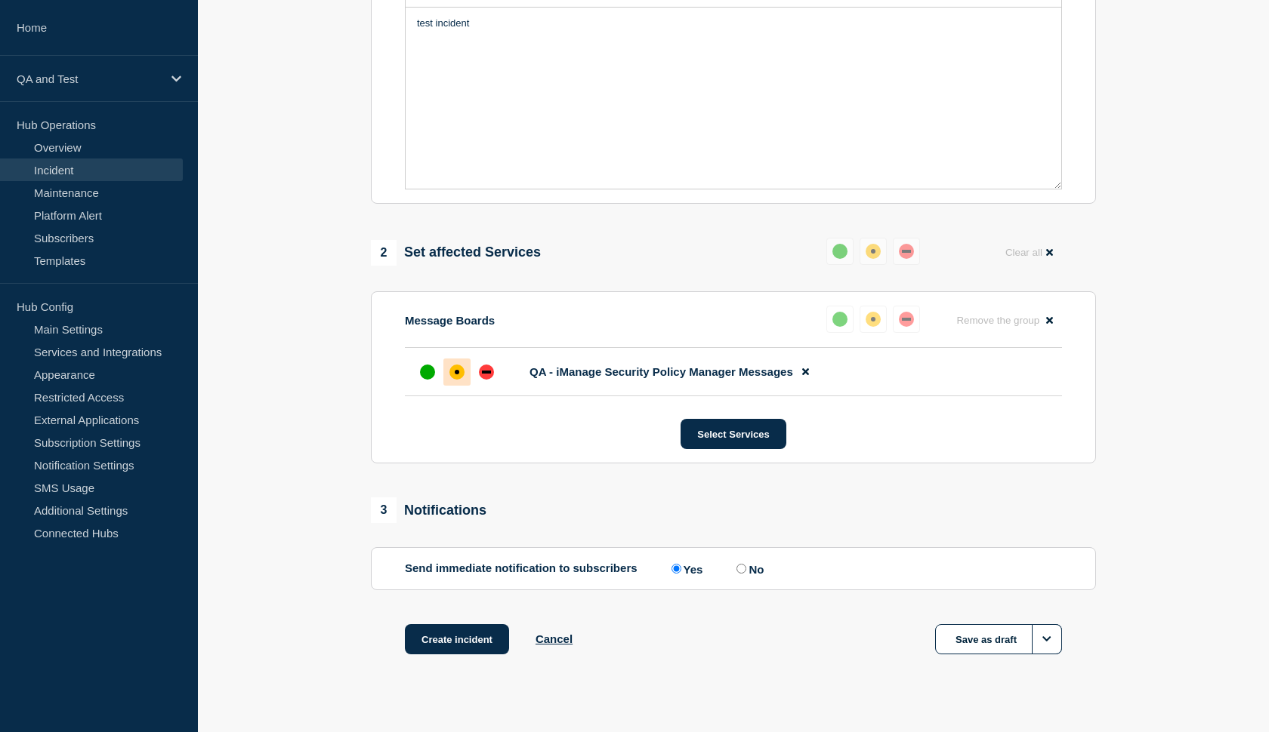
scroll to position [384, 0]
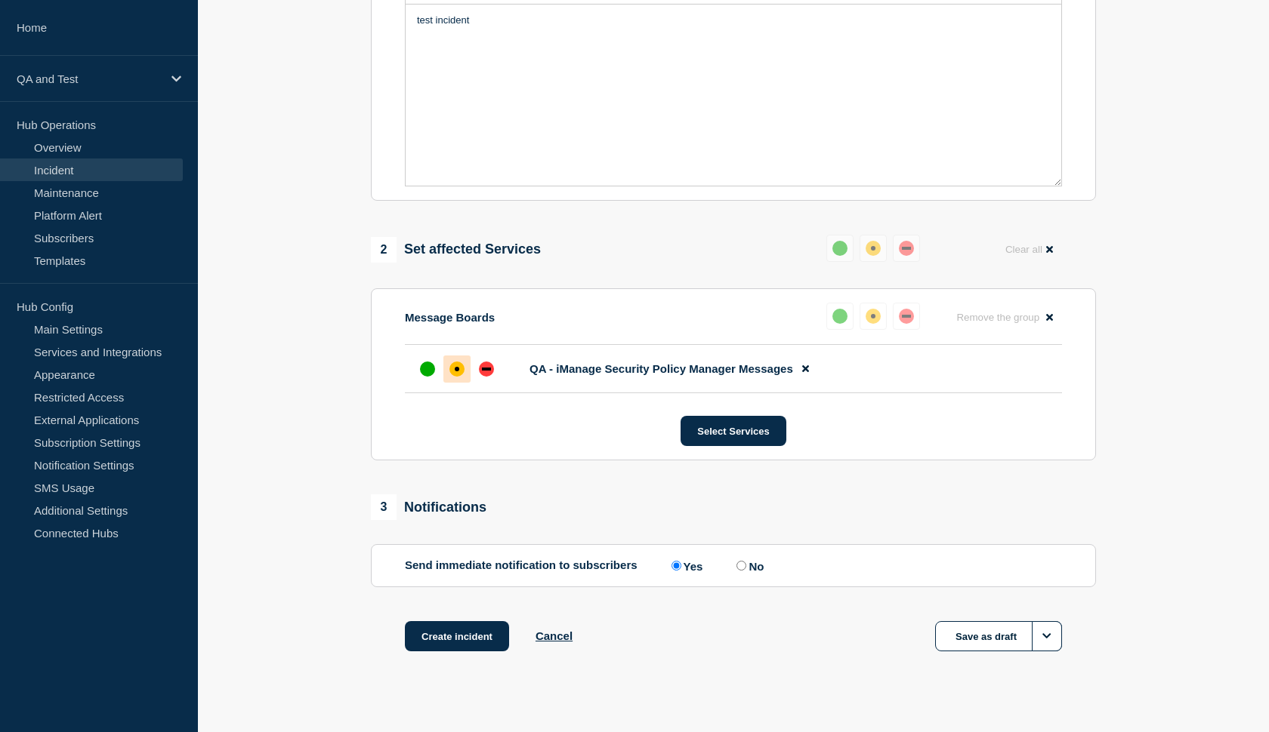
click at [736, 571] on input "No" at bounding box center [741, 566] width 10 height 10
radio input "true"
radio input "false"
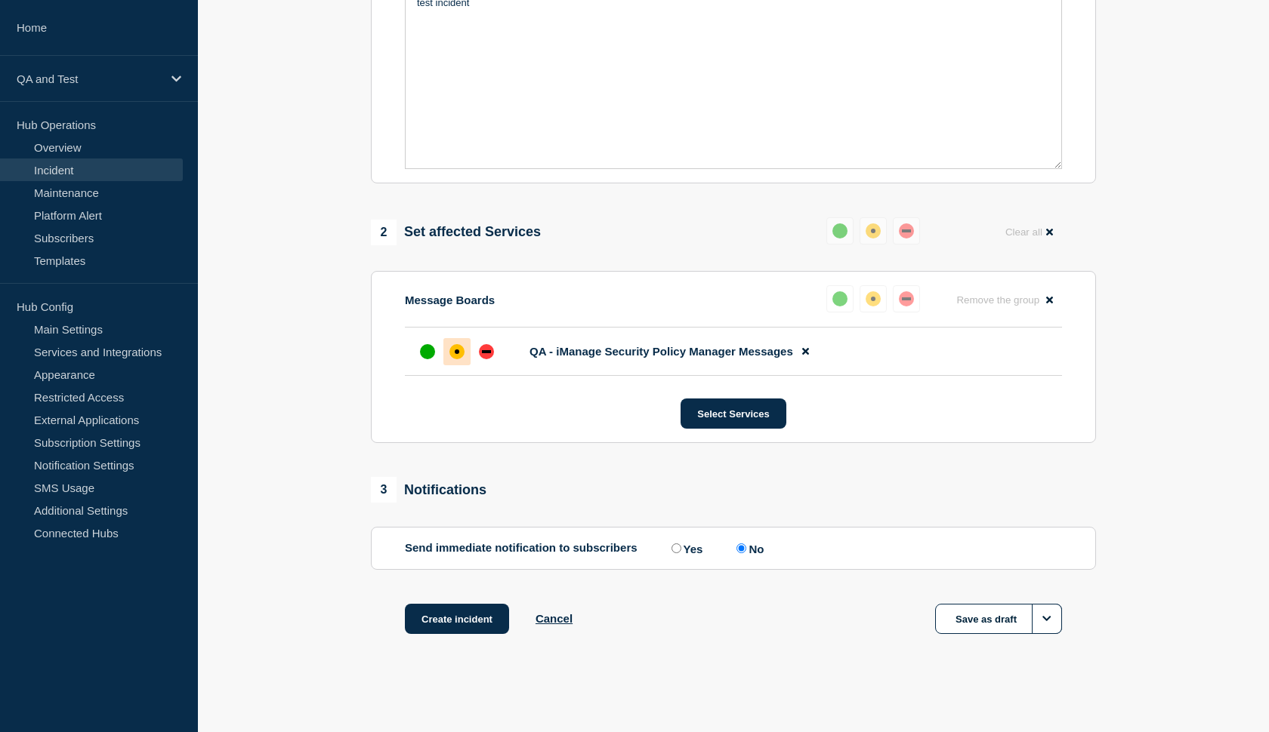
scroll to position [415, 0]
click at [457, 618] on button "Create incident" at bounding box center [457, 619] width 104 height 30
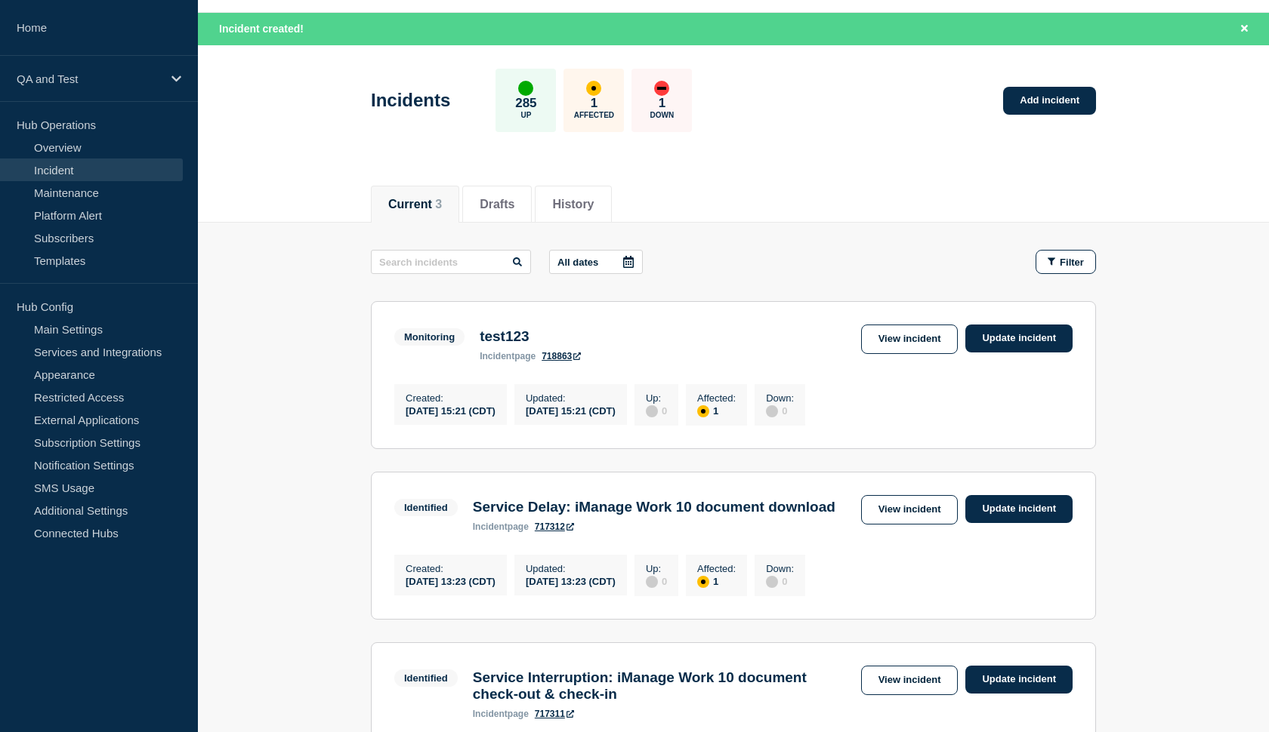
scroll to position [45, 0]
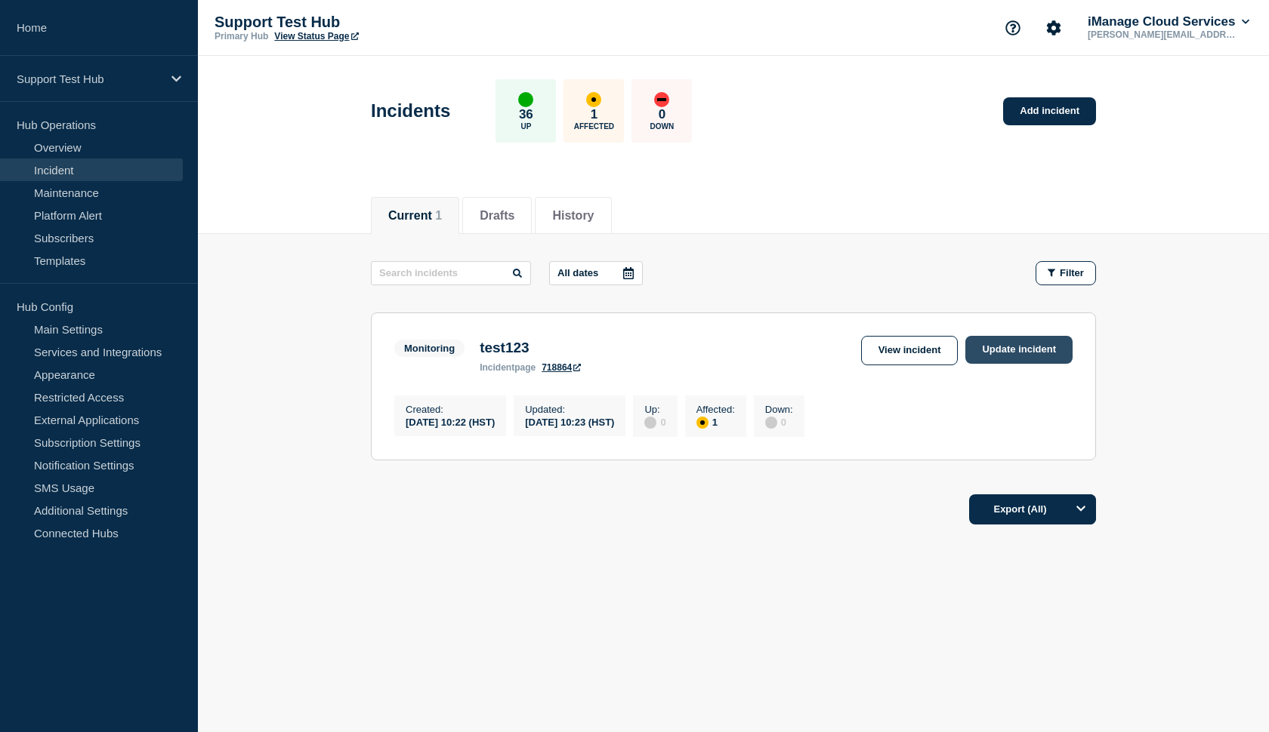
click at [1003, 350] on link "Update incident" at bounding box center [1018, 350] width 107 height 28
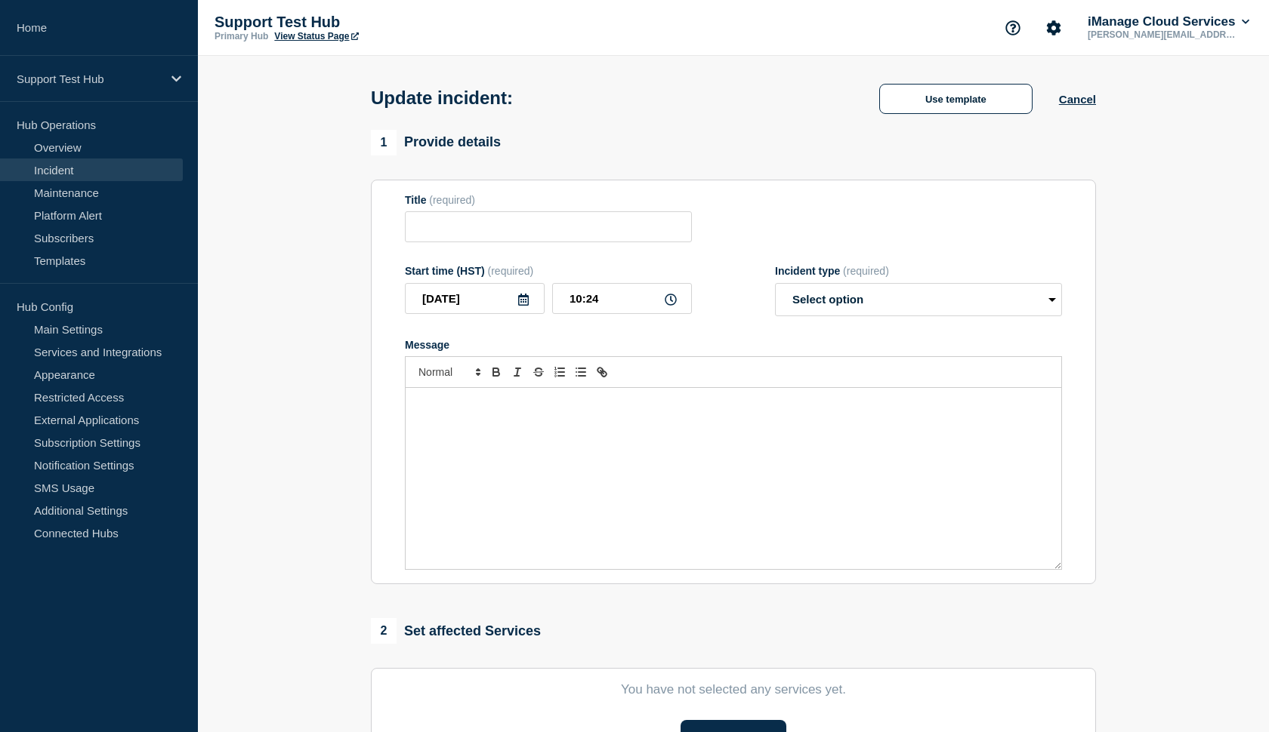
type input "test123"
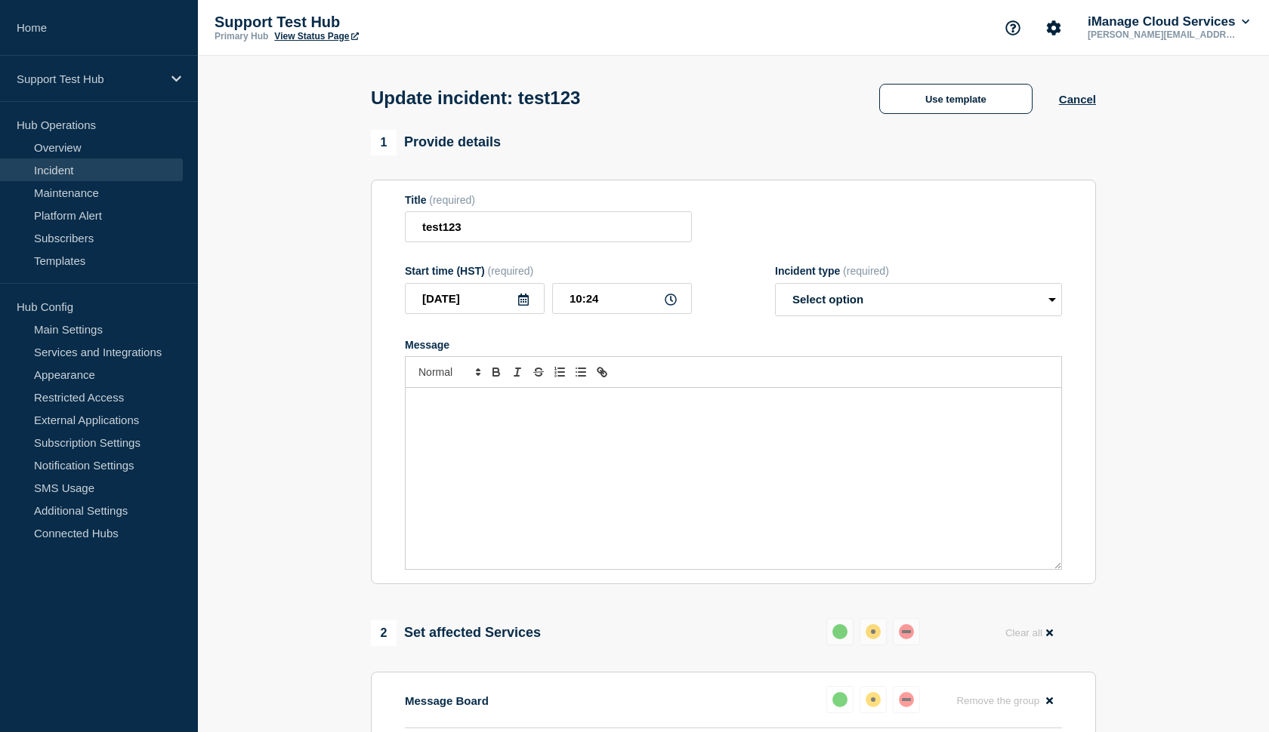
click at [498, 438] on div "Message" at bounding box center [732, 478] width 655 height 181
click at [493, 227] on input "test123" at bounding box center [548, 226] width 287 height 31
click at [486, 453] on div "Message" at bounding box center [732, 478] width 655 height 181
click at [473, 242] on input "test123" at bounding box center [548, 226] width 287 height 31
type input "test12345"
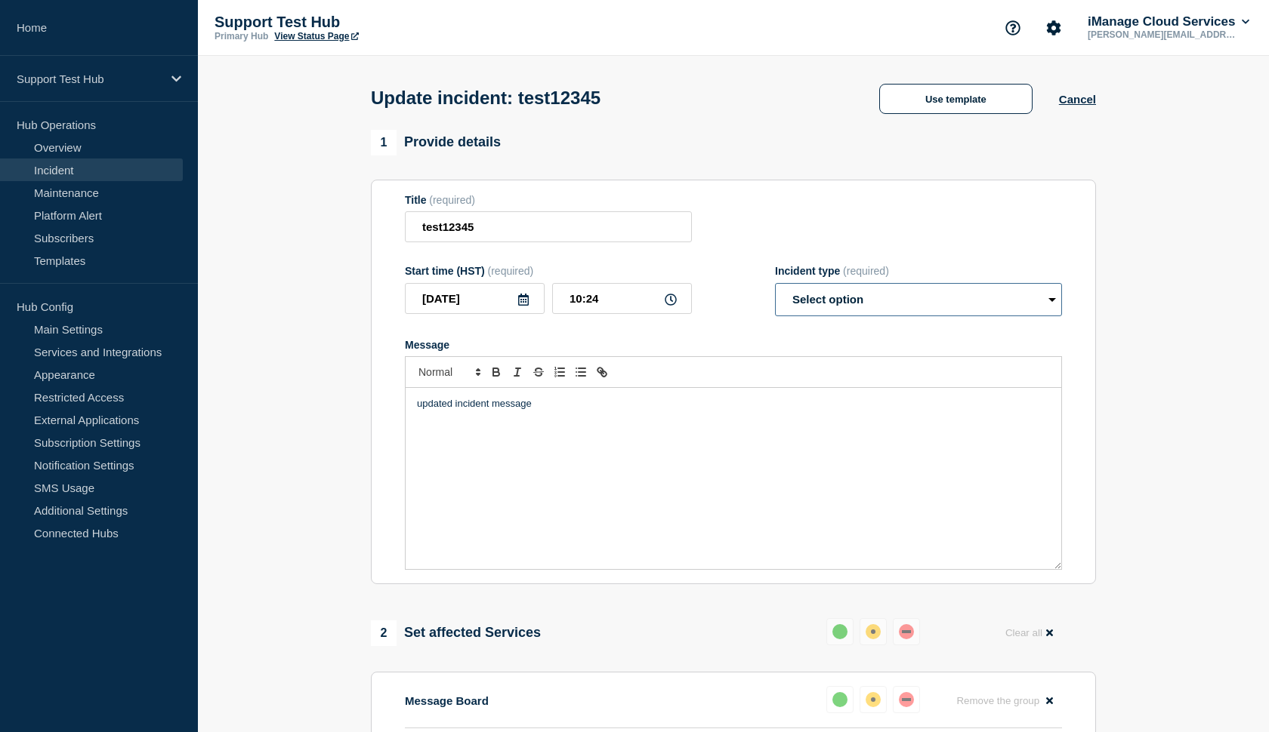
select select "investigating"
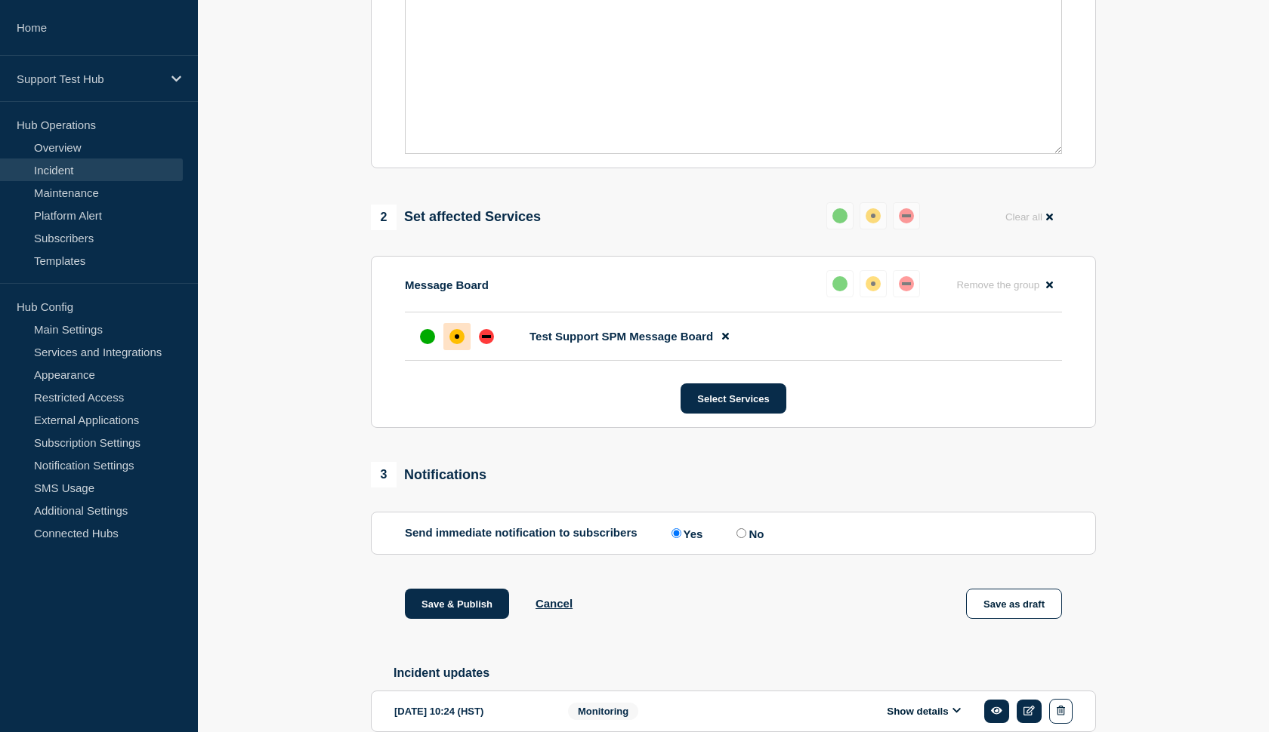
scroll to position [424, 0]
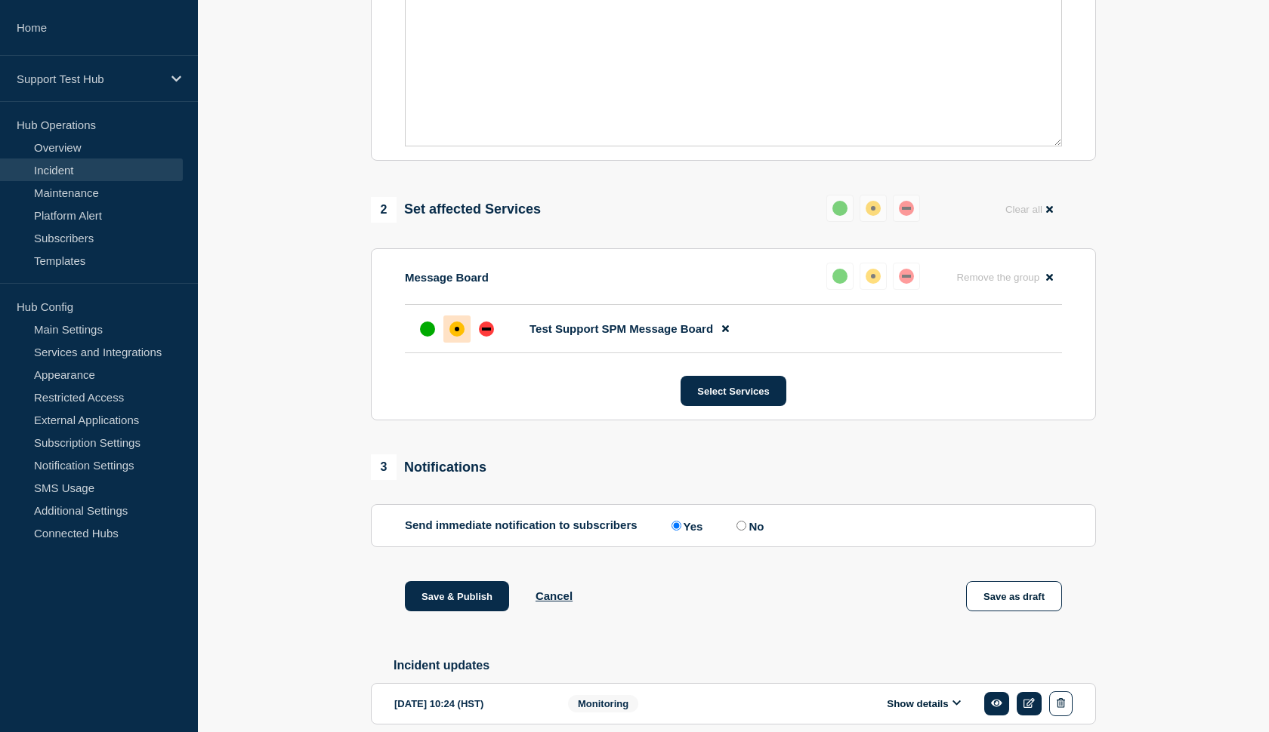
click at [732, 533] on label "No" at bounding box center [747, 526] width 31 height 14
click at [736, 531] on input "No" at bounding box center [741, 526] width 10 height 10
radio input "true"
radio input "false"
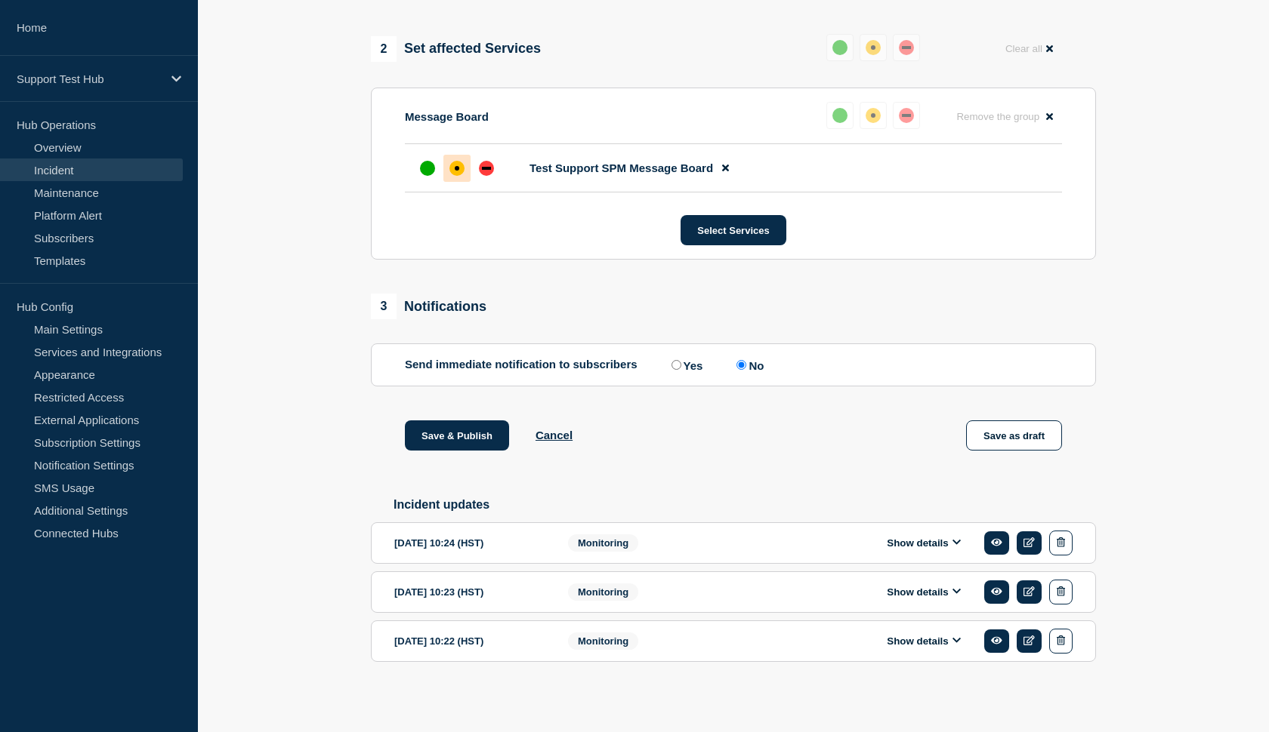
scroll to position [608, 0]
click at [461, 425] on button "Save & Publish" at bounding box center [457, 436] width 104 height 30
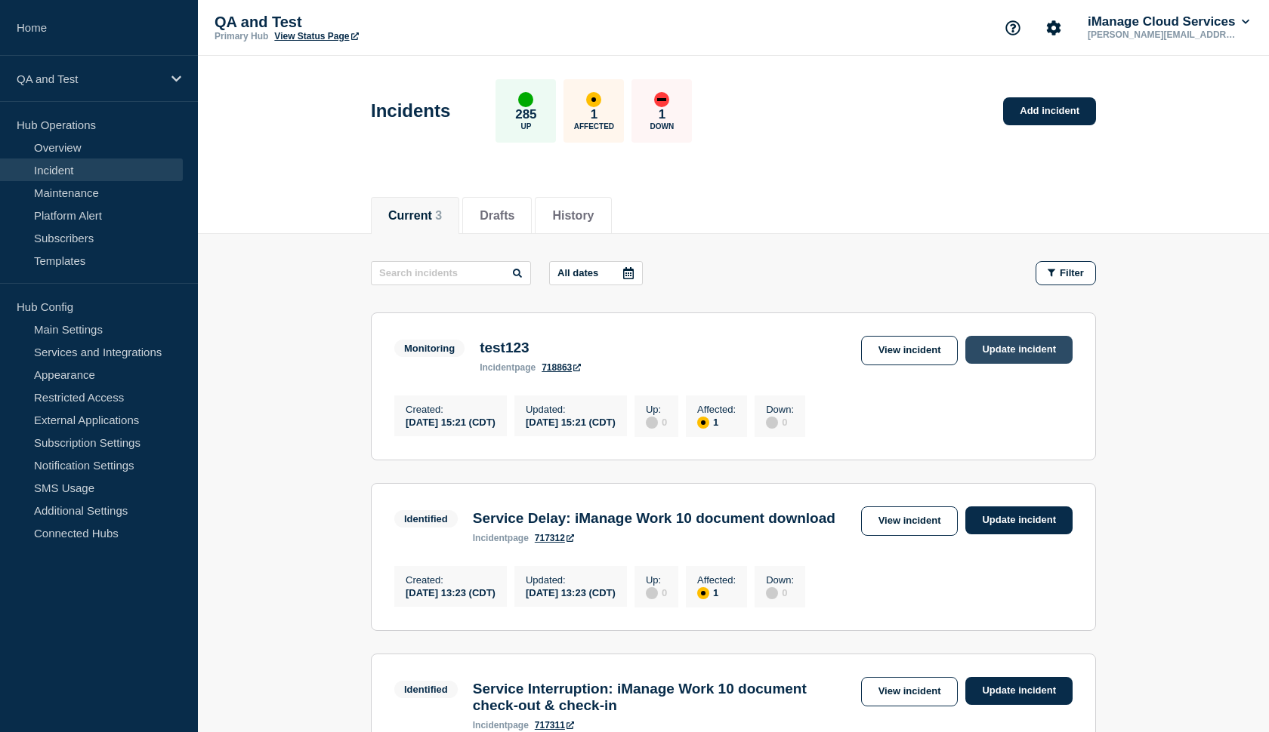
click at [1010, 348] on link "Update incident" at bounding box center [1018, 350] width 107 height 28
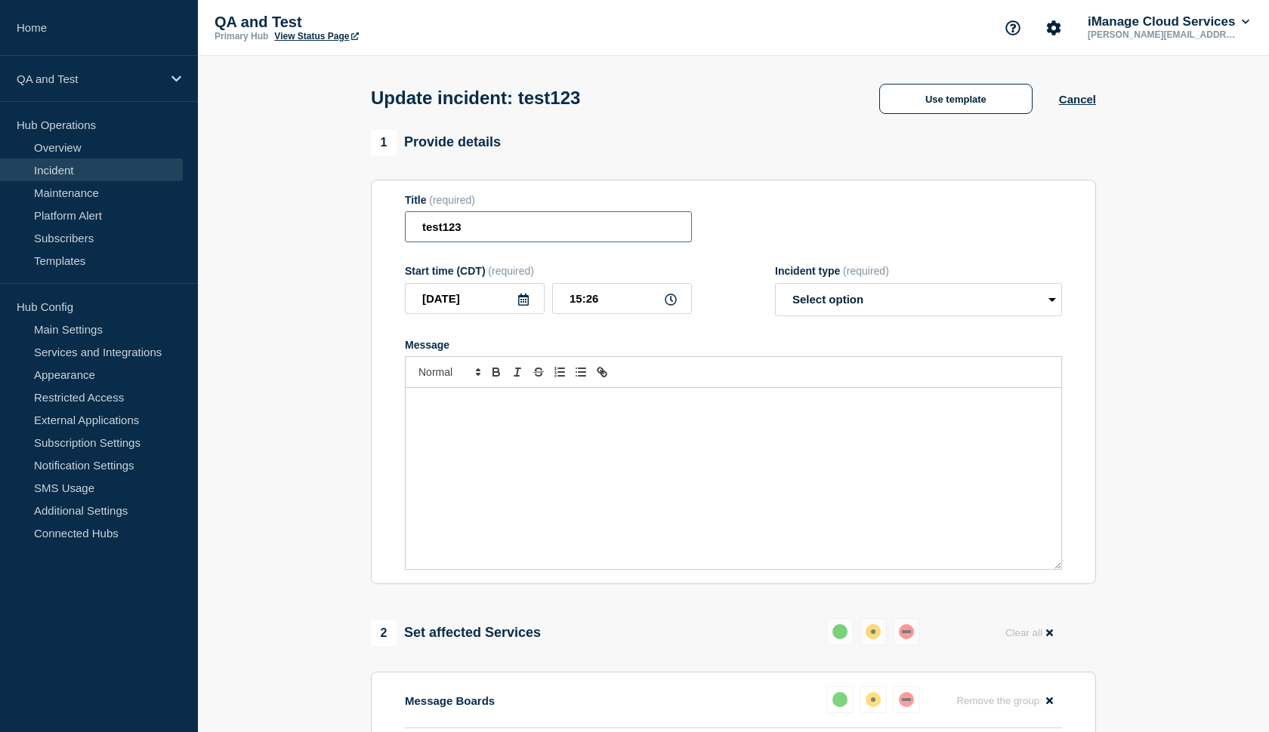
click at [515, 226] on input "test123" at bounding box center [548, 226] width 287 height 31
click at [491, 232] on input "test123" at bounding box center [548, 226] width 287 height 31
click at [577, 242] on input "test12345" at bounding box center [548, 226] width 287 height 31
type input "test12345"
select select "investigating"
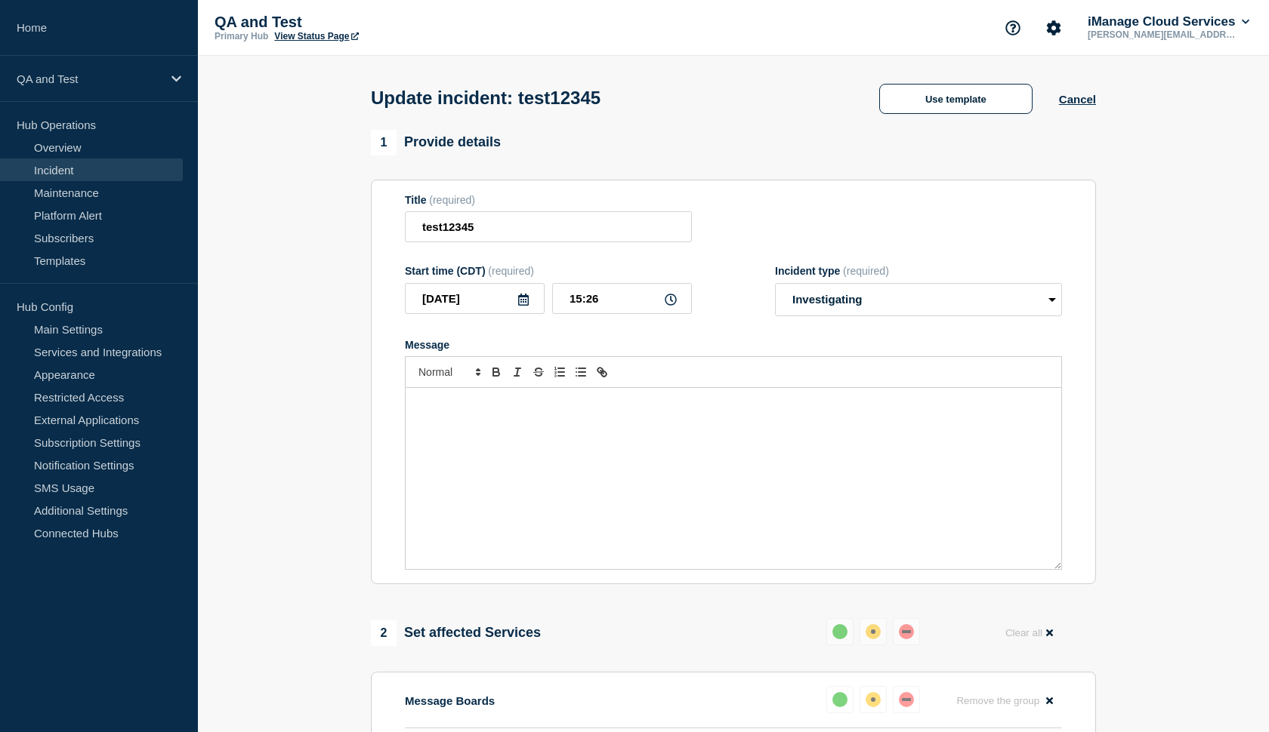
click at [706, 474] on div "Message" at bounding box center [732, 478] width 655 height 181
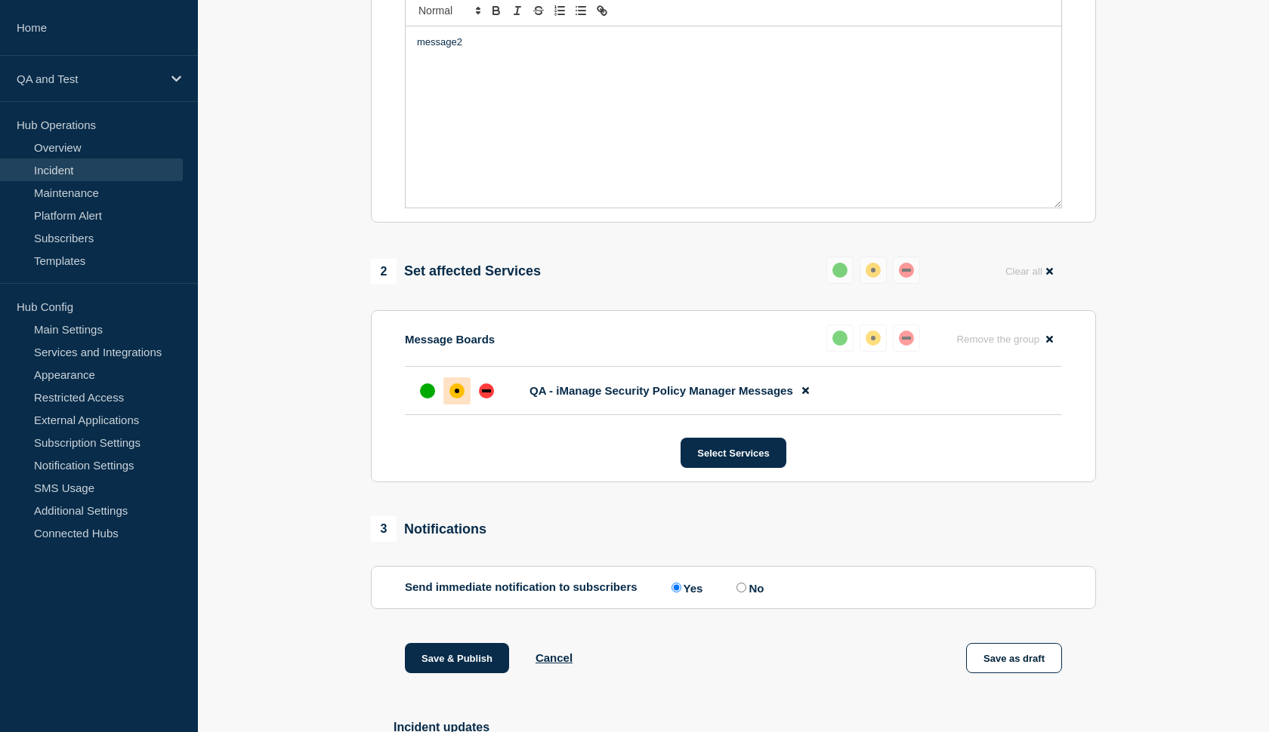
scroll to position [386, 0]
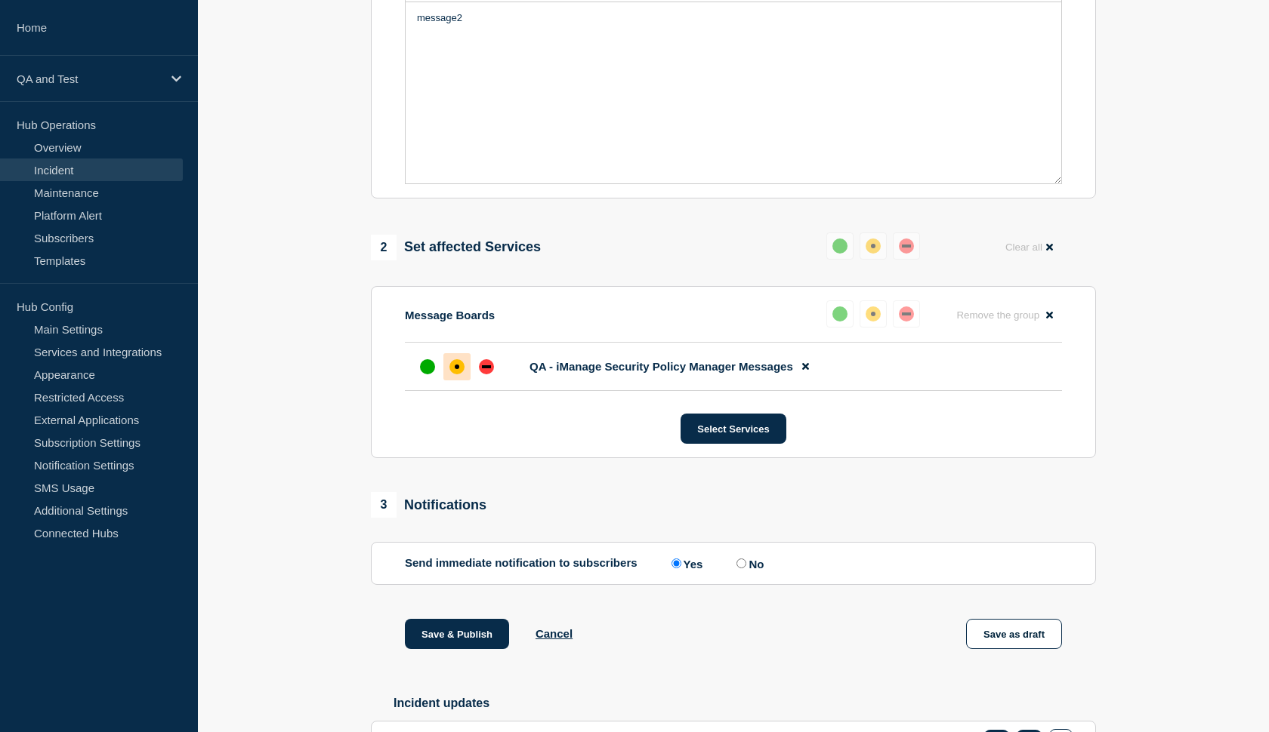
click at [736, 569] on input "No" at bounding box center [741, 564] width 10 height 10
radio input "true"
radio input "false"
click at [482, 642] on button "Save & Publish" at bounding box center [457, 634] width 104 height 30
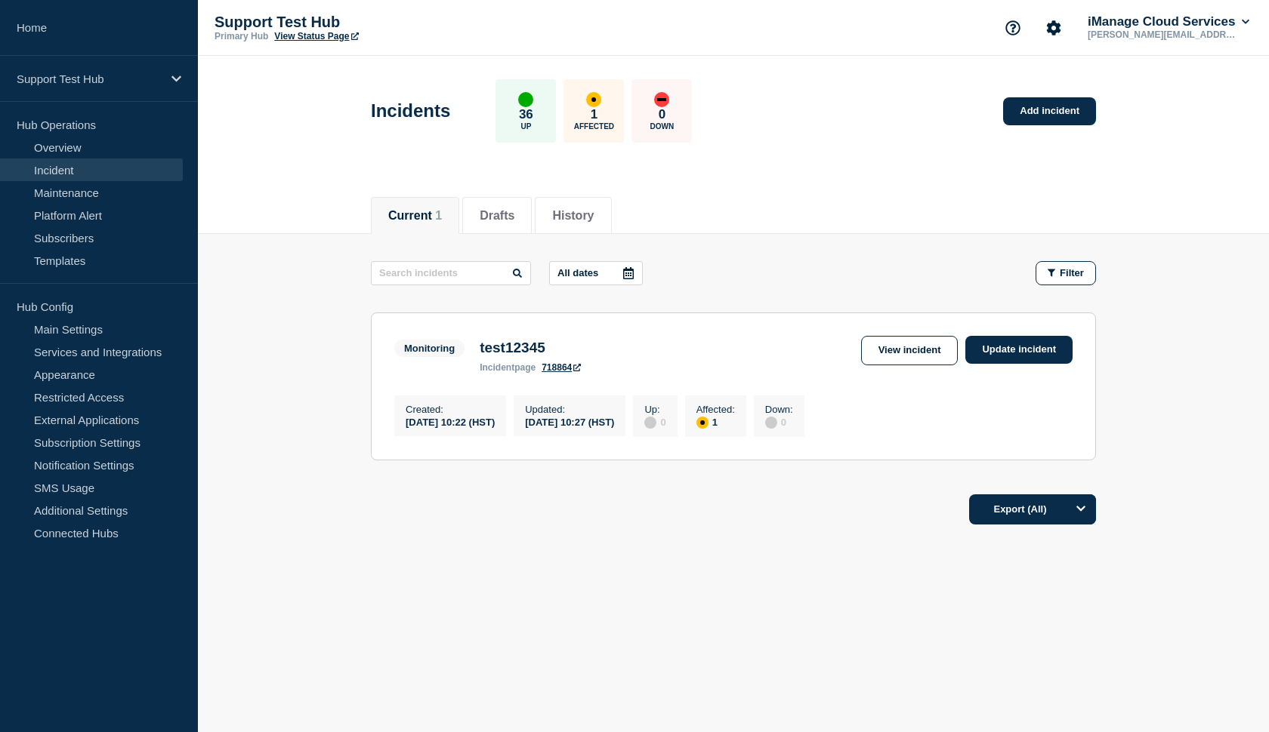
drag, startPoint x: 467, startPoint y: 432, endPoint x: 516, endPoint y: 438, distance: 48.7
click at [506, 436] on div "Created : [DATE] 10:22 (HST)" at bounding box center [450, 416] width 112 height 41
click at [697, 316] on section "Monitoring test12345 incident page 718864 View incident Update incident Created…" at bounding box center [733, 387] width 725 height 148
drag, startPoint x: 486, startPoint y: 432, endPoint x: 462, endPoint y: 430, distance: 24.2
click at [462, 428] on div "[DATE] 10:22 (HST)" at bounding box center [449, 421] width 89 height 13
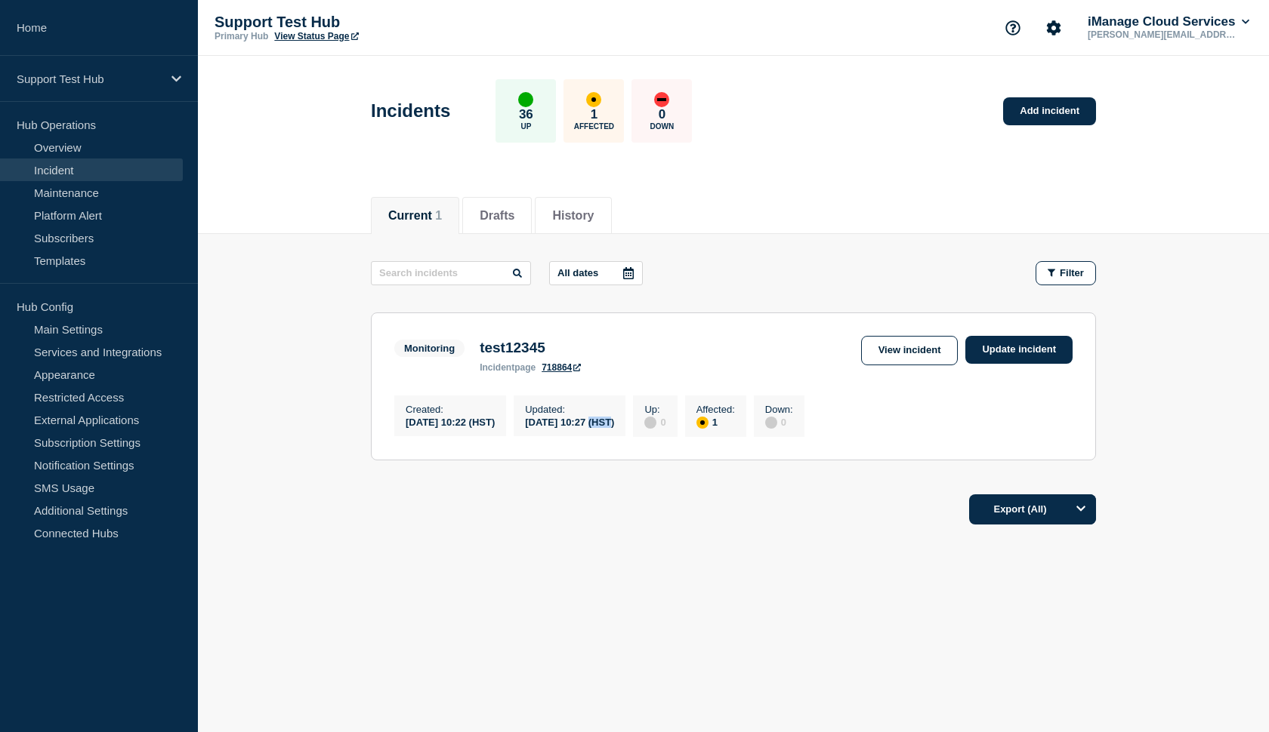
drag, startPoint x: 626, startPoint y: 433, endPoint x: 606, endPoint y: 433, distance: 19.6
click at [606, 428] on div "[DATE] 10:27 (HST)" at bounding box center [569, 421] width 89 height 13
click at [486, 428] on div "[DATE] 10:22 (HST)" at bounding box center [449, 421] width 89 height 13
click at [458, 483] on div "All dates Filter Monitoring 1 Affected test12345 Created [DATE] 10:22 (HST) Upd…" at bounding box center [733, 372] width 725 height 222
click at [490, 427] on div "[DATE] 10:22 (HST)" at bounding box center [449, 421] width 89 height 13
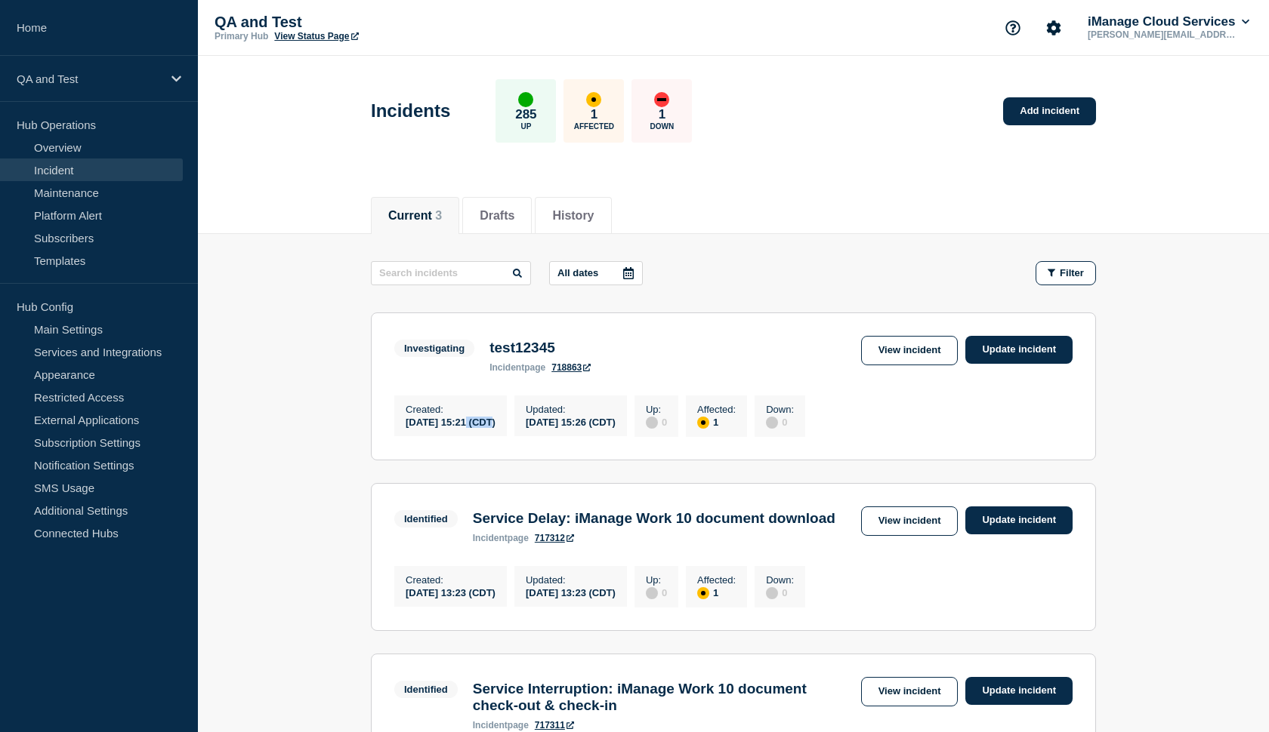
drag, startPoint x: 486, startPoint y: 431, endPoint x: 464, endPoint y: 430, distance: 22.7
click at [464, 428] on div "[DATE] 15:21 (CDT)" at bounding box center [450, 421] width 90 height 13
drag, startPoint x: 631, startPoint y: 430, endPoint x: 594, endPoint y: 431, distance: 37.0
click at [594, 428] on div "[DATE] 15:26 (CDT)" at bounding box center [571, 421] width 90 height 13
drag, startPoint x: 464, startPoint y: 428, endPoint x: 486, endPoint y: 427, distance: 22.0
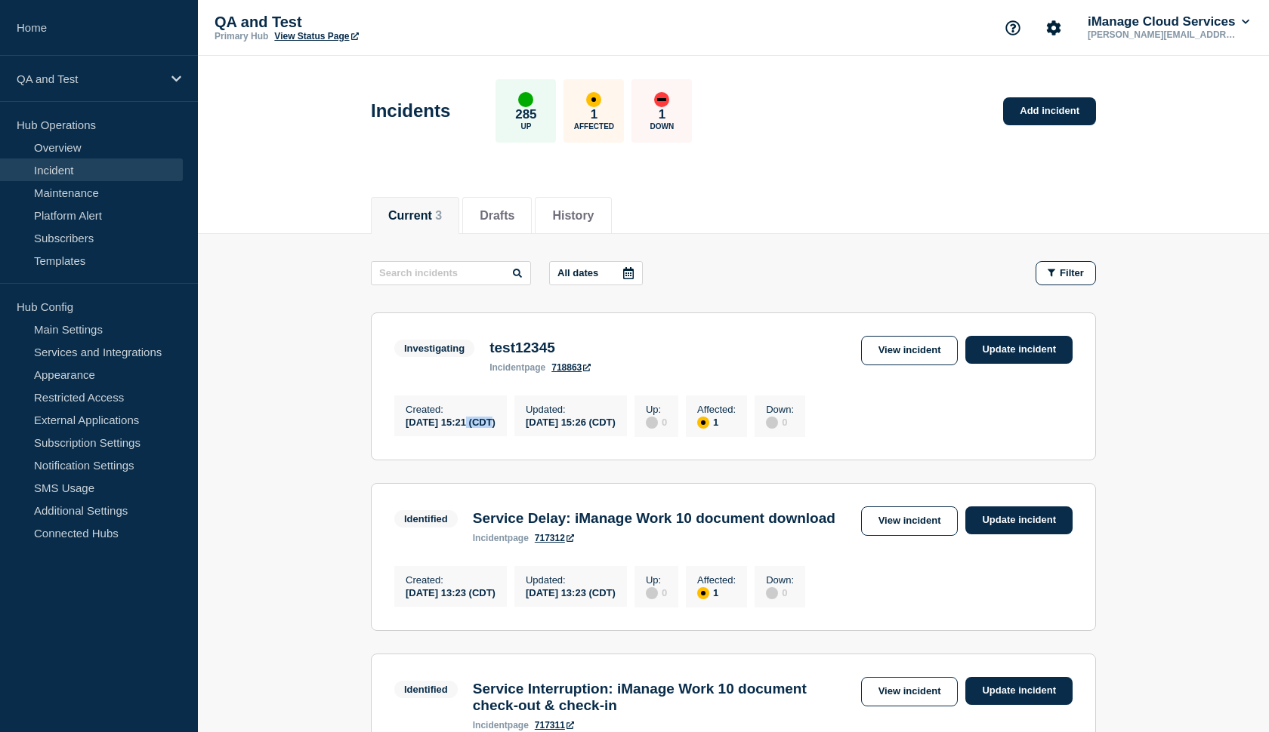
click at [486, 427] on div "[DATE] 15:21 (CDT)" at bounding box center [450, 421] width 90 height 13
click at [698, 315] on section "Investigating test12345 incident page 718863 View incident Update incident Crea…" at bounding box center [733, 387] width 725 height 148
drag, startPoint x: 442, startPoint y: 422, endPoint x: 400, endPoint y: 420, distance: 42.3
click at [400, 420] on div "Created : [DATE] 15:21 (CDT)" at bounding box center [450, 416] width 113 height 41
click at [603, 414] on p "Updated :" at bounding box center [571, 409] width 90 height 11
